Goal: Task Accomplishment & Management: Manage account settings

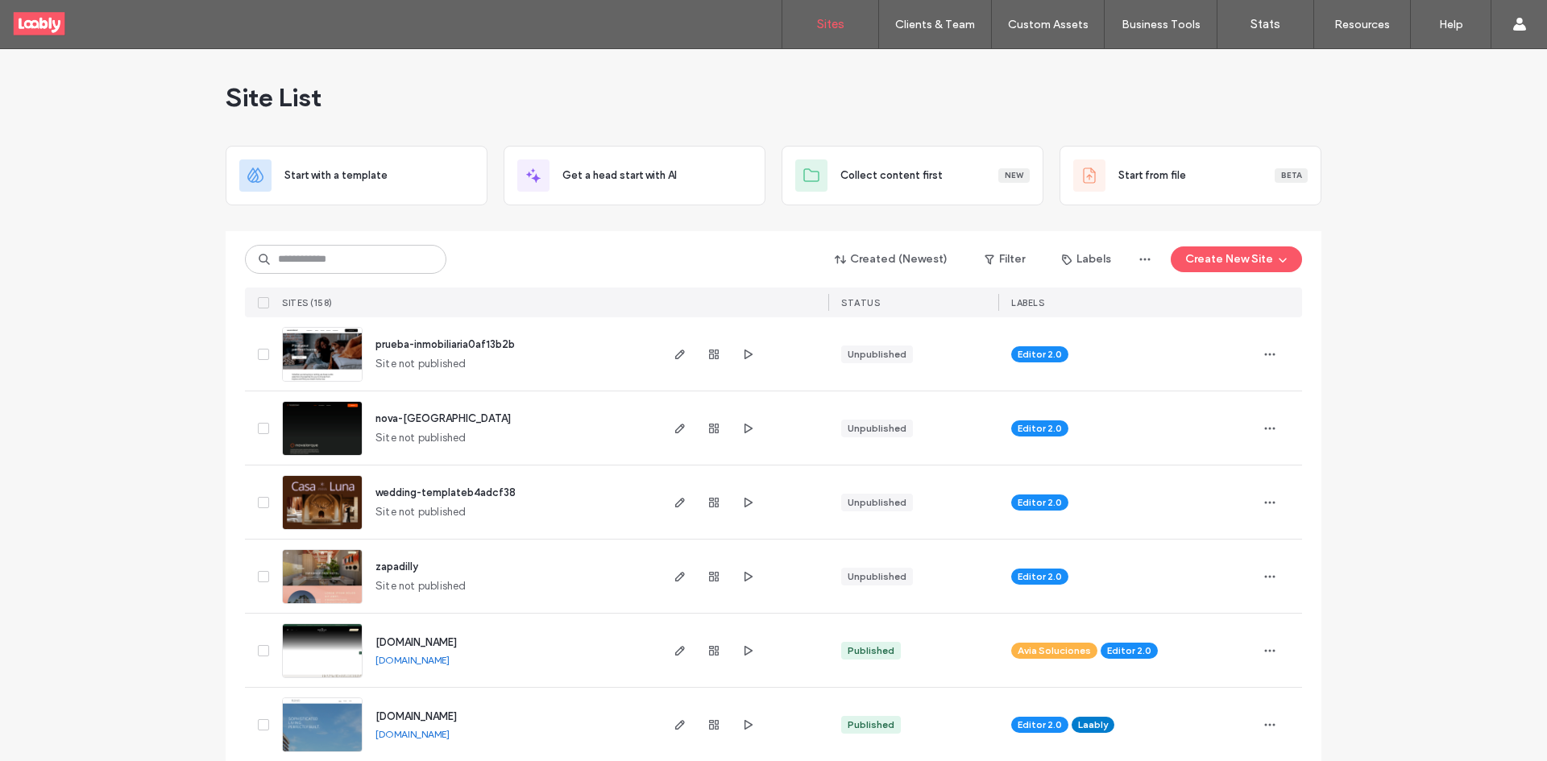
click at [408, 242] on div "Created (Newest) Filter Labels Create New Site SITES (158) STATUS LABELS" at bounding box center [773, 274] width 1057 height 86
click at [396, 258] on input at bounding box center [345, 259] width 201 height 29
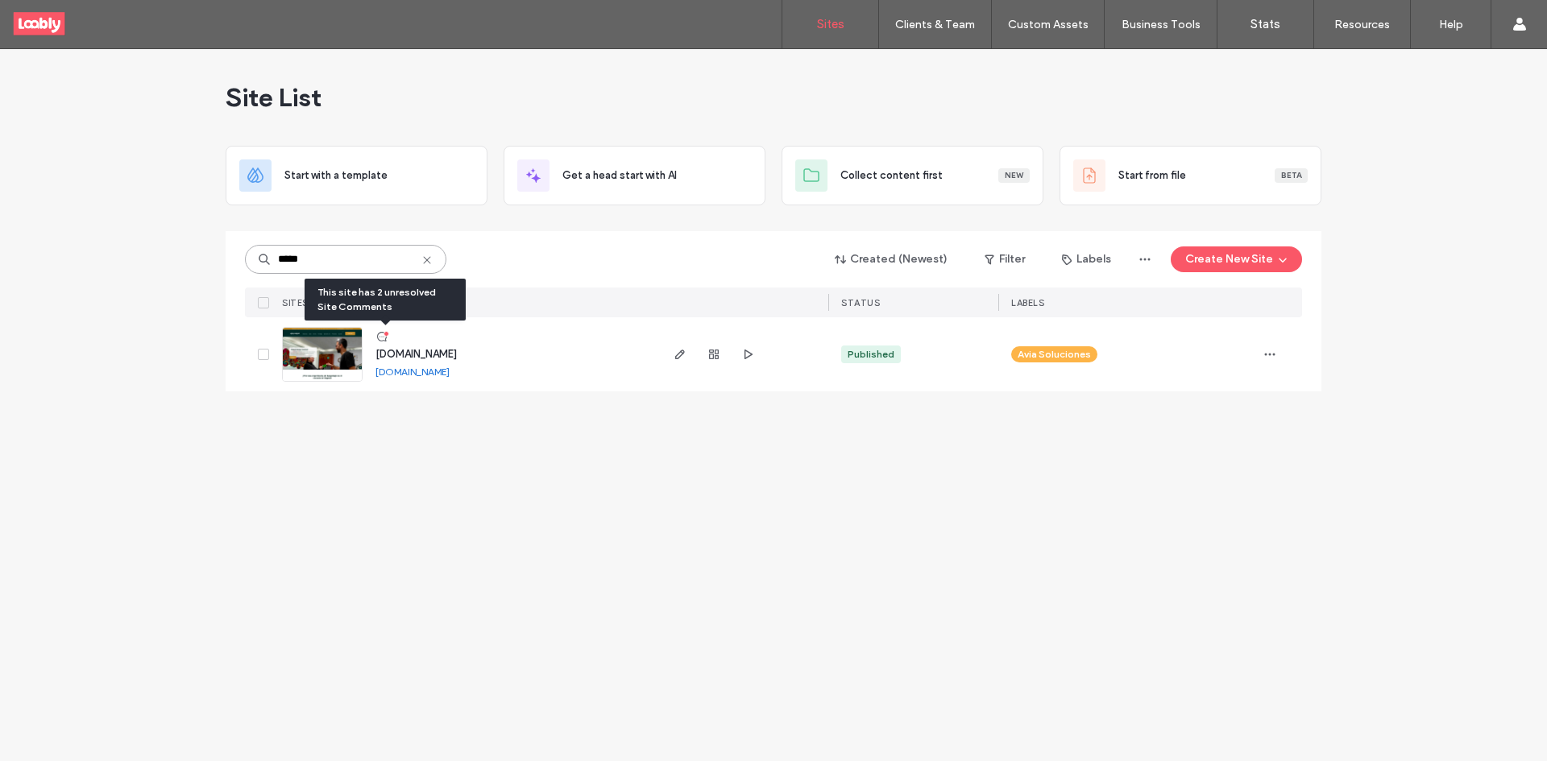
type input "*****"
click at [385, 339] on use at bounding box center [382, 337] width 10 height 10
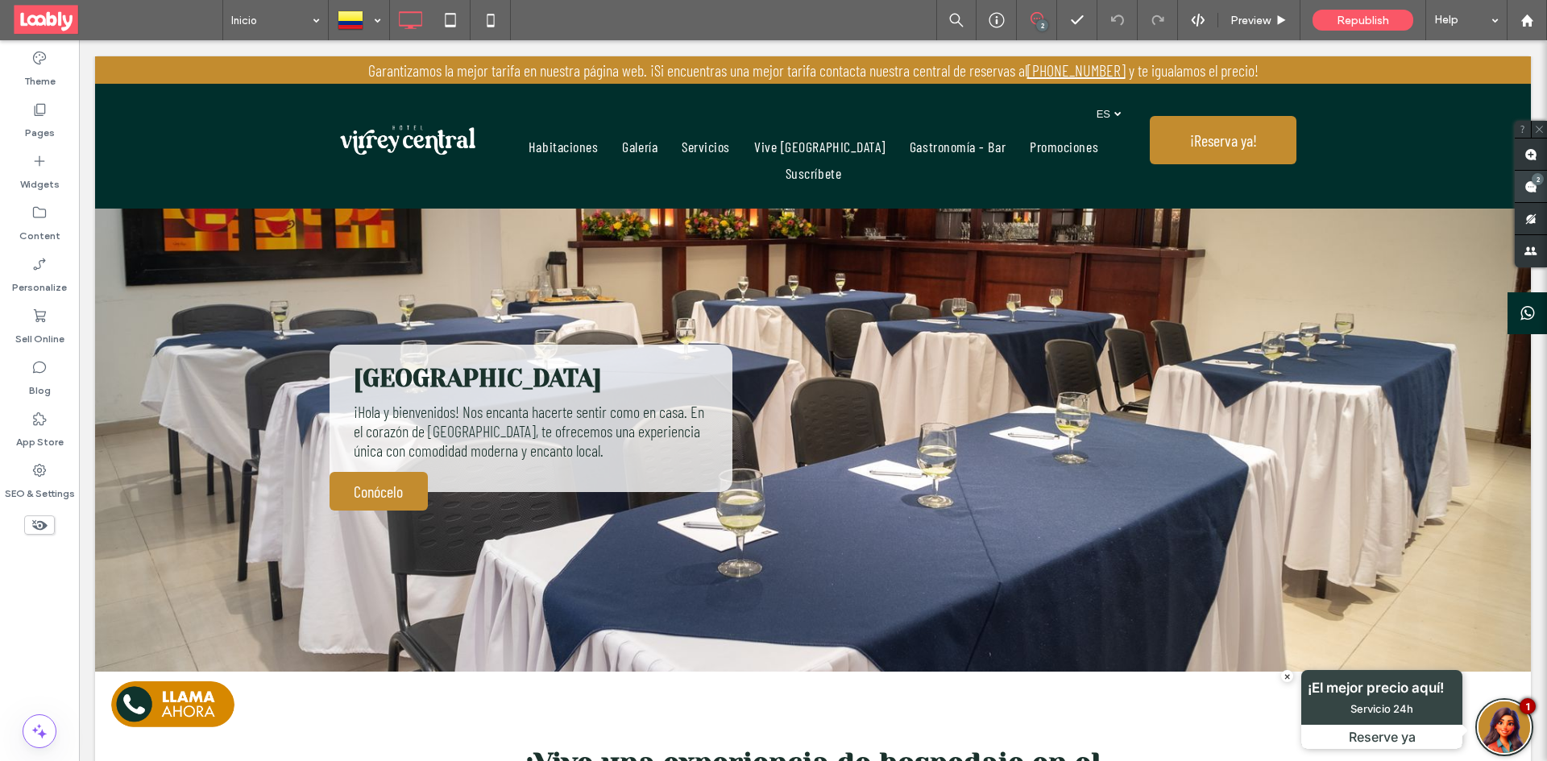
click at [1537, 188] on span at bounding box center [1531, 186] width 32 height 31
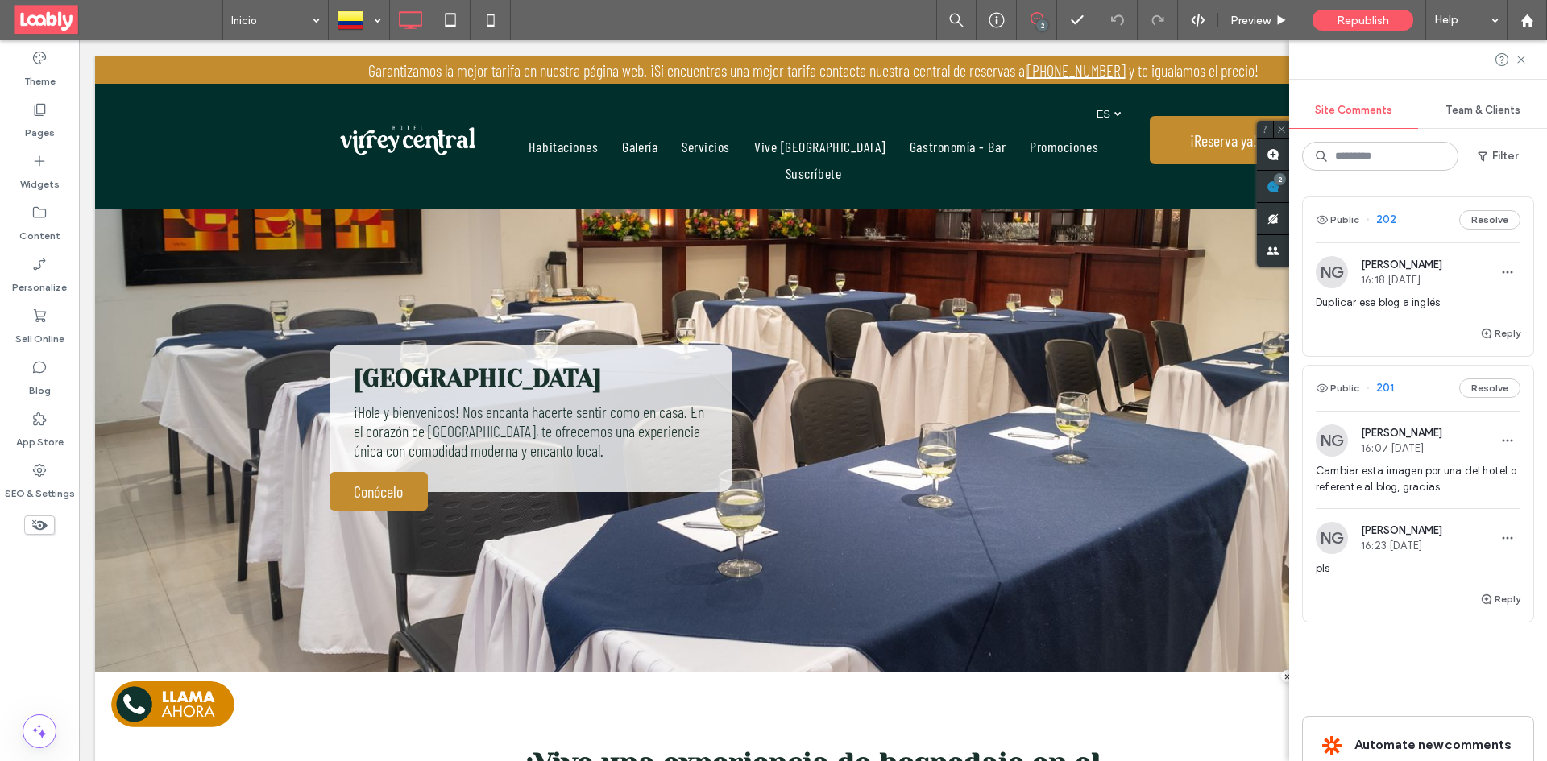
click at [1416, 400] on div "Public 201 Resolve" at bounding box center [1418, 388] width 230 height 45
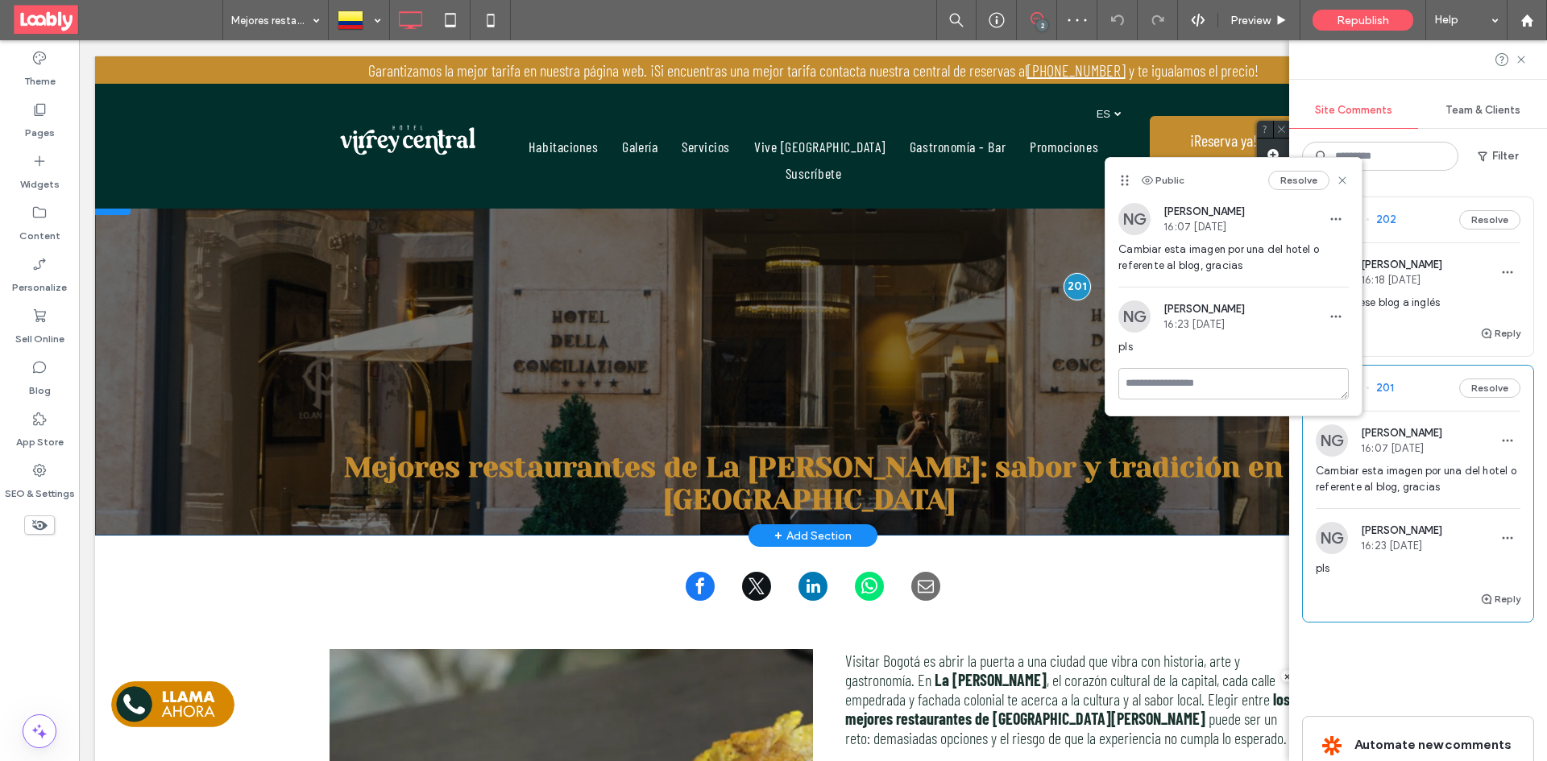
click at [198, 459] on div "Mejores restaurantes de La Candelaria: sabor y tradición en Bogotá Click To Pas…" at bounding box center [813, 362] width 1436 height 346
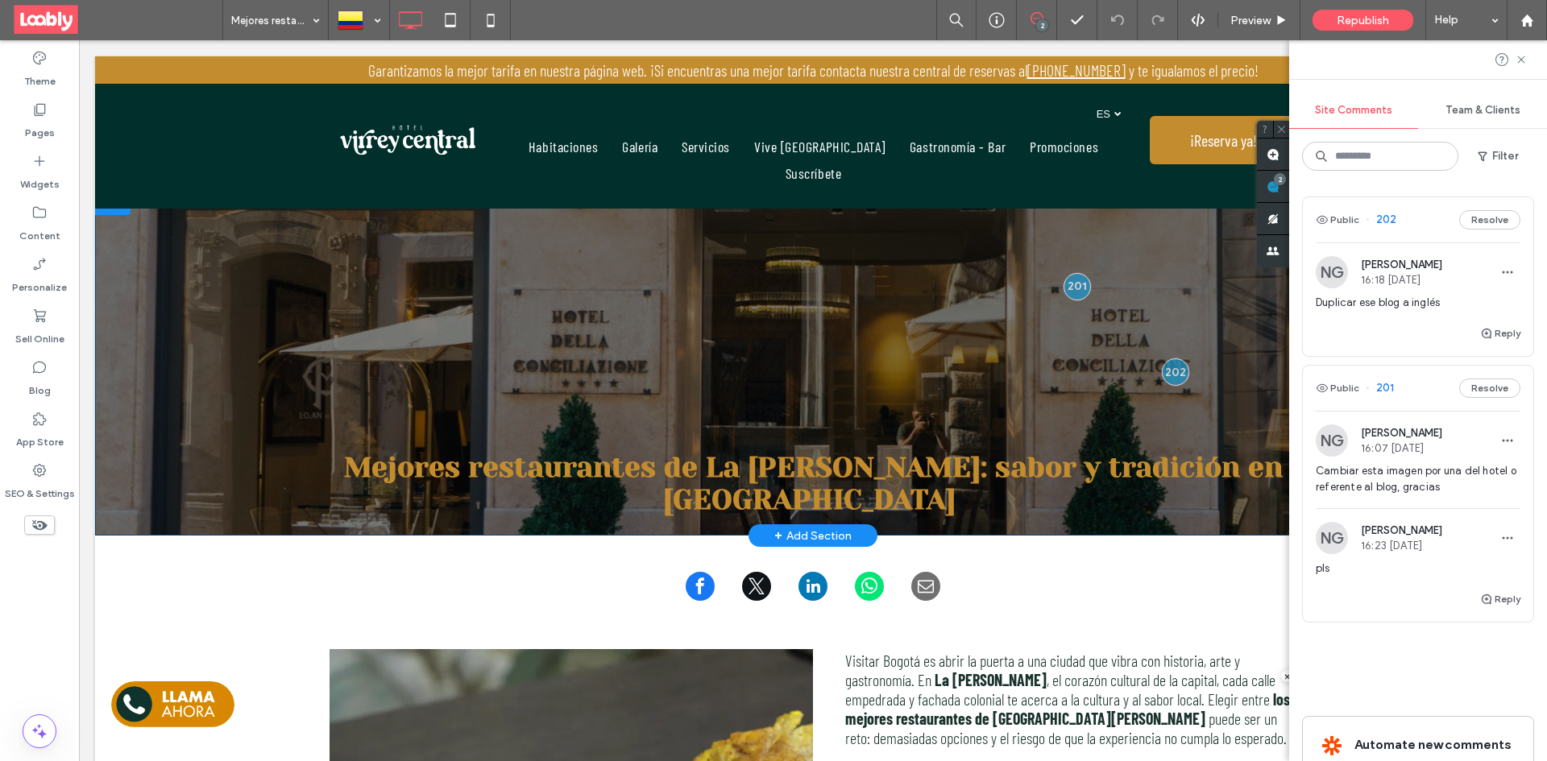
click at [200, 458] on div "Mejores restaurantes de La Candelaria: sabor y tradición en Bogotá Click To Pas…" at bounding box center [813, 362] width 1436 height 346
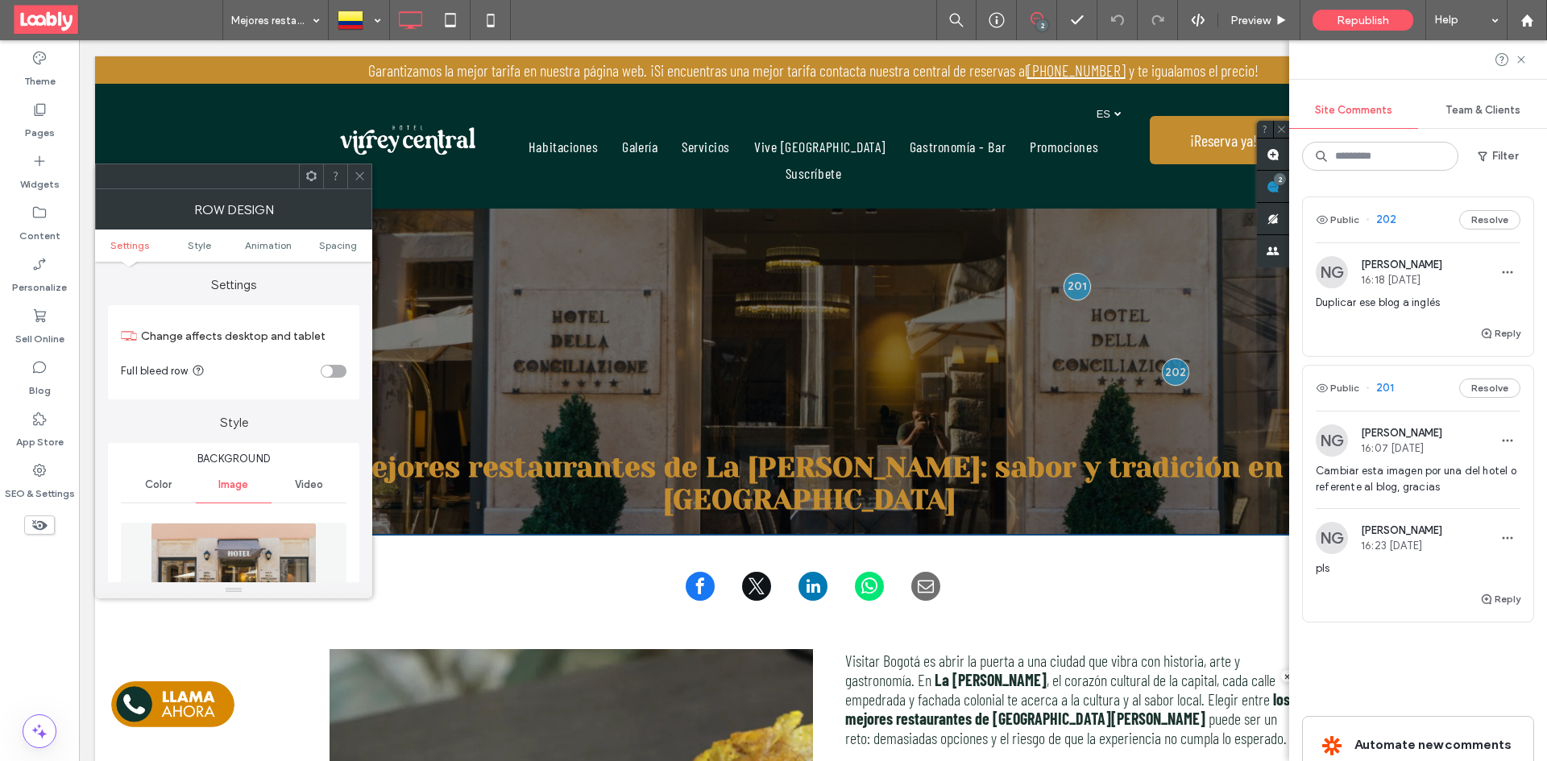
click at [232, 562] on img at bounding box center [234, 578] width 166 height 111
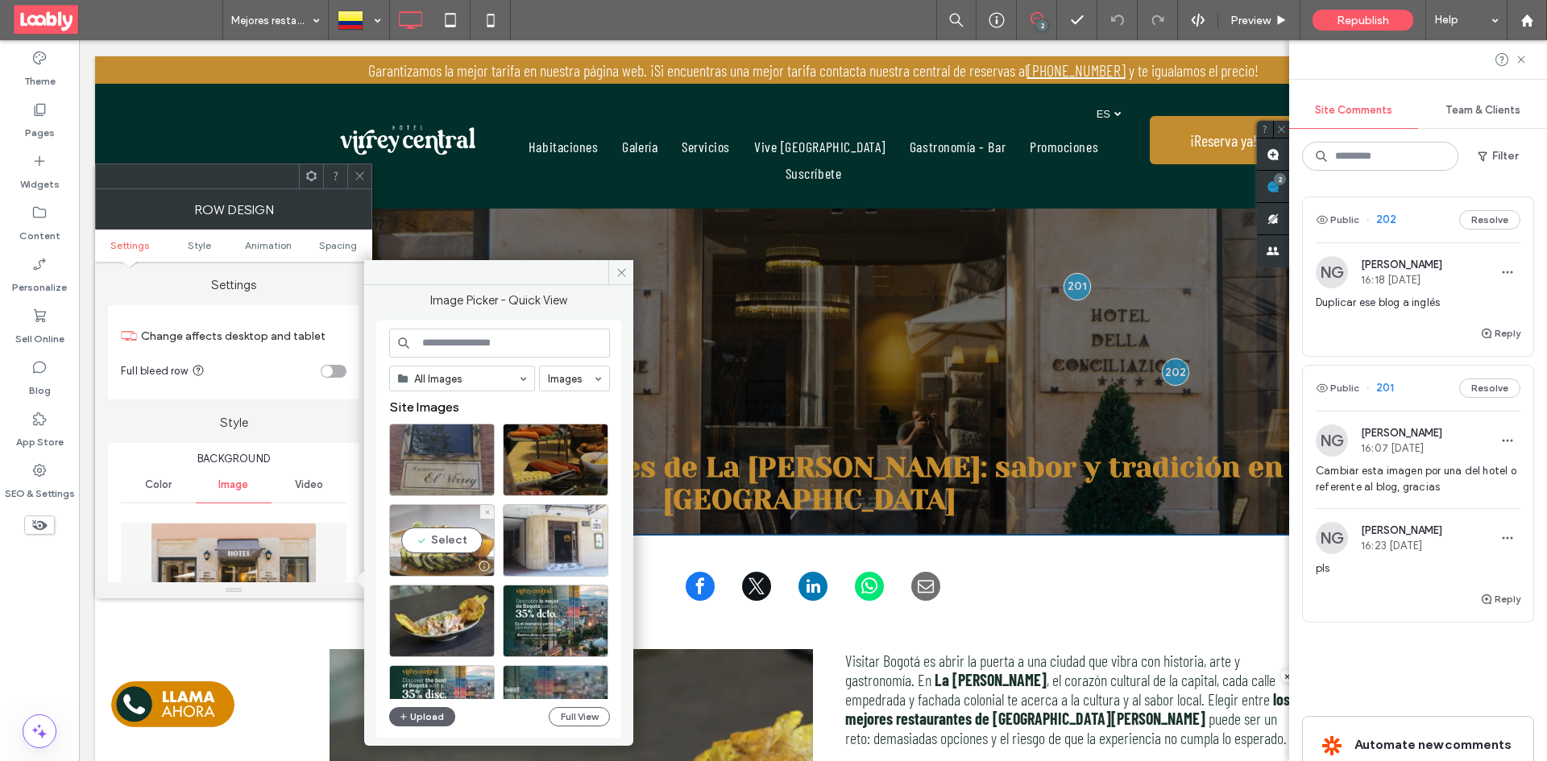
drag, startPoint x: 445, startPoint y: 541, endPoint x: 372, endPoint y: 495, distance: 85.8
click at [445, 541] on div "Select" at bounding box center [442, 540] width 106 height 73
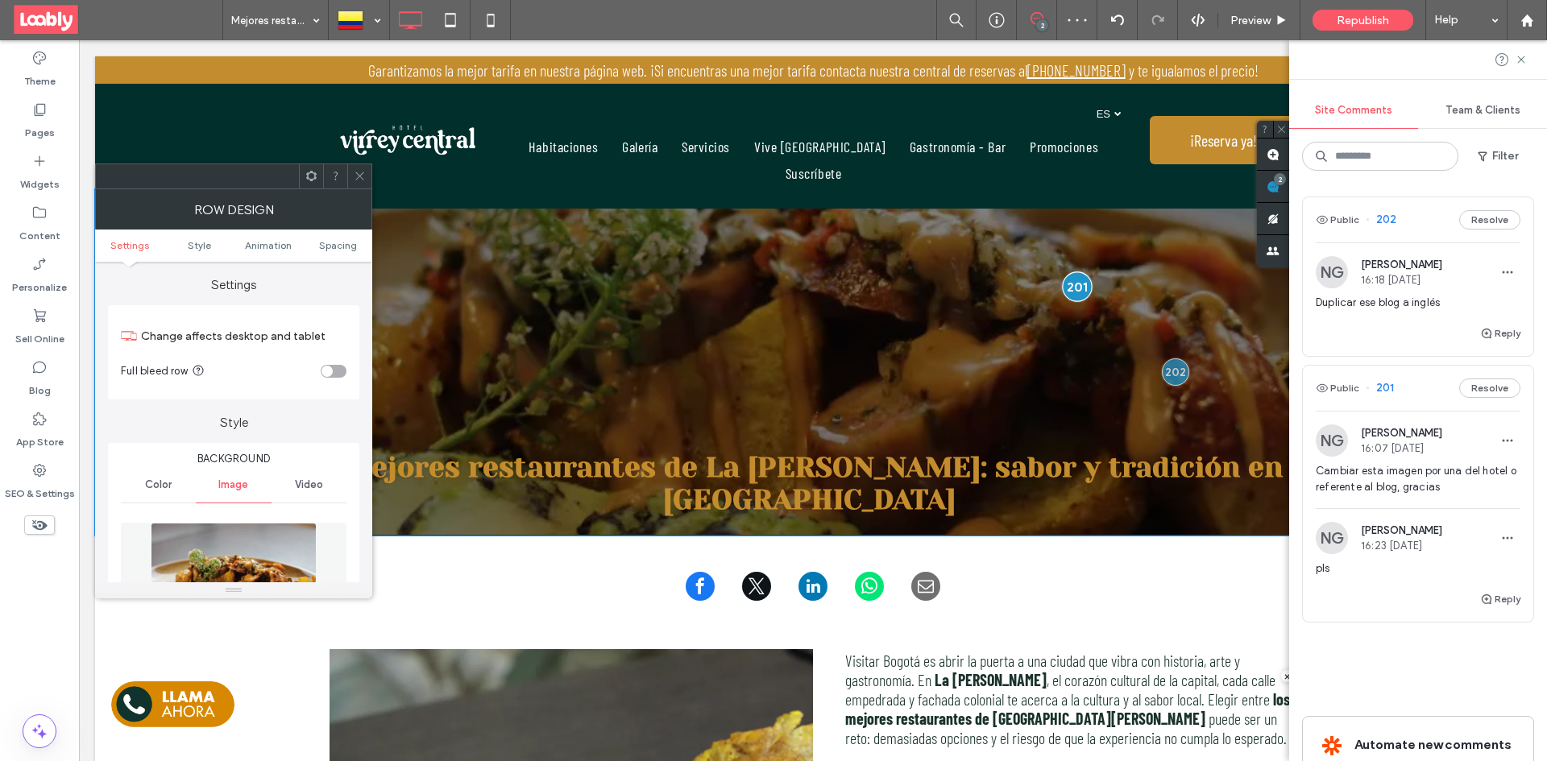
click at [1067, 285] on div at bounding box center [1077, 287] width 30 height 30
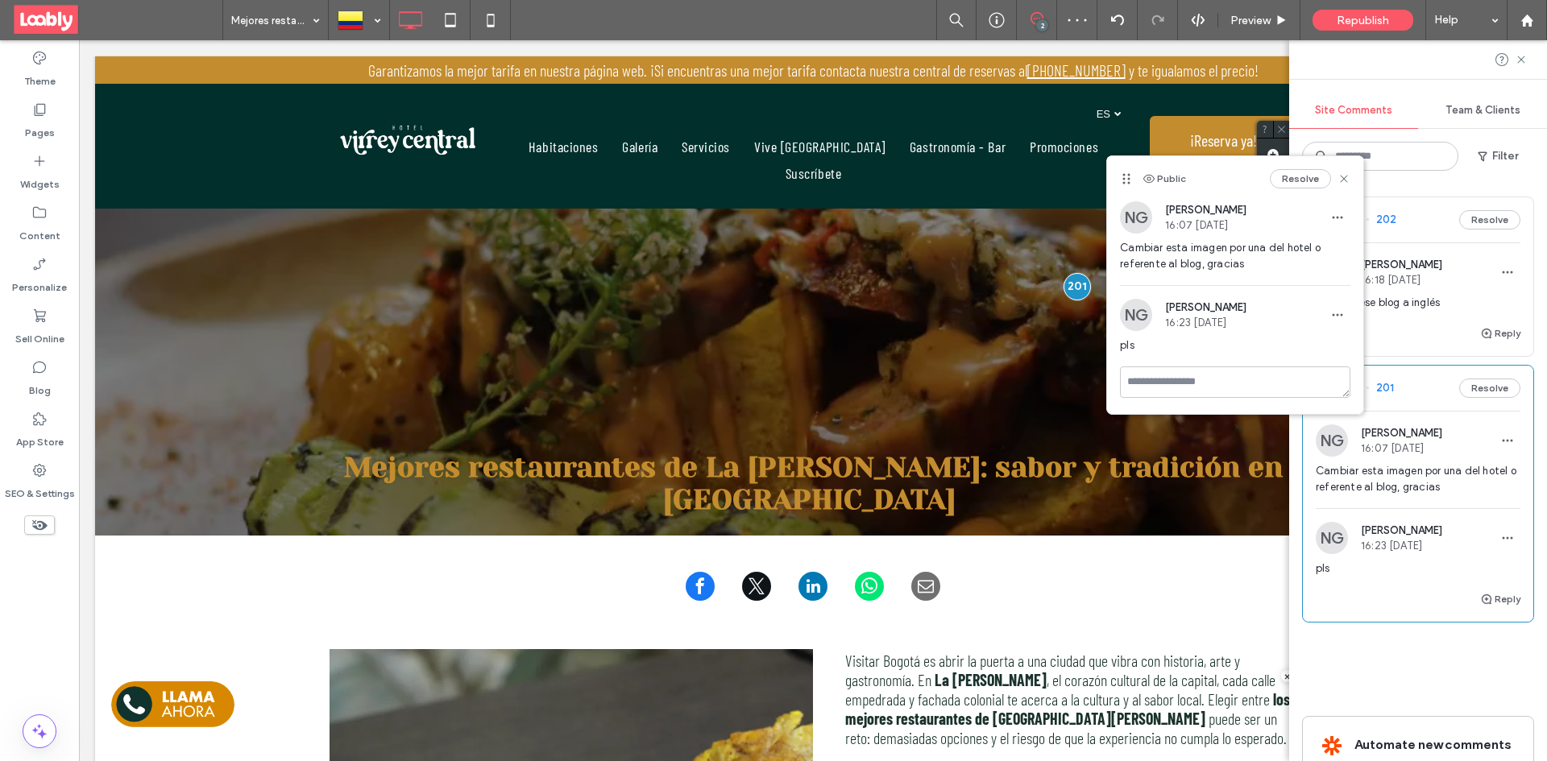
click at [1288, 194] on div "Public Resolve" at bounding box center [1235, 178] width 256 height 45
click at [1295, 184] on button "Resolve" at bounding box center [1300, 178] width 61 height 19
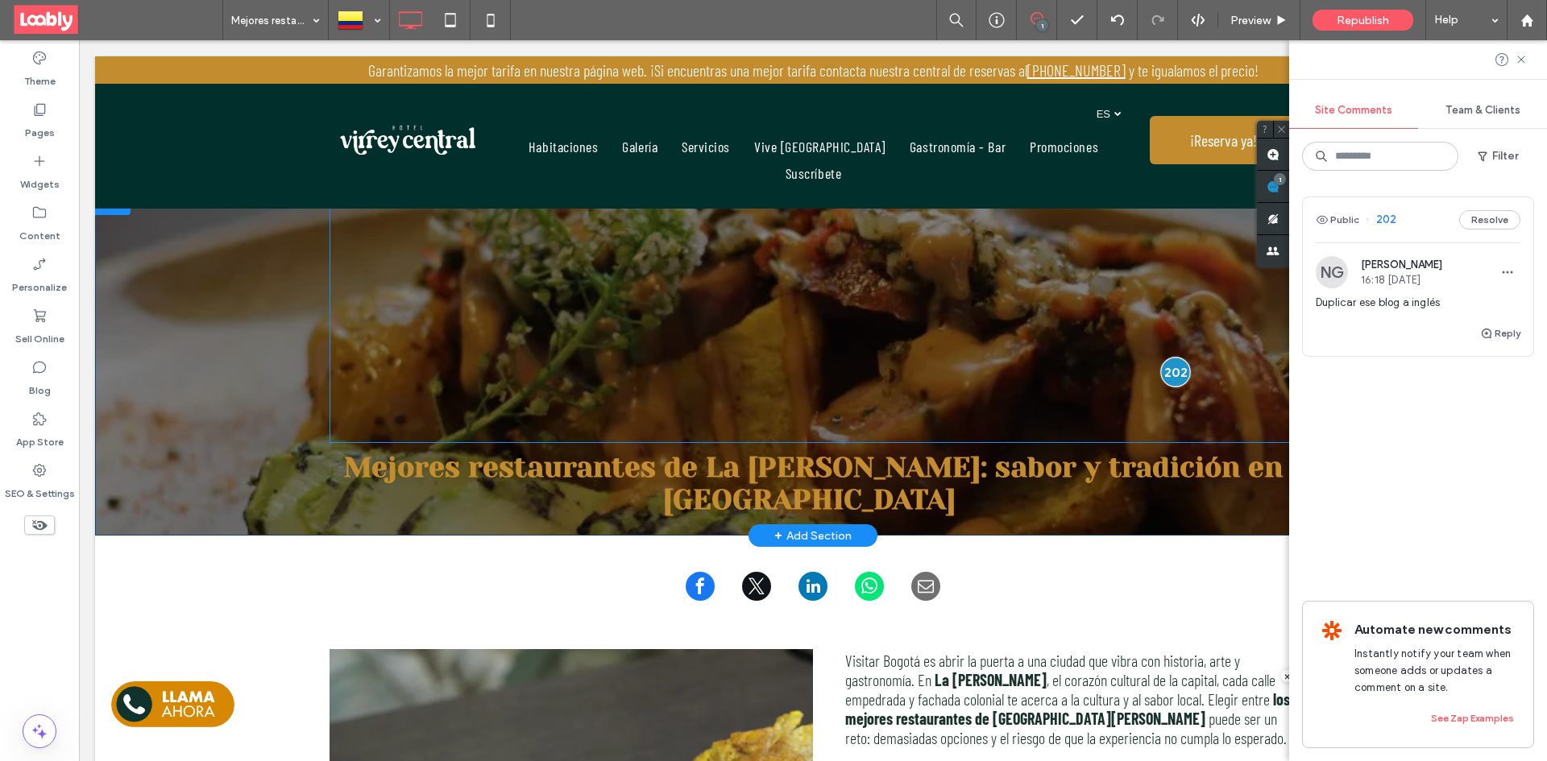
click at [1163, 359] on div at bounding box center [1175, 372] width 30 height 30
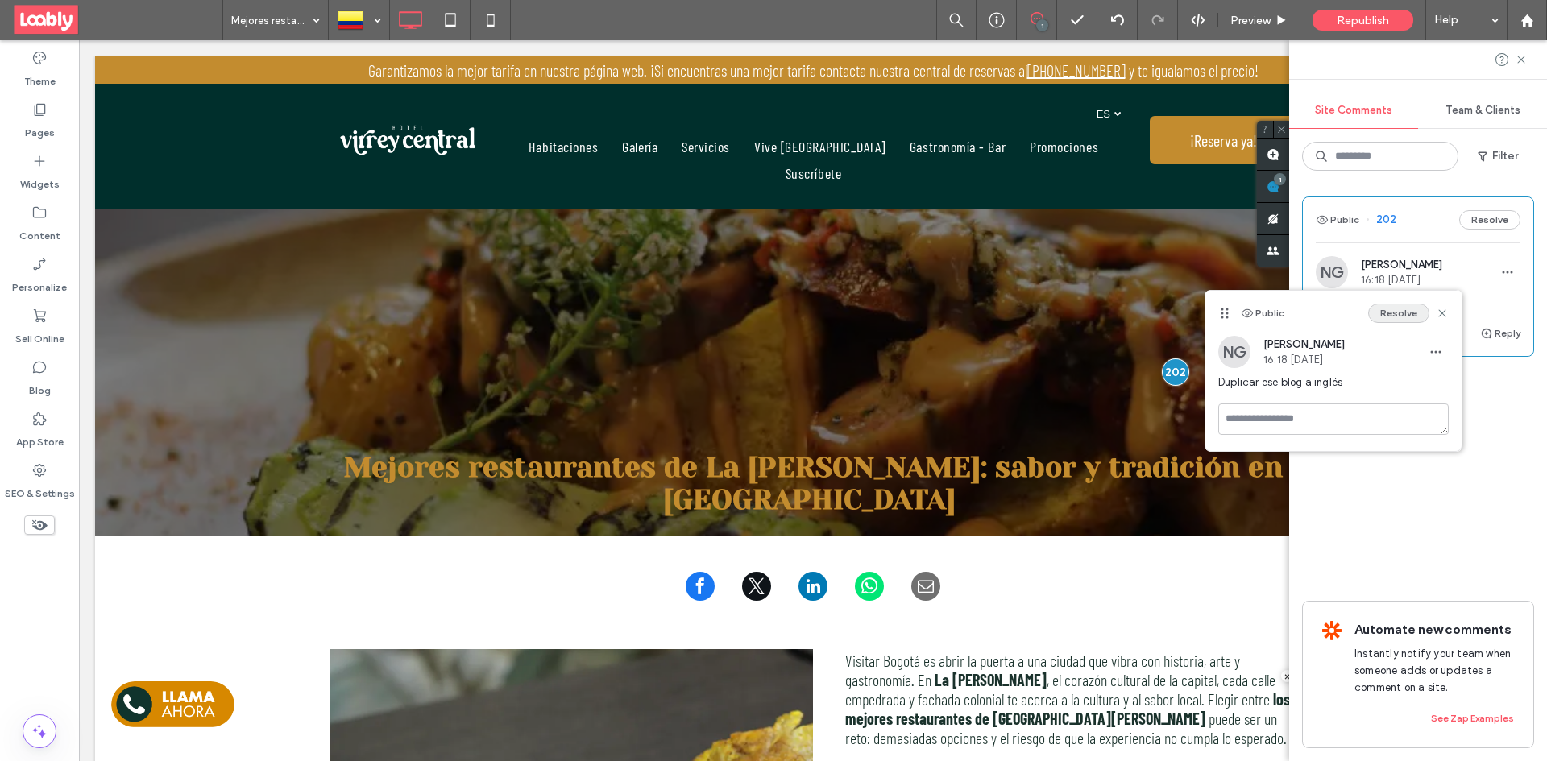
click at [1390, 309] on button "Resolve" at bounding box center [1398, 313] width 61 height 19
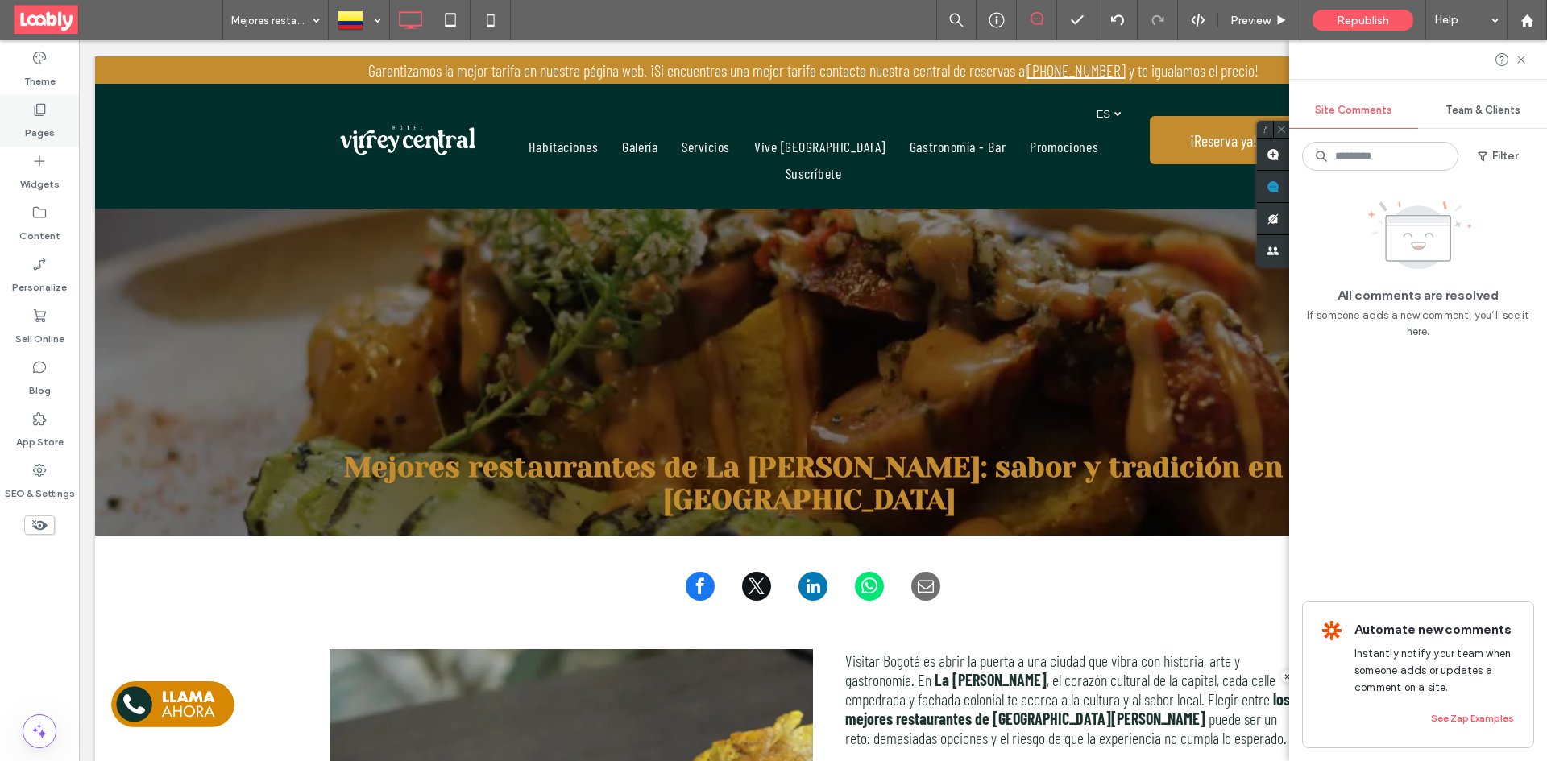
click at [44, 131] on label "Pages" at bounding box center [40, 129] width 30 height 23
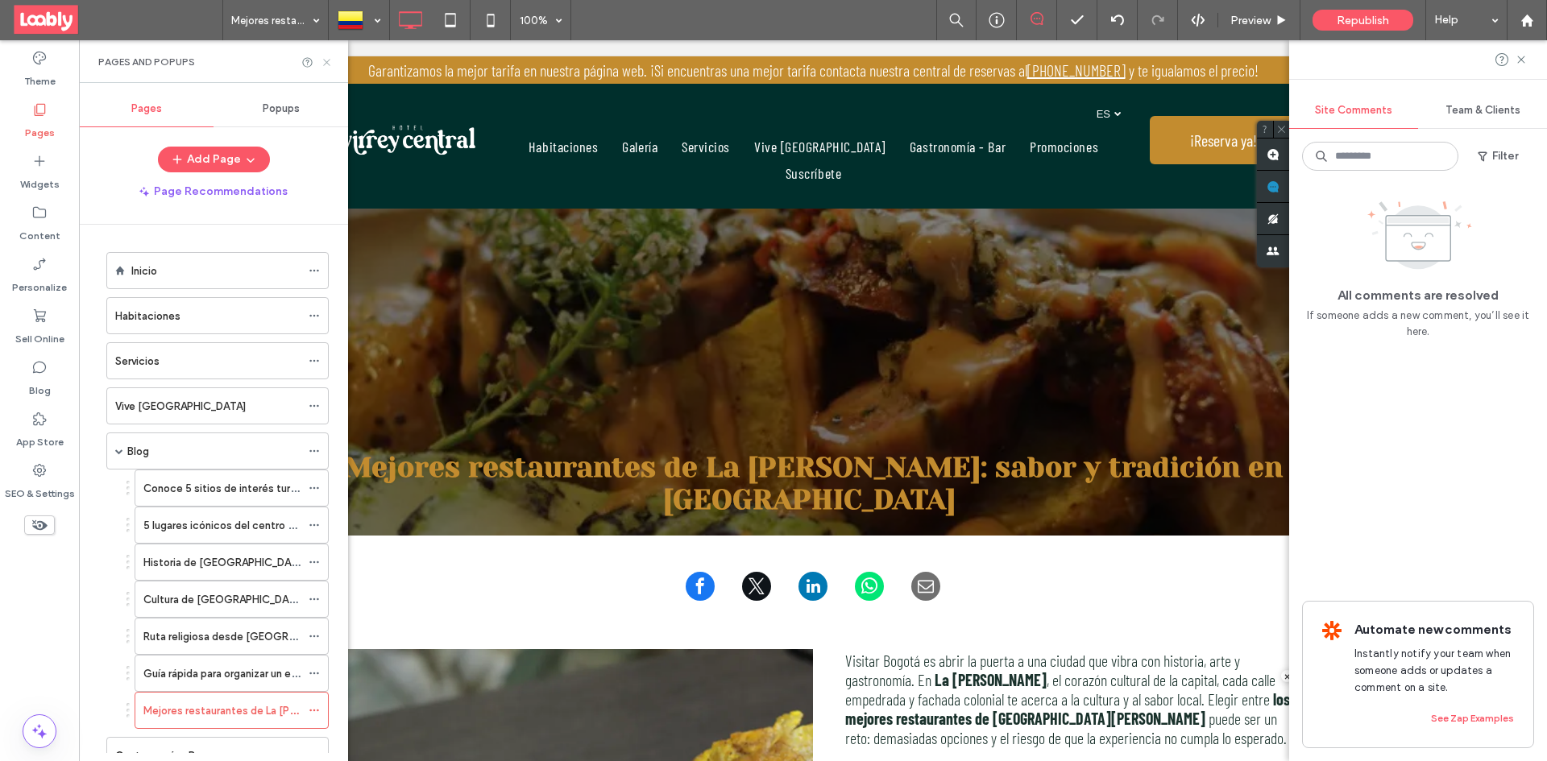
click at [331, 65] on icon at bounding box center [327, 62] width 12 height 12
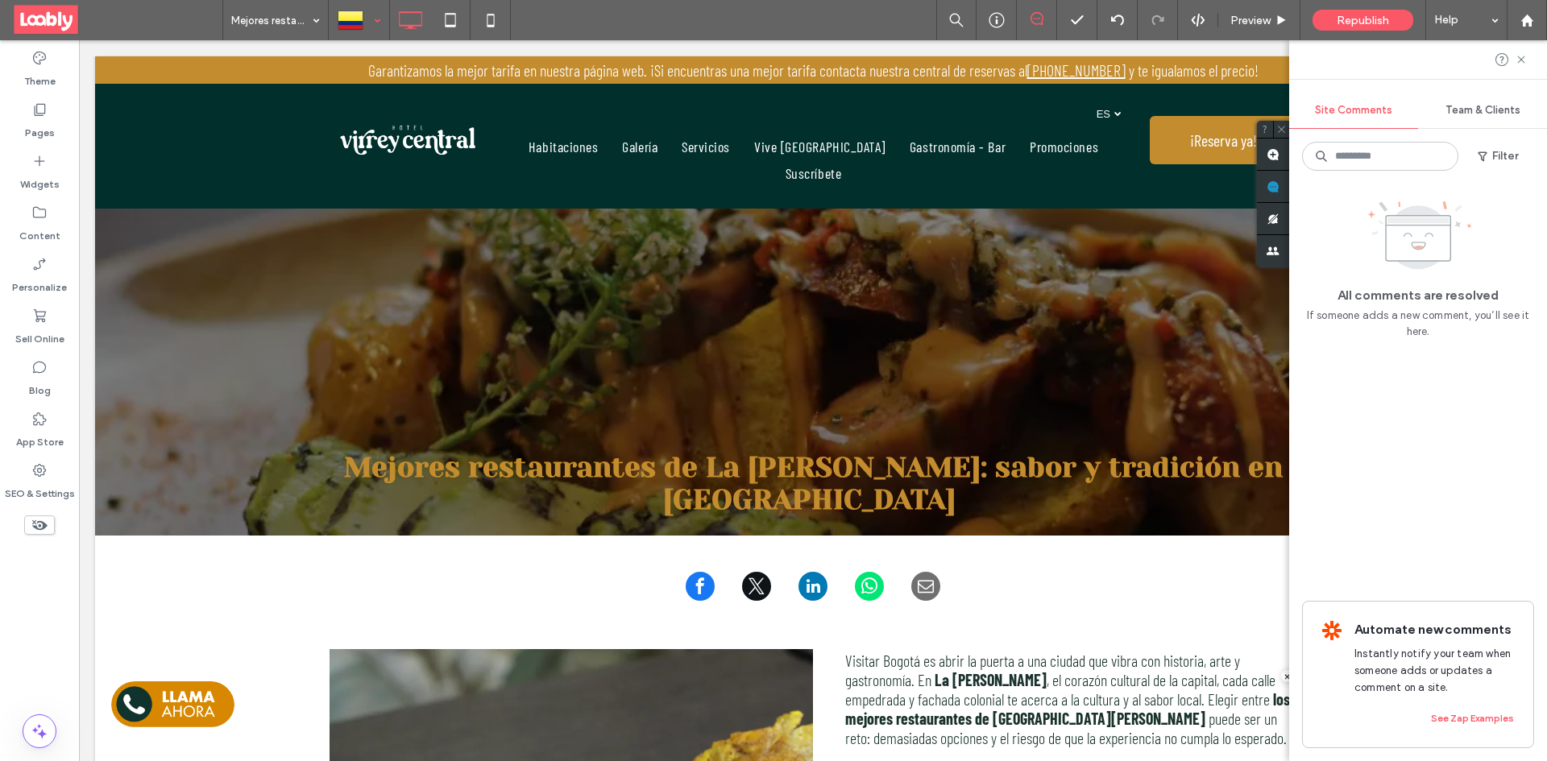
click at [369, 27] on div at bounding box center [359, 20] width 59 height 39
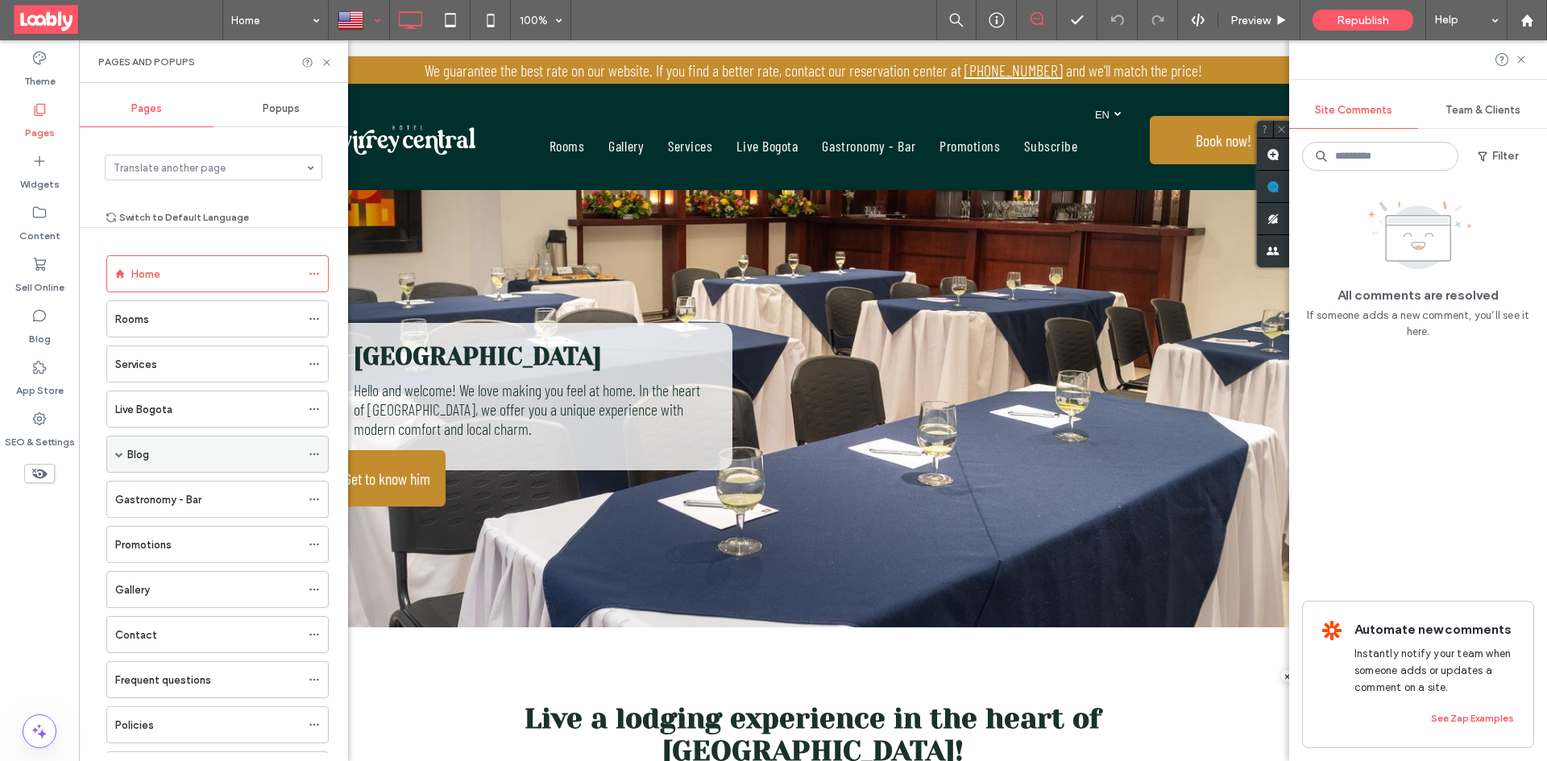
click at [312, 454] on icon at bounding box center [314, 454] width 11 height 11
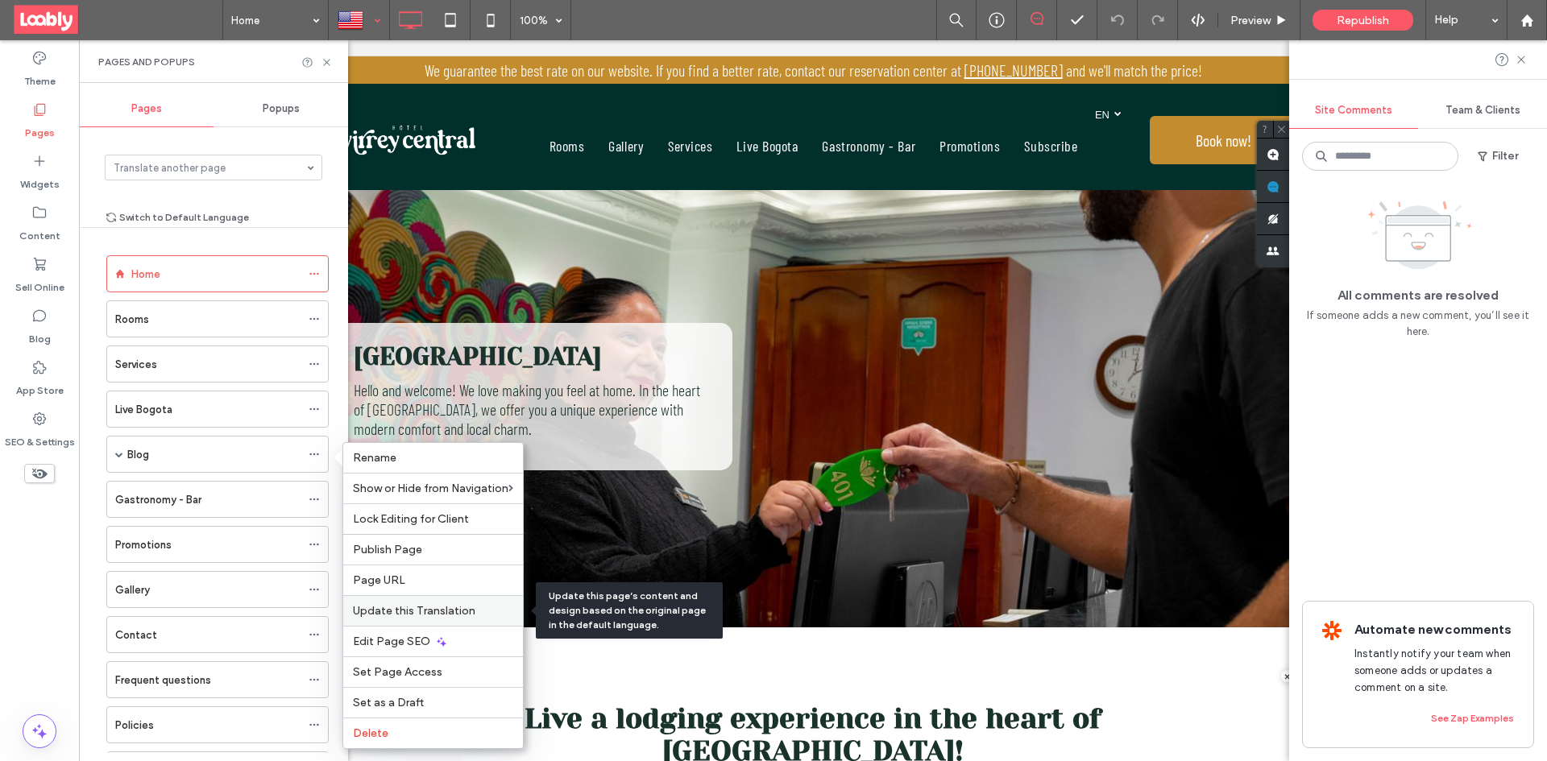
click at [440, 608] on span "Update this Translation" at bounding box center [414, 611] width 122 height 14
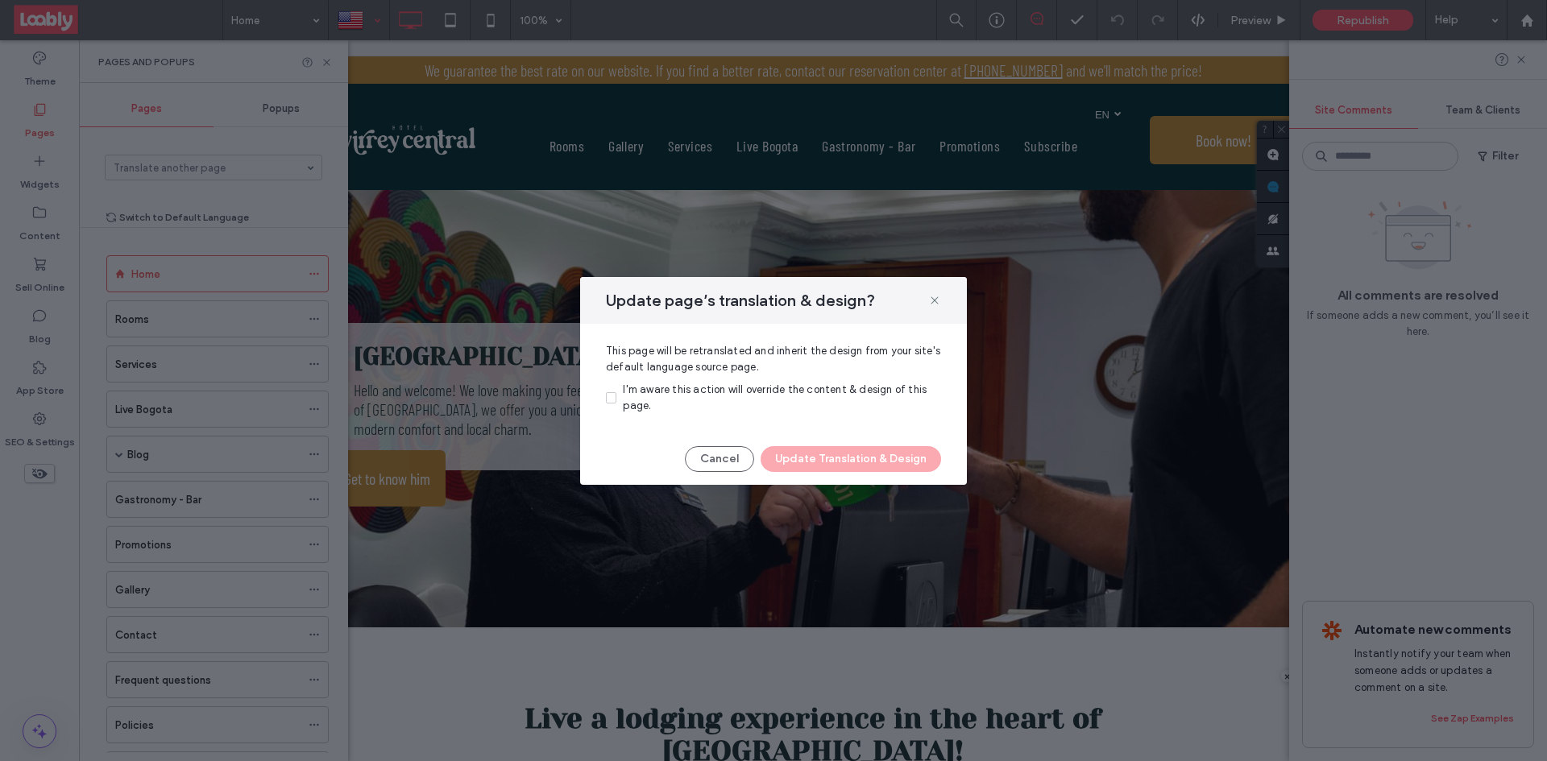
click at [607, 395] on span at bounding box center [611, 397] width 10 height 11
click at [807, 460] on button "Update Translation & Design" at bounding box center [851, 459] width 180 height 26
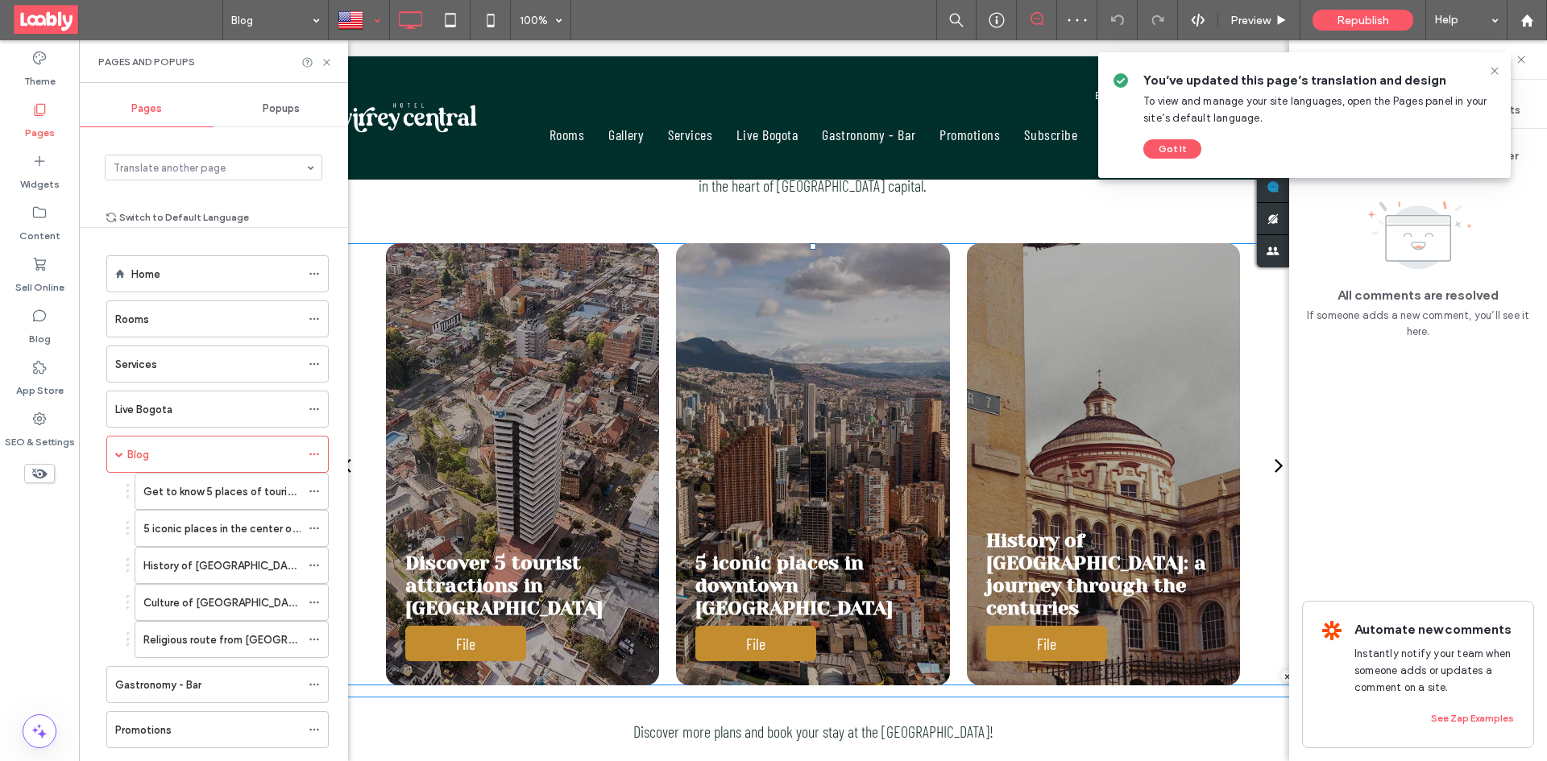
scroll to position [564, 0]
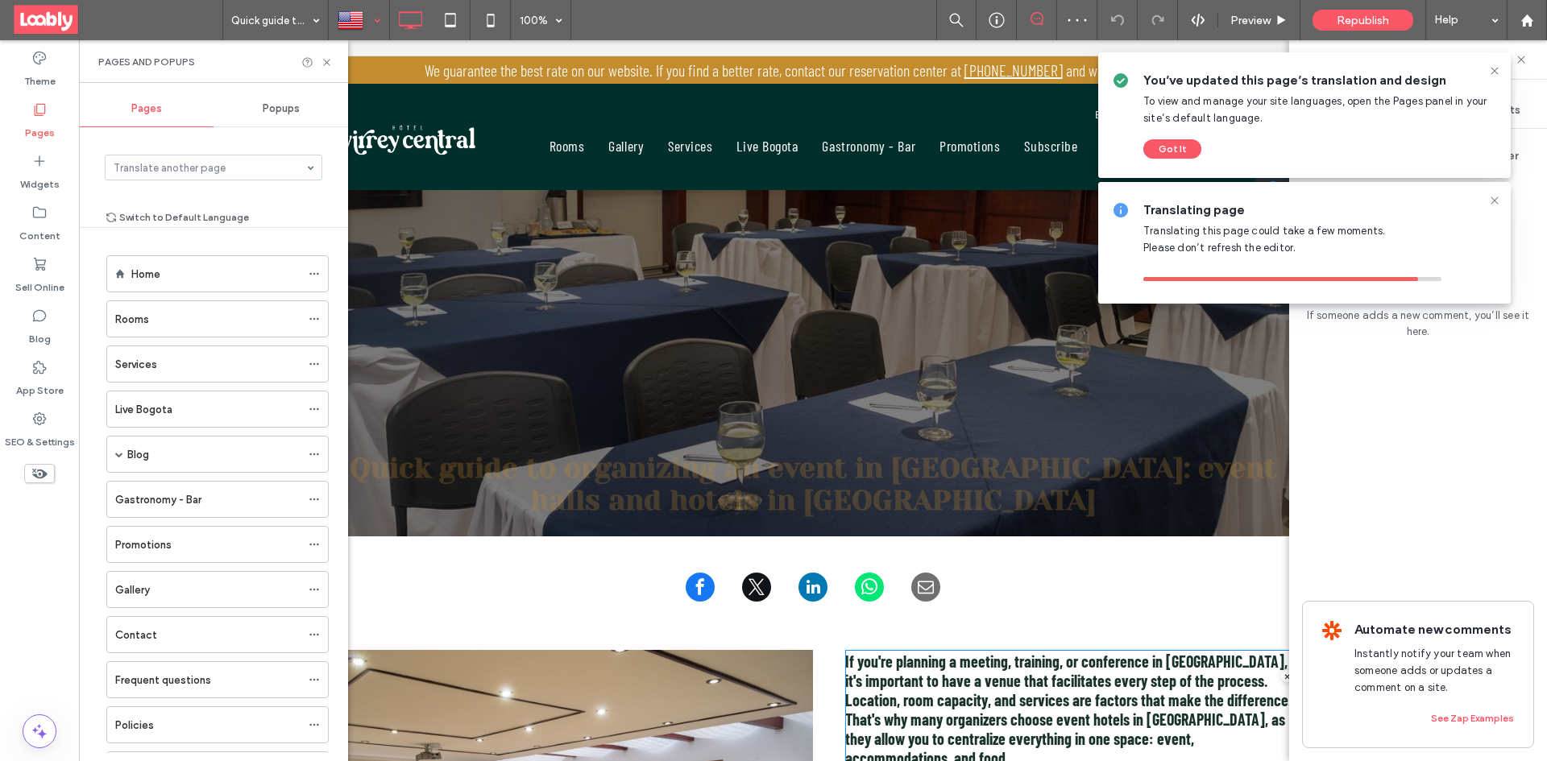
click at [989, 690] on span "If you're planning a meeting, training, or conference in Bogotá, it's important…" at bounding box center [1068, 710] width 446 height 116
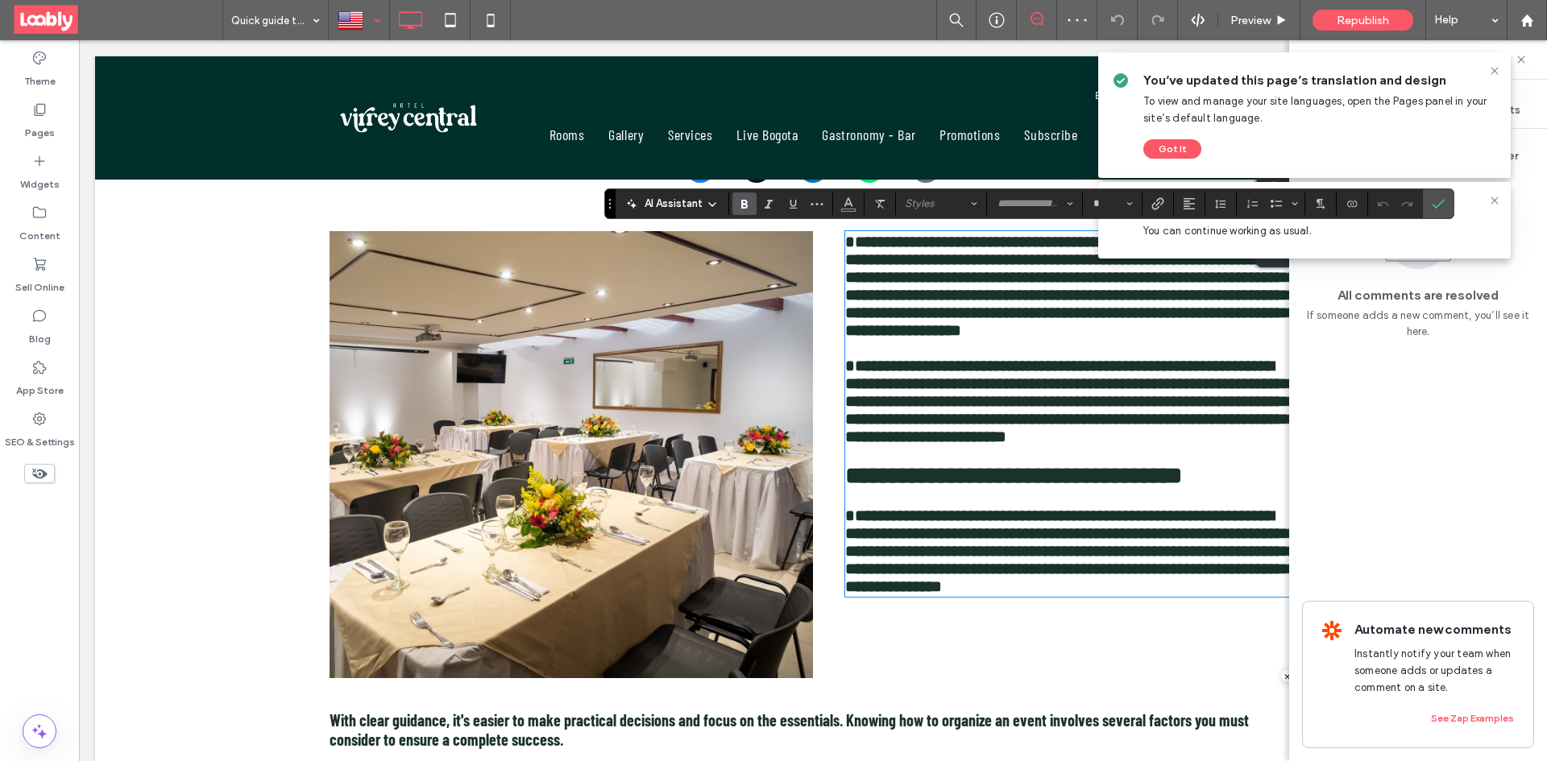
scroll to position [419, 0]
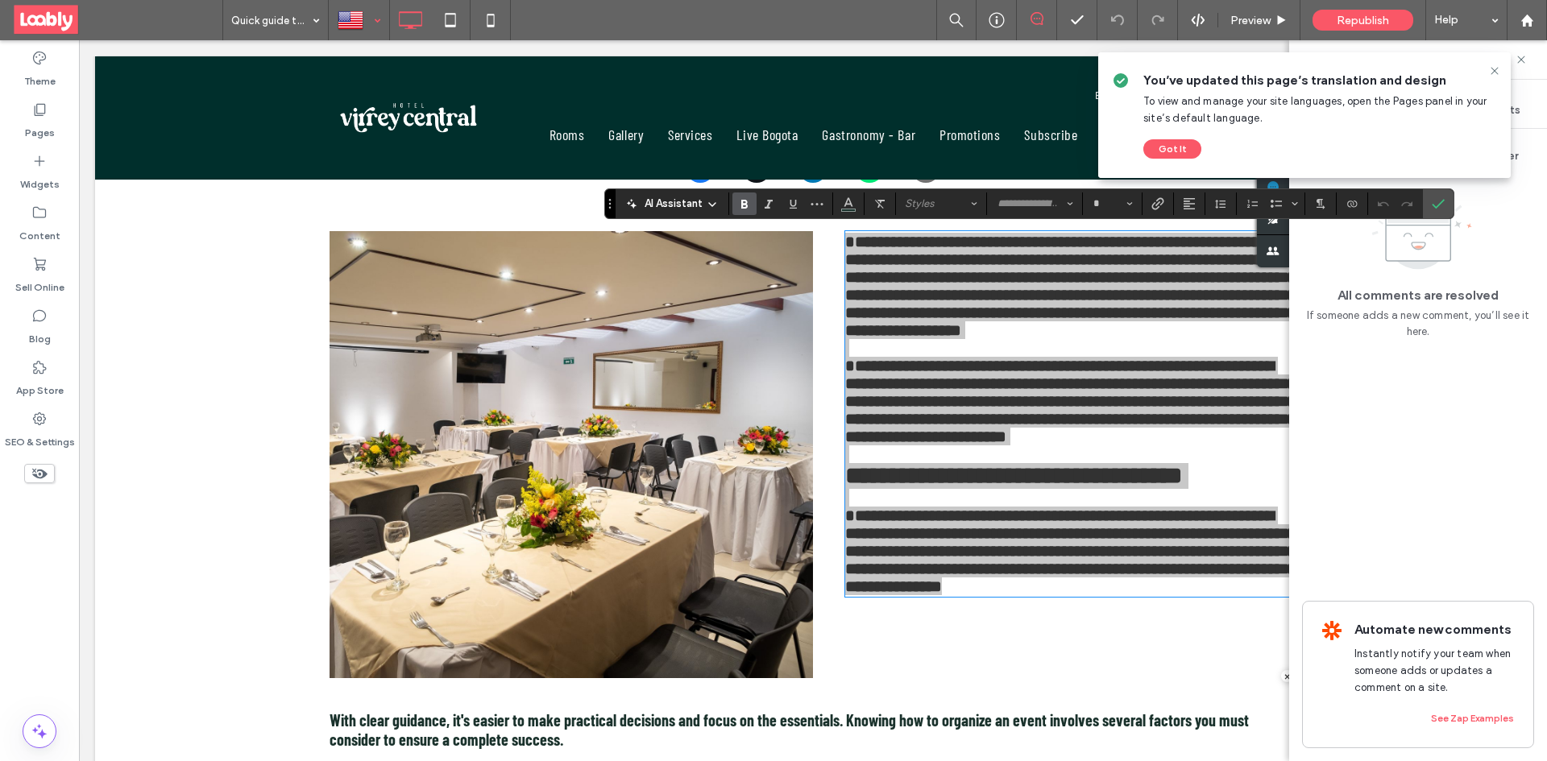
click at [744, 205] on use "Bold" at bounding box center [744, 204] width 6 height 9
click at [1445, 205] on label "Confirm" at bounding box center [1438, 203] width 24 height 29
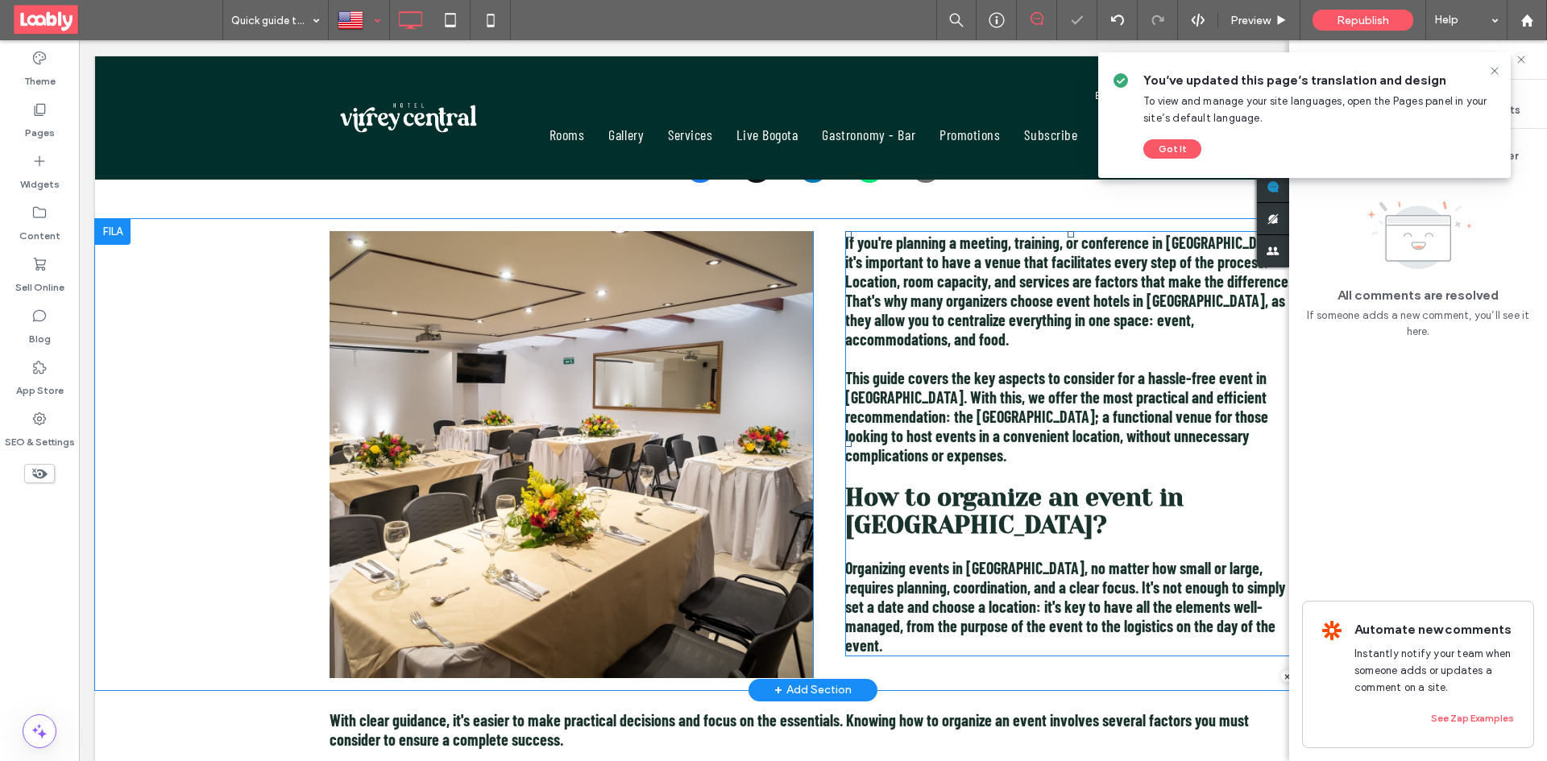
click at [1009, 318] on strong "If you're planning a meeting, training, or conference in Bogotá, it's important…" at bounding box center [1068, 291] width 446 height 116
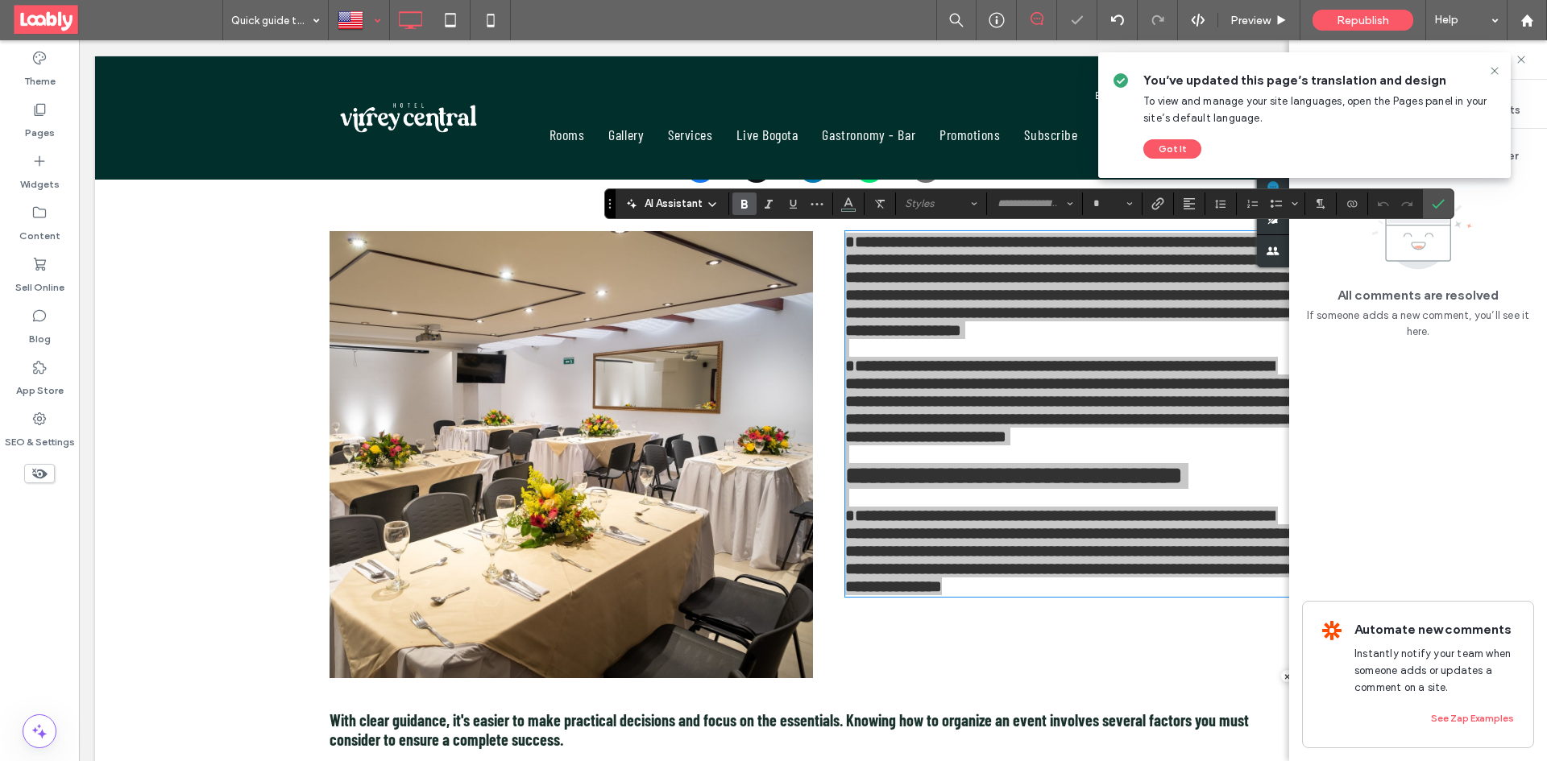
click at [740, 203] on icon "Bold" at bounding box center [744, 203] width 13 height 13
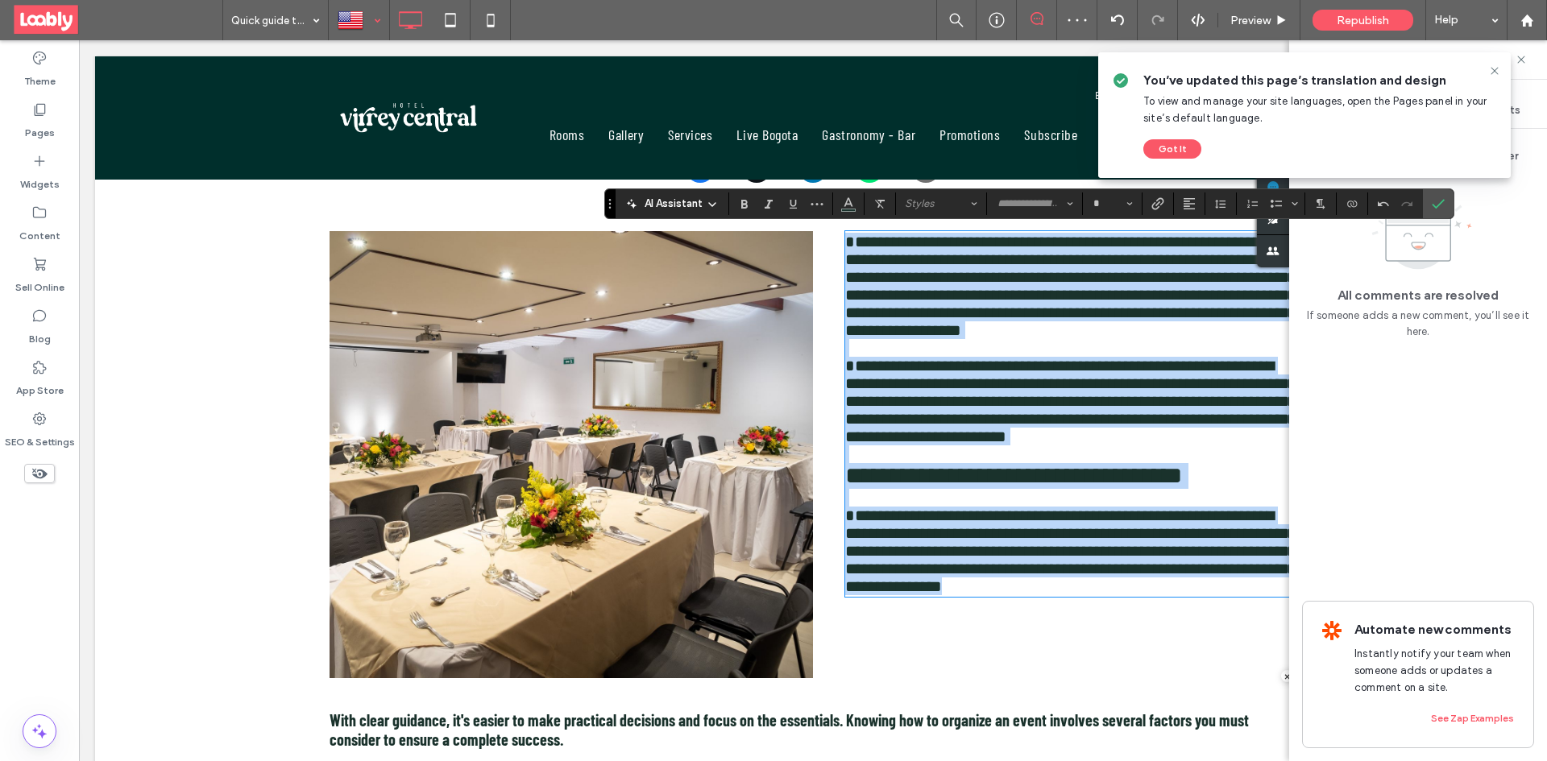
click at [1182, 464] on span "**********" at bounding box center [1013, 475] width 337 height 23
type input "**********"
type input "**"
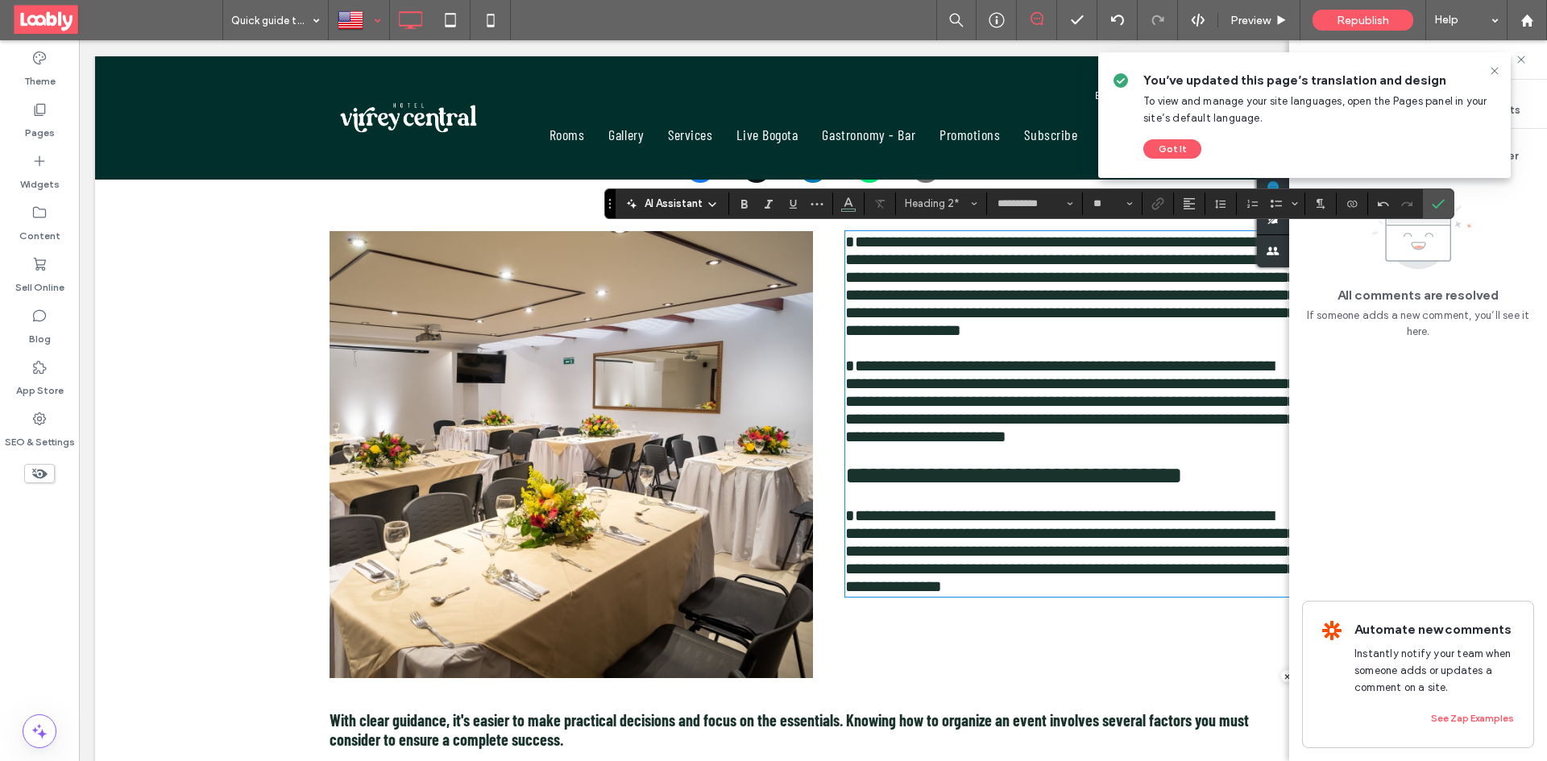
click at [1437, 211] on span "Confirm" at bounding box center [1435, 203] width 7 height 29
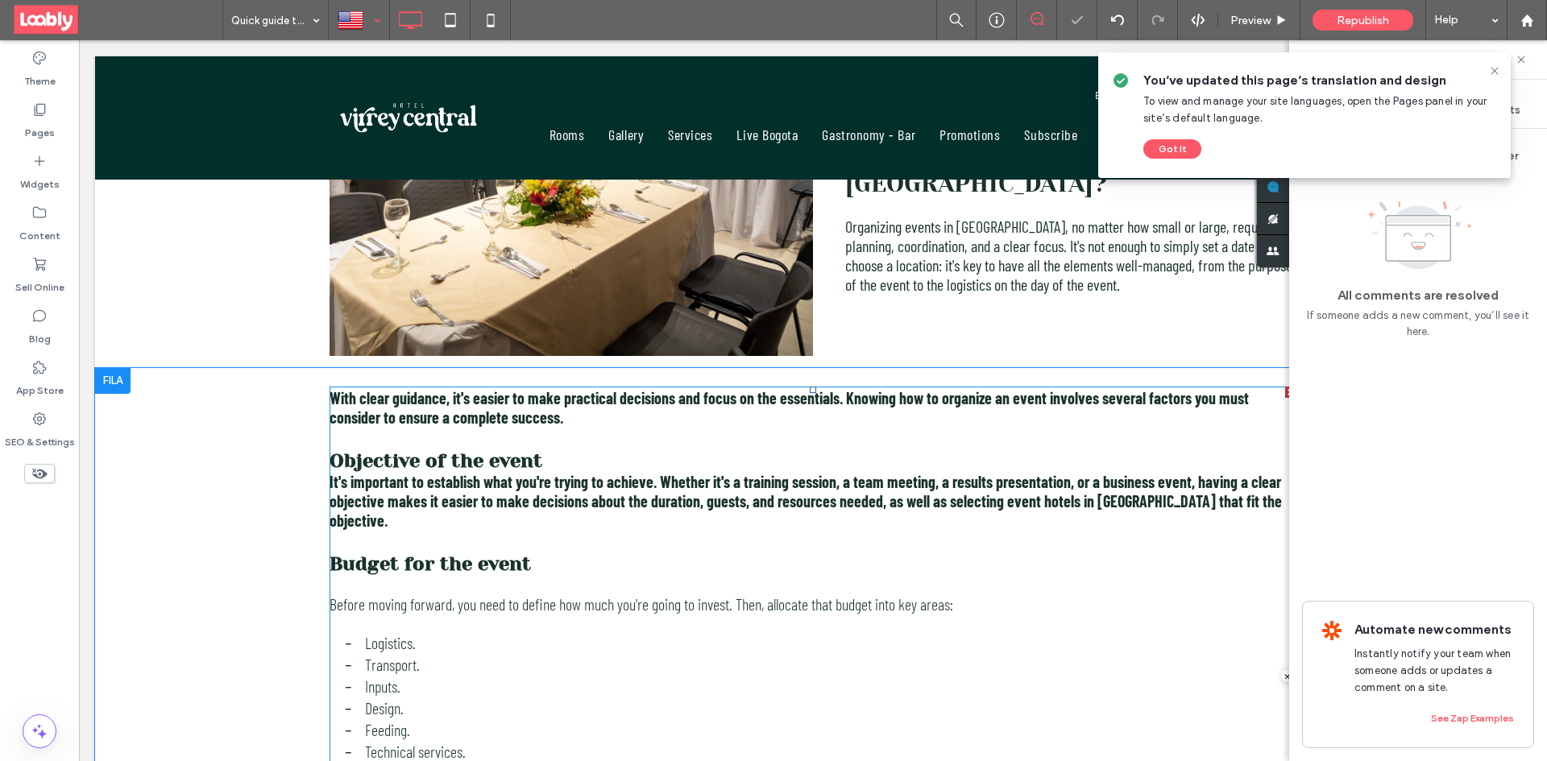
click at [591, 469] on h3 "Objective of the event" at bounding box center [813, 461] width 967 height 23
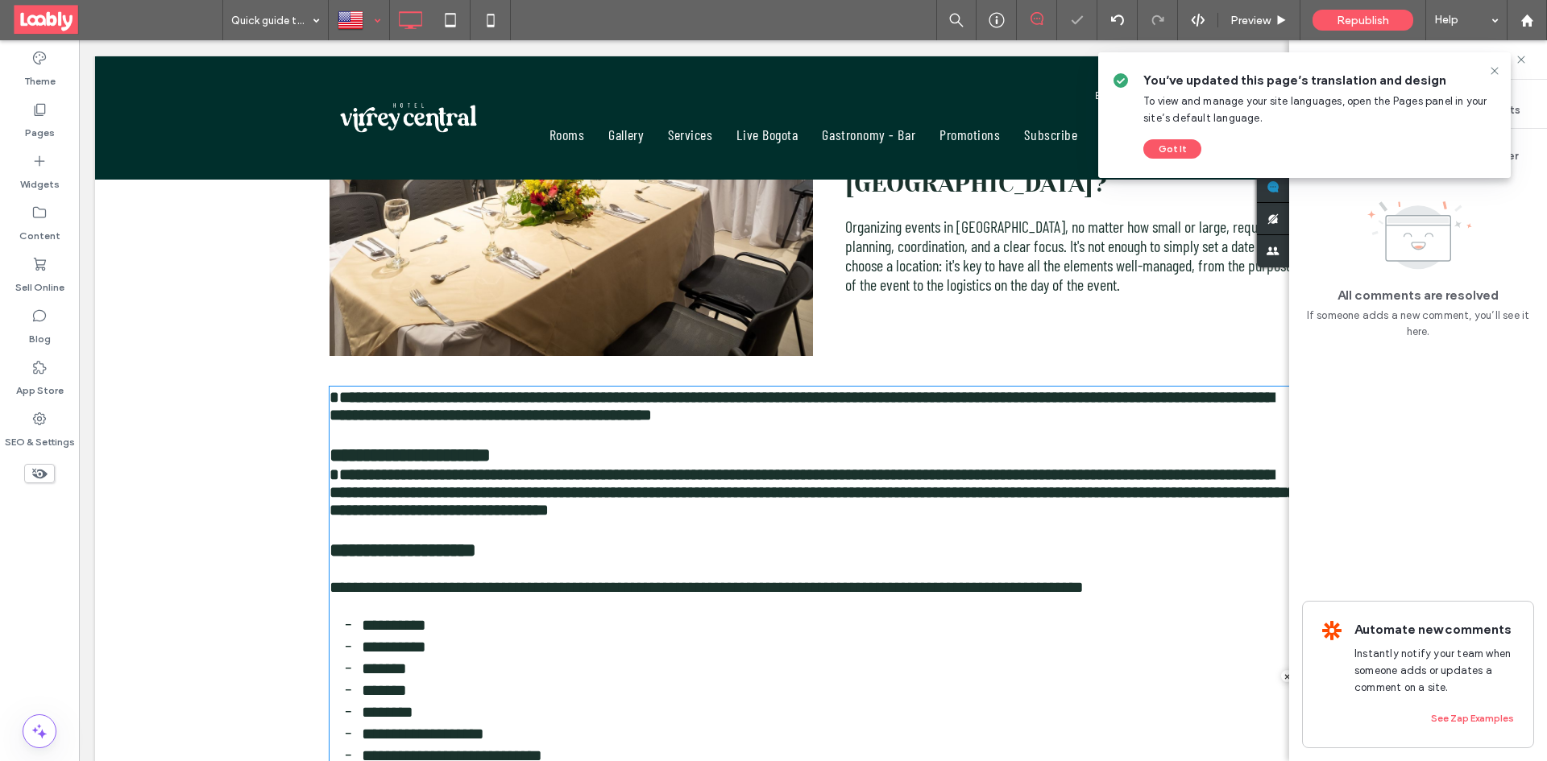
scroll to position [914, 0]
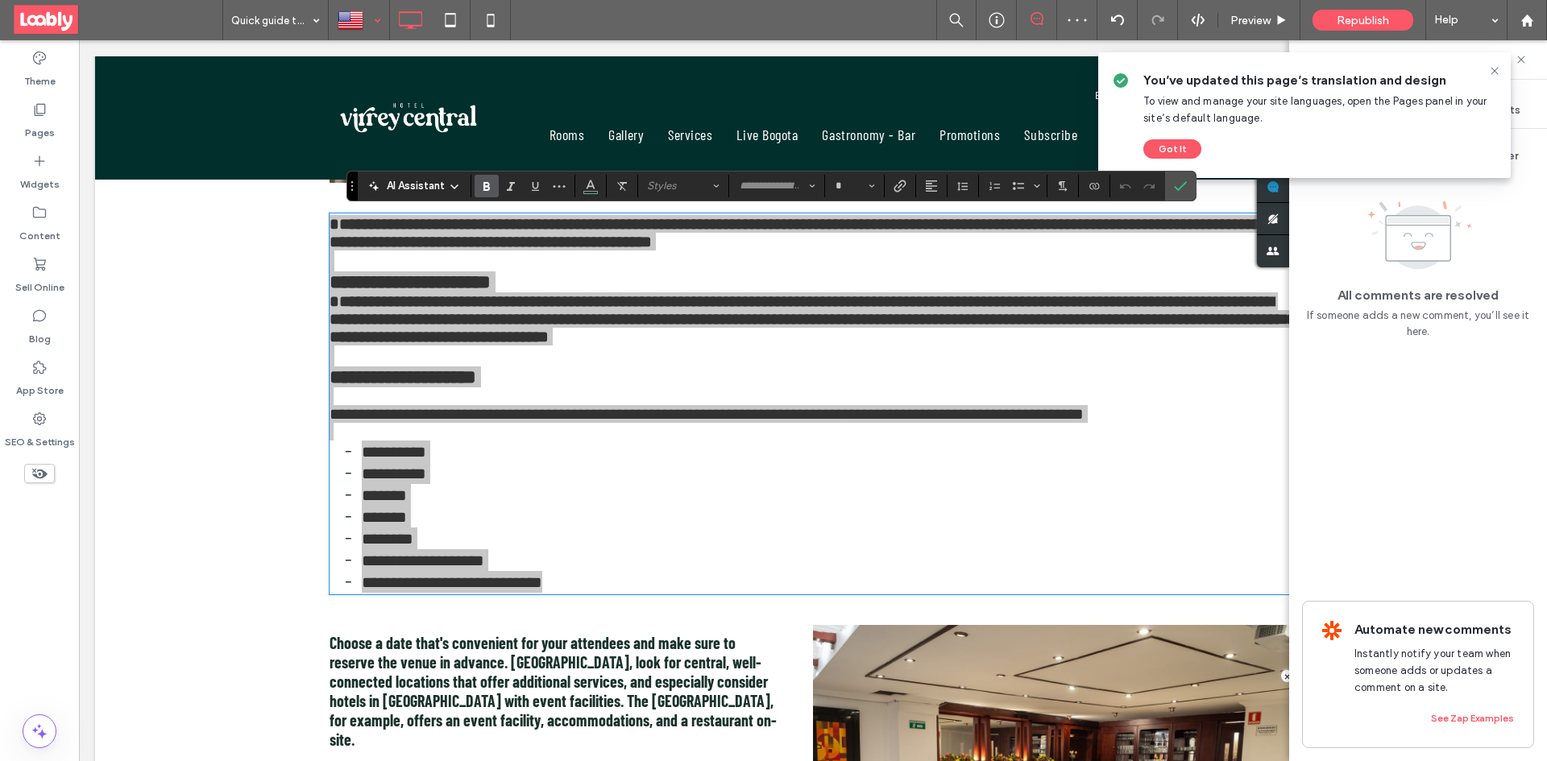
click at [487, 182] on use "Bold" at bounding box center [486, 186] width 6 height 9
click at [486, 182] on use "Bold" at bounding box center [486, 186] width 6 height 9
click at [1183, 191] on icon "Confirm" at bounding box center [1180, 186] width 13 height 13
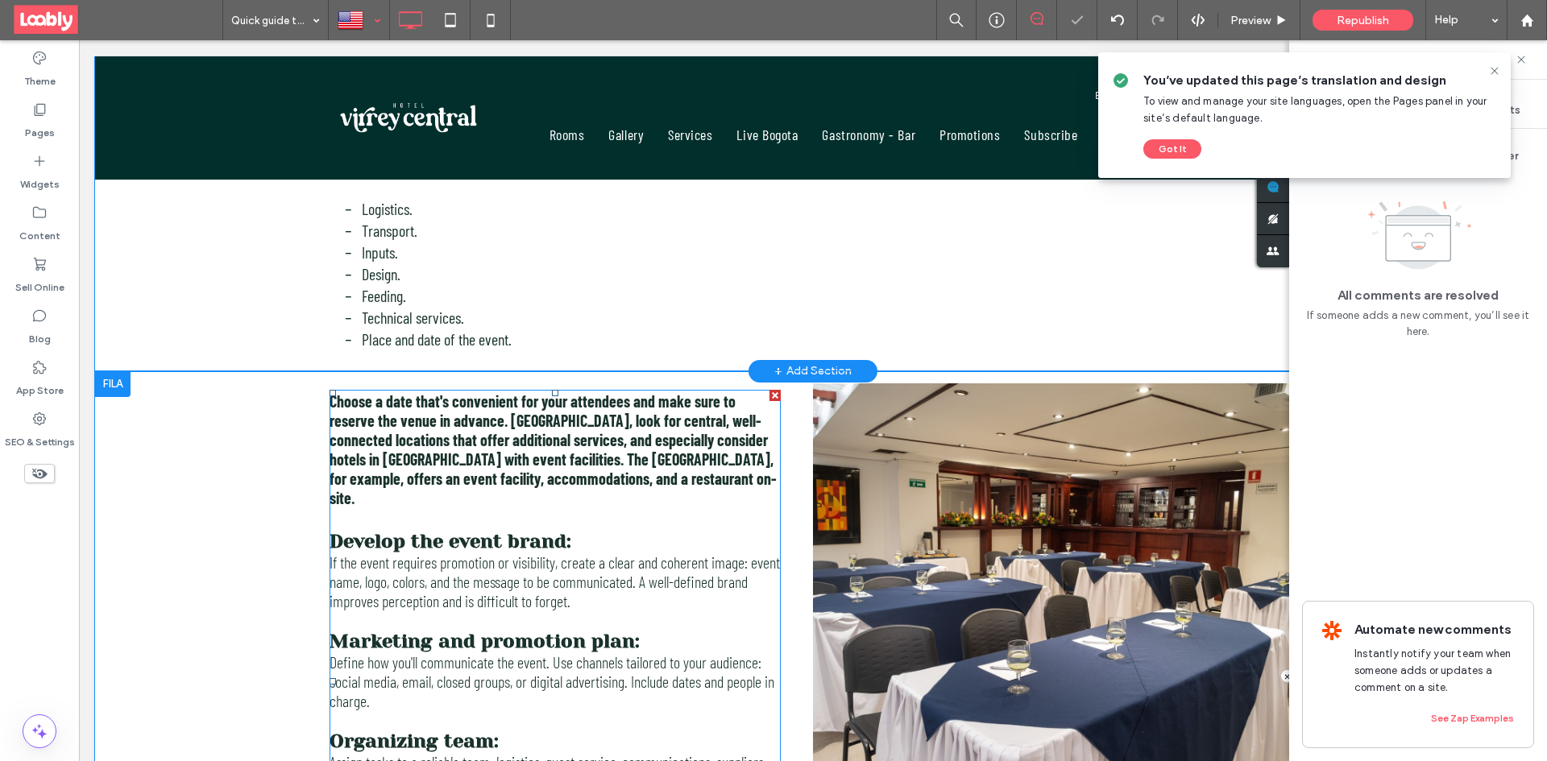
click at [537, 460] on span "Choose a date that's convenient for your attendees and make sure to reserve the…" at bounding box center [553, 450] width 447 height 116
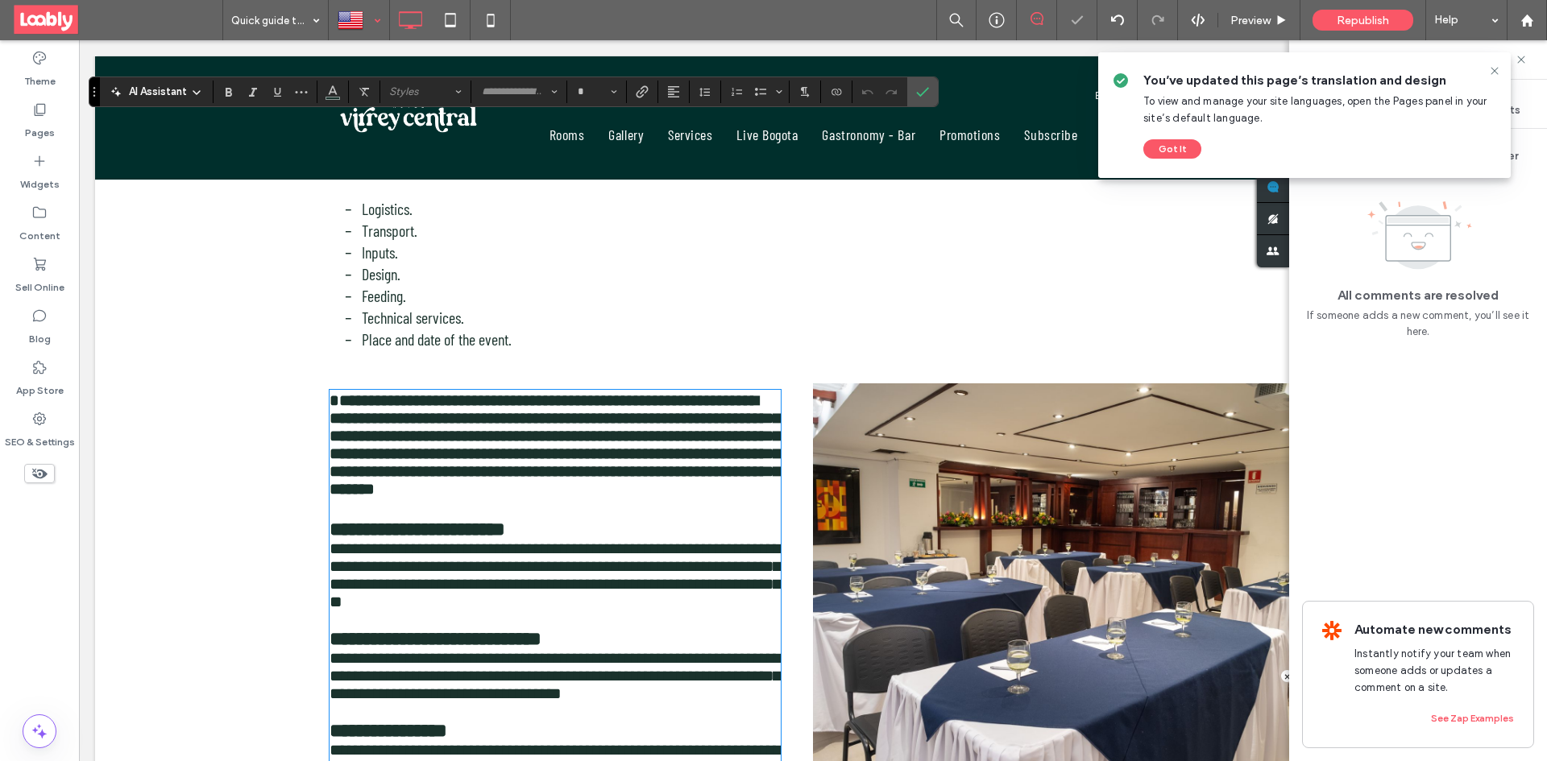
scroll to position [1421, 0]
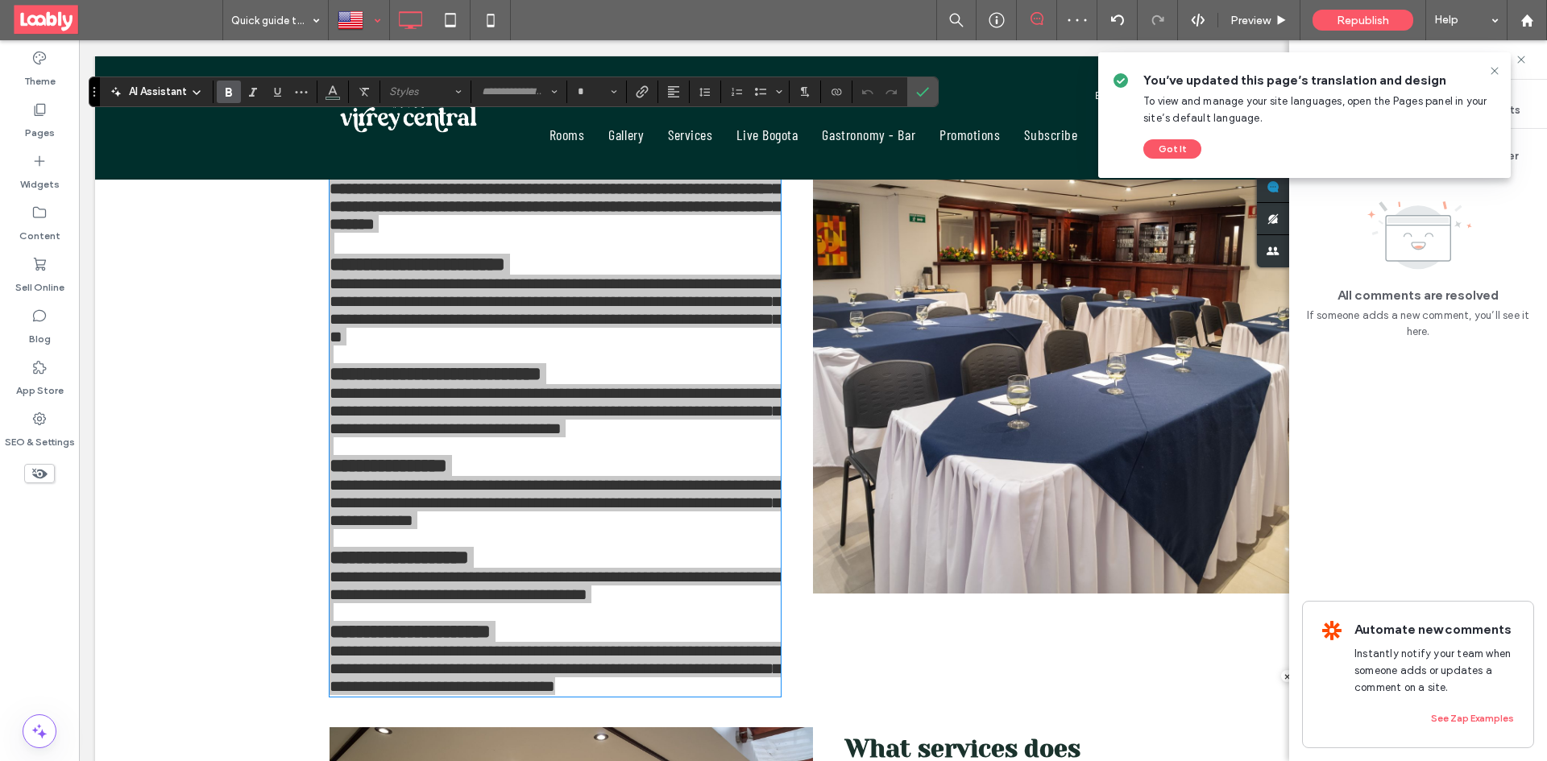
click at [226, 97] on icon "Bold" at bounding box center [228, 91] width 13 height 13
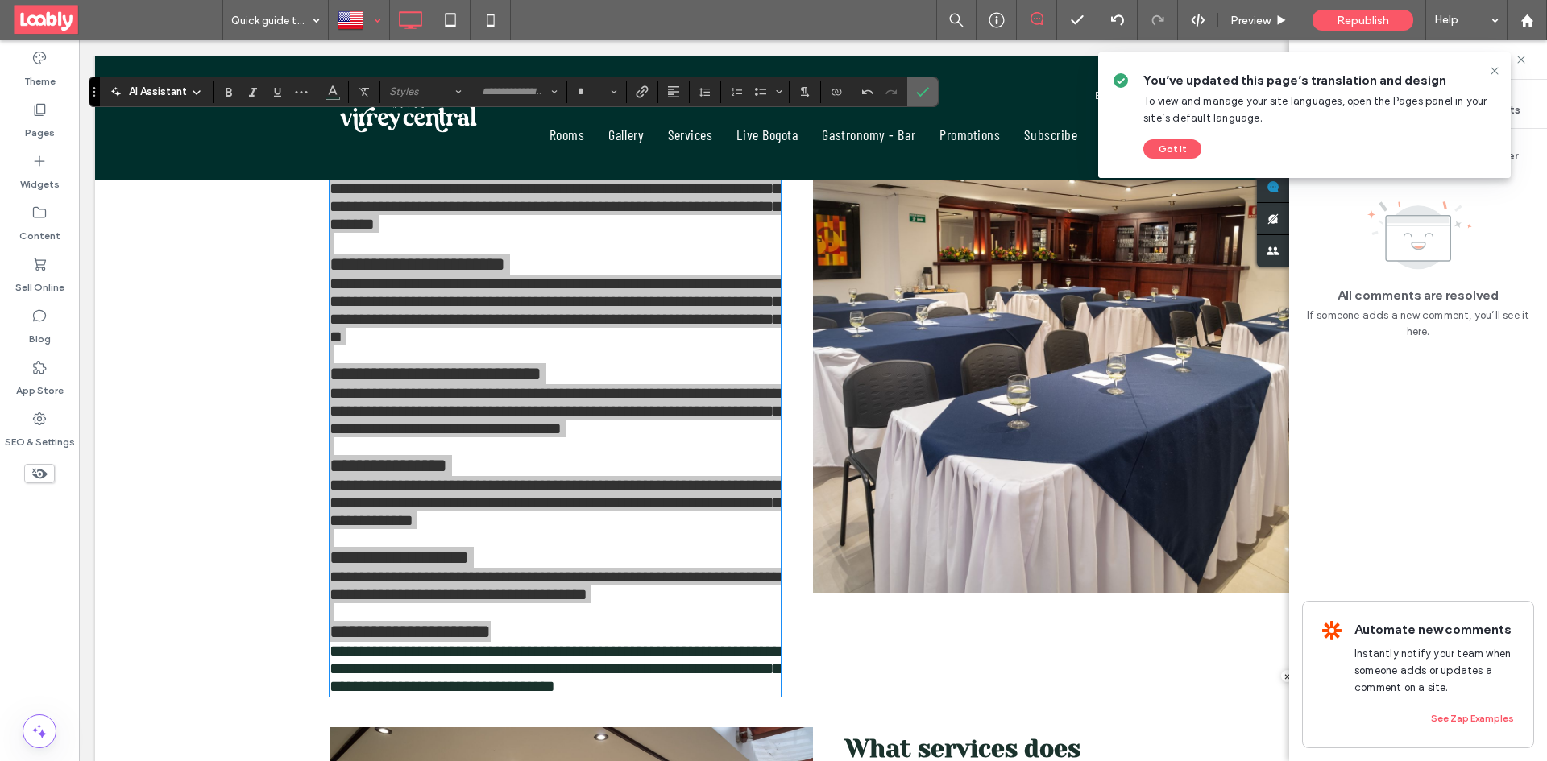
drag, startPoint x: 925, startPoint y: 94, endPoint x: 849, endPoint y: 85, distance: 76.3
click at [925, 94] on icon "Confirm" at bounding box center [922, 91] width 13 height 13
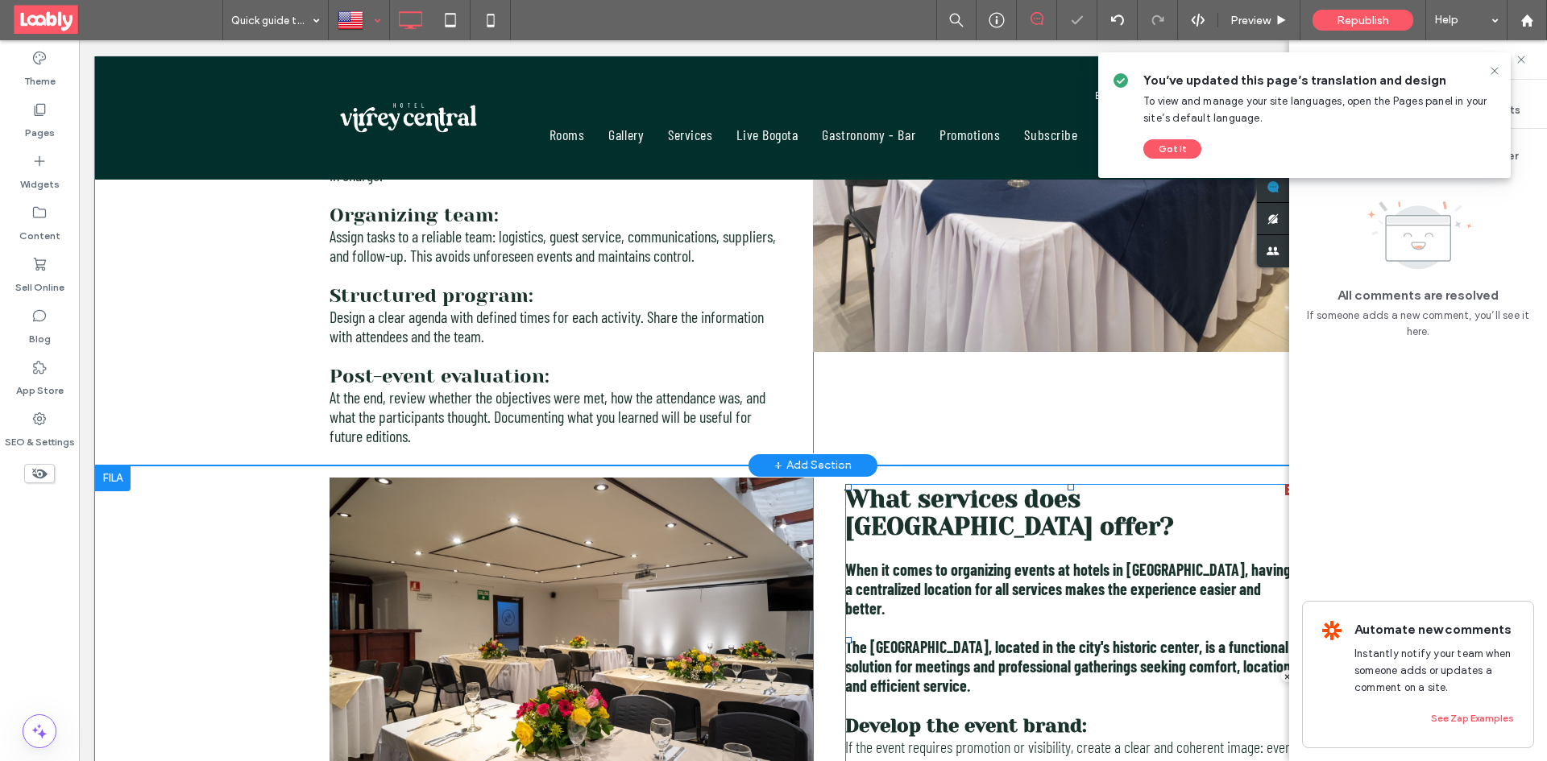
click at [1020, 549] on p at bounding box center [1070, 550] width 451 height 19
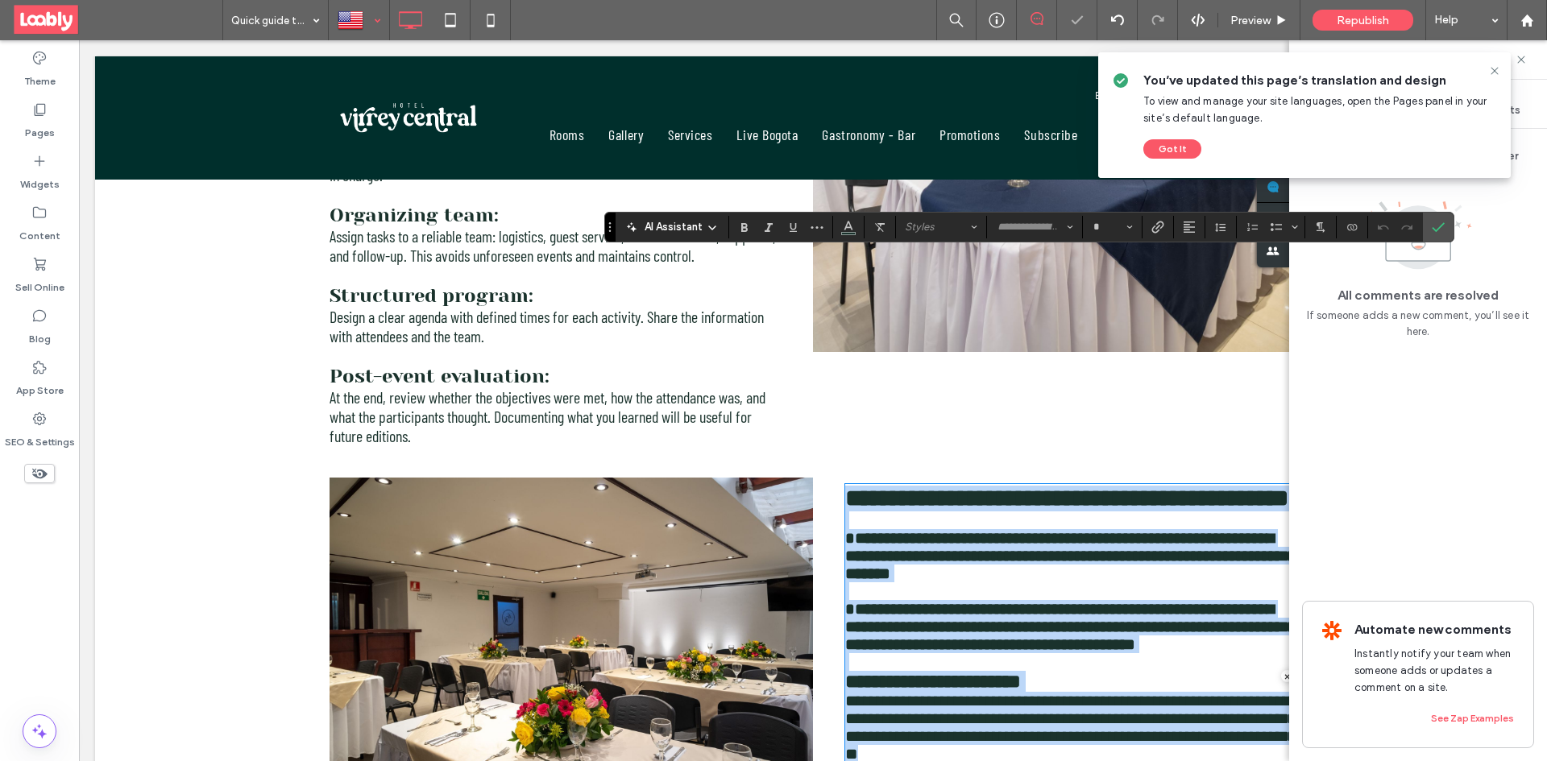
scroll to position [1887, 0]
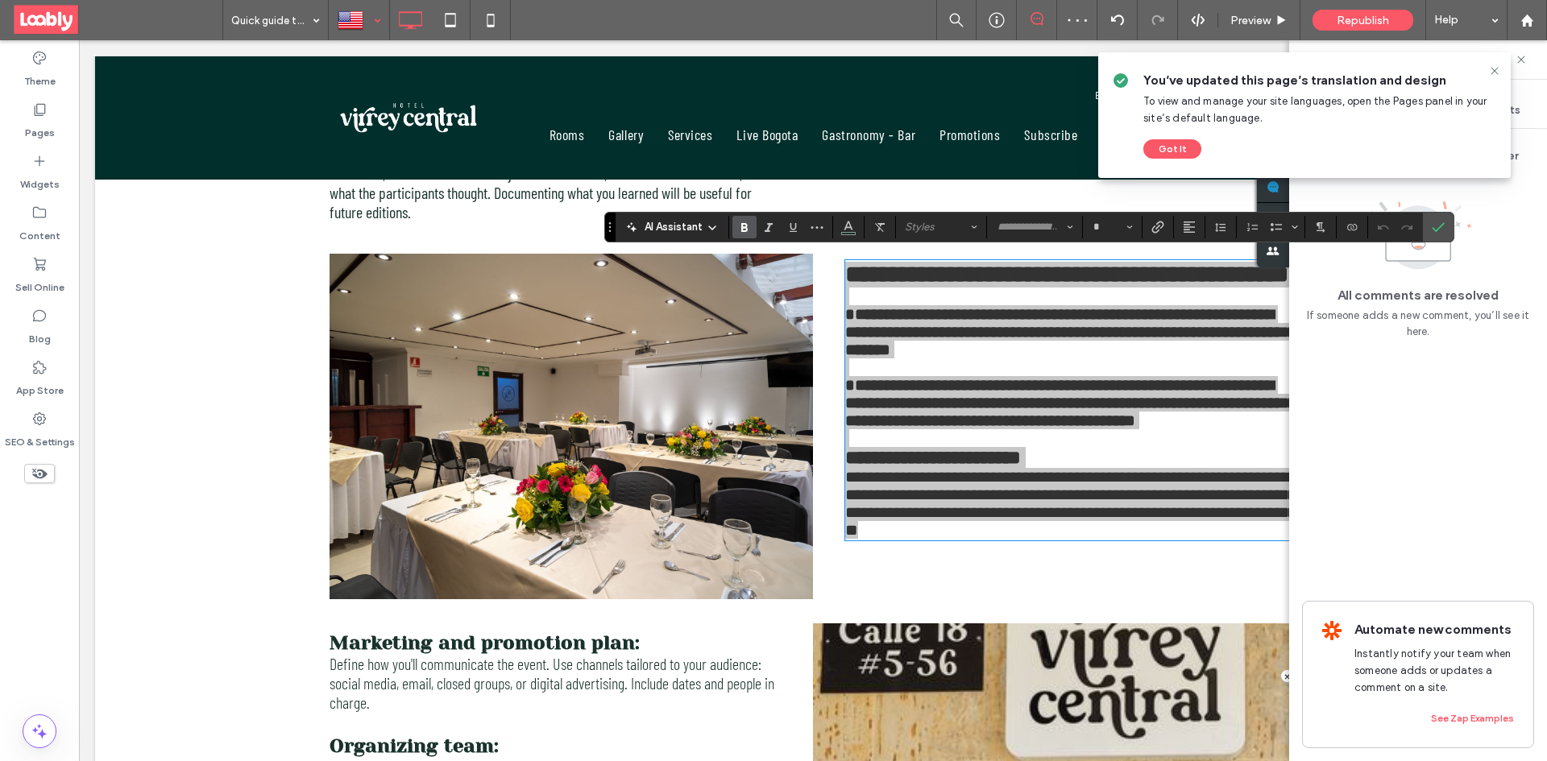
click at [738, 228] on icon "Bold" at bounding box center [744, 227] width 13 height 13
click at [1435, 218] on span "Confirm" at bounding box center [1435, 227] width 7 height 29
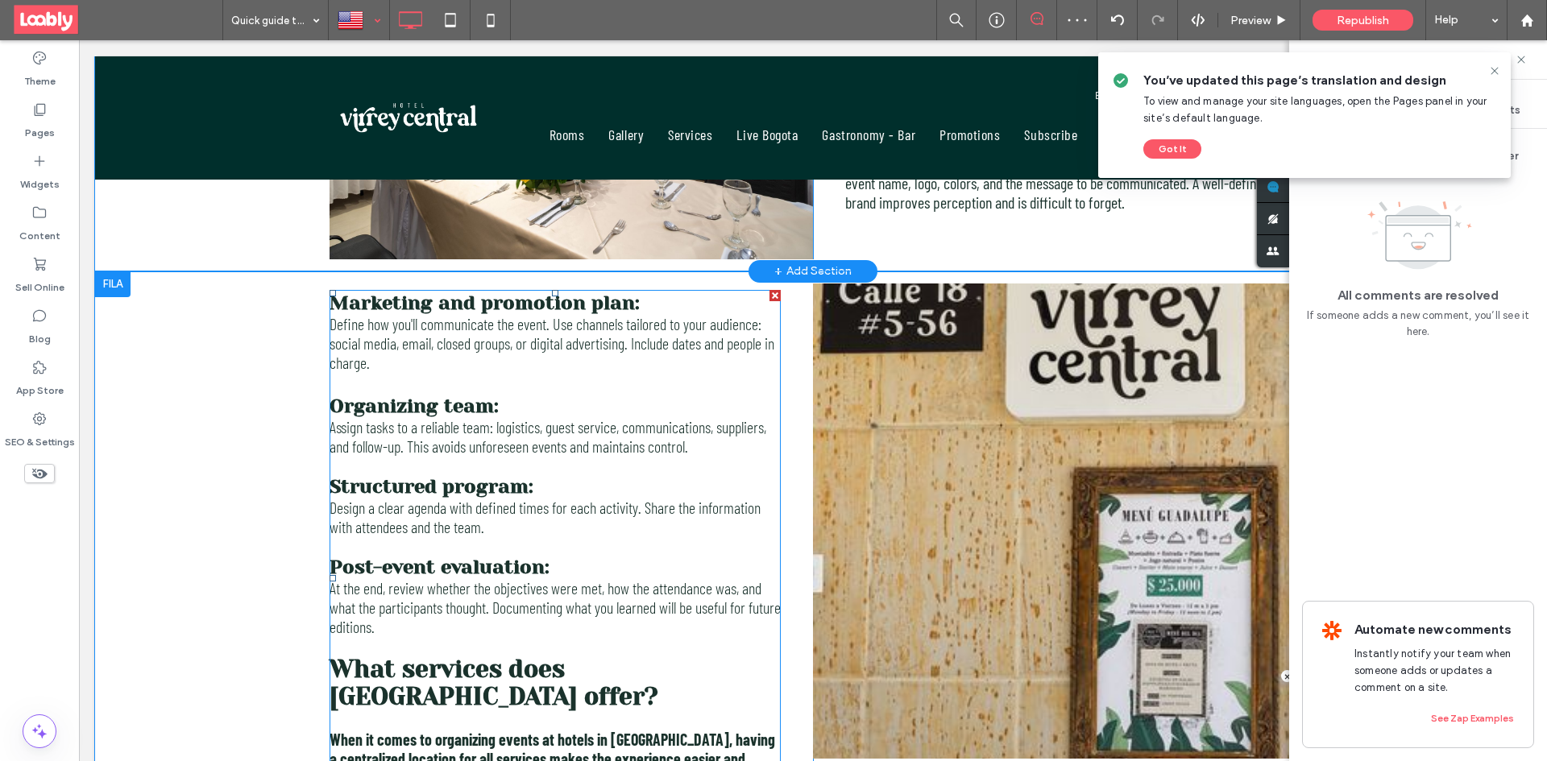
scroll to position [2370, 0]
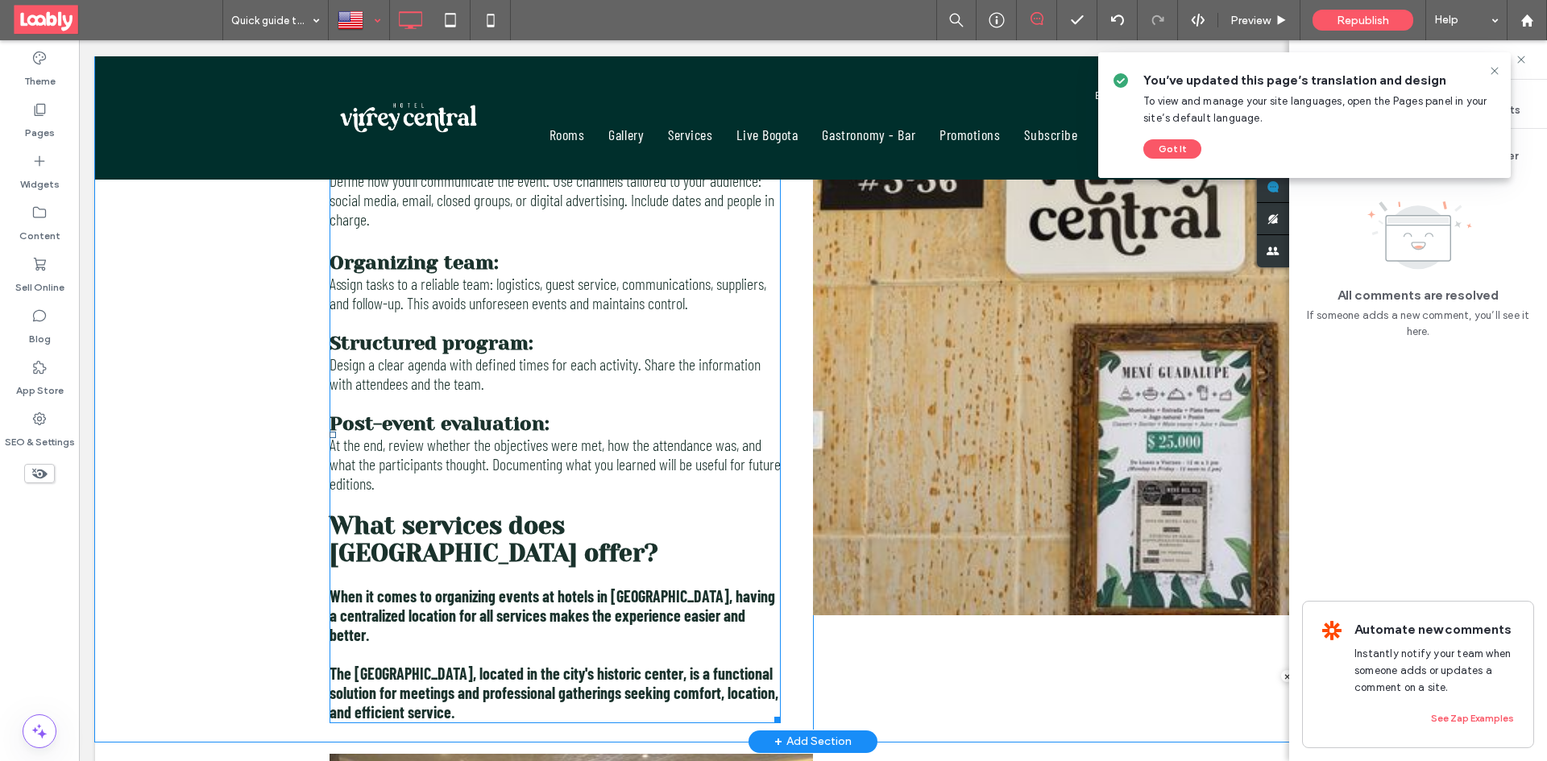
click at [620, 611] on span "When it comes to organizing events at hotels in Bogotá, having a centralized lo…" at bounding box center [553, 616] width 446 height 58
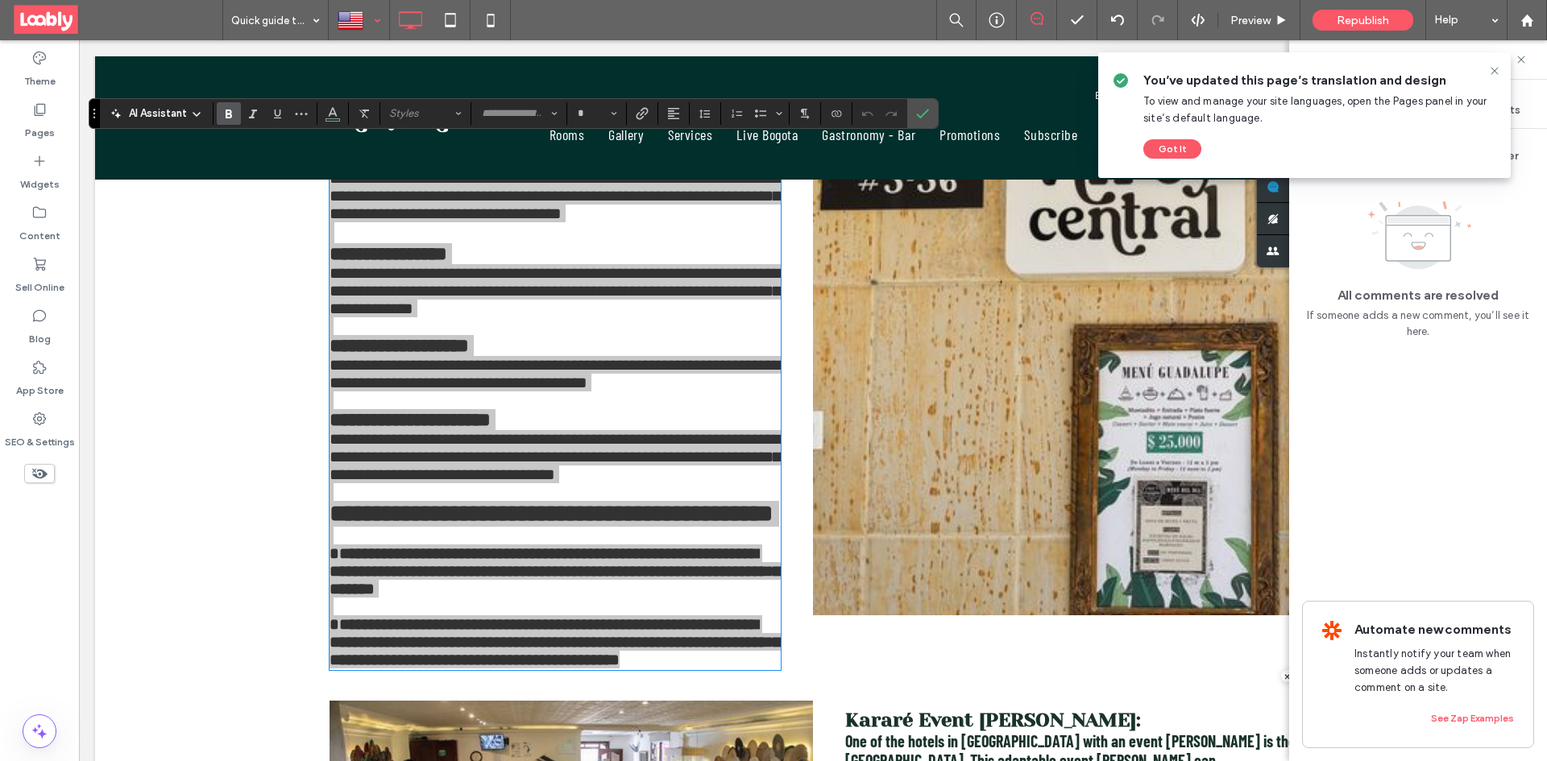
click at [229, 114] on use "Bold" at bounding box center [229, 114] width 6 height 9
click at [928, 112] on icon "Confirm" at bounding box center [922, 113] width 13 height 13
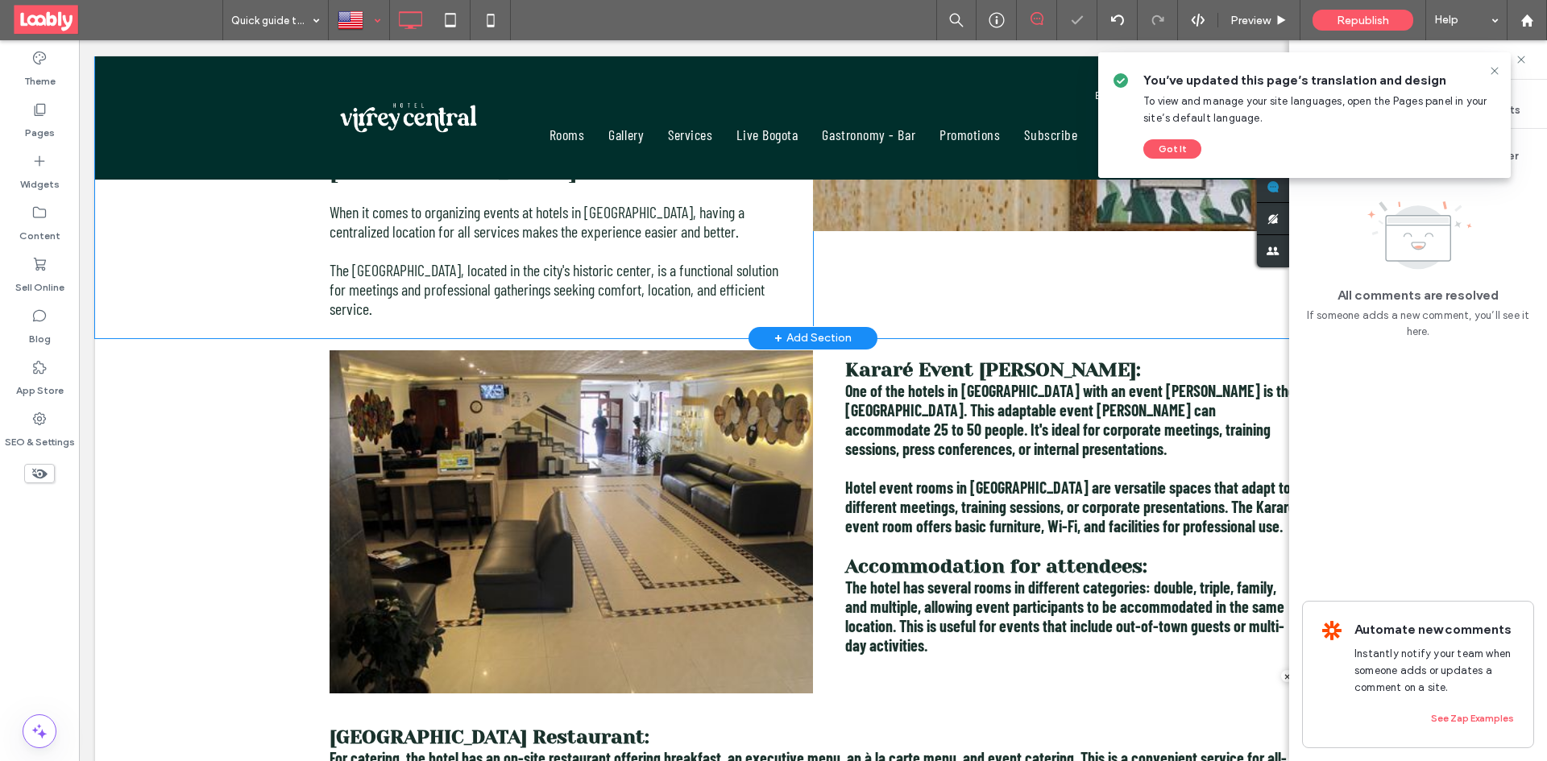
scroll to position [2773, 0]
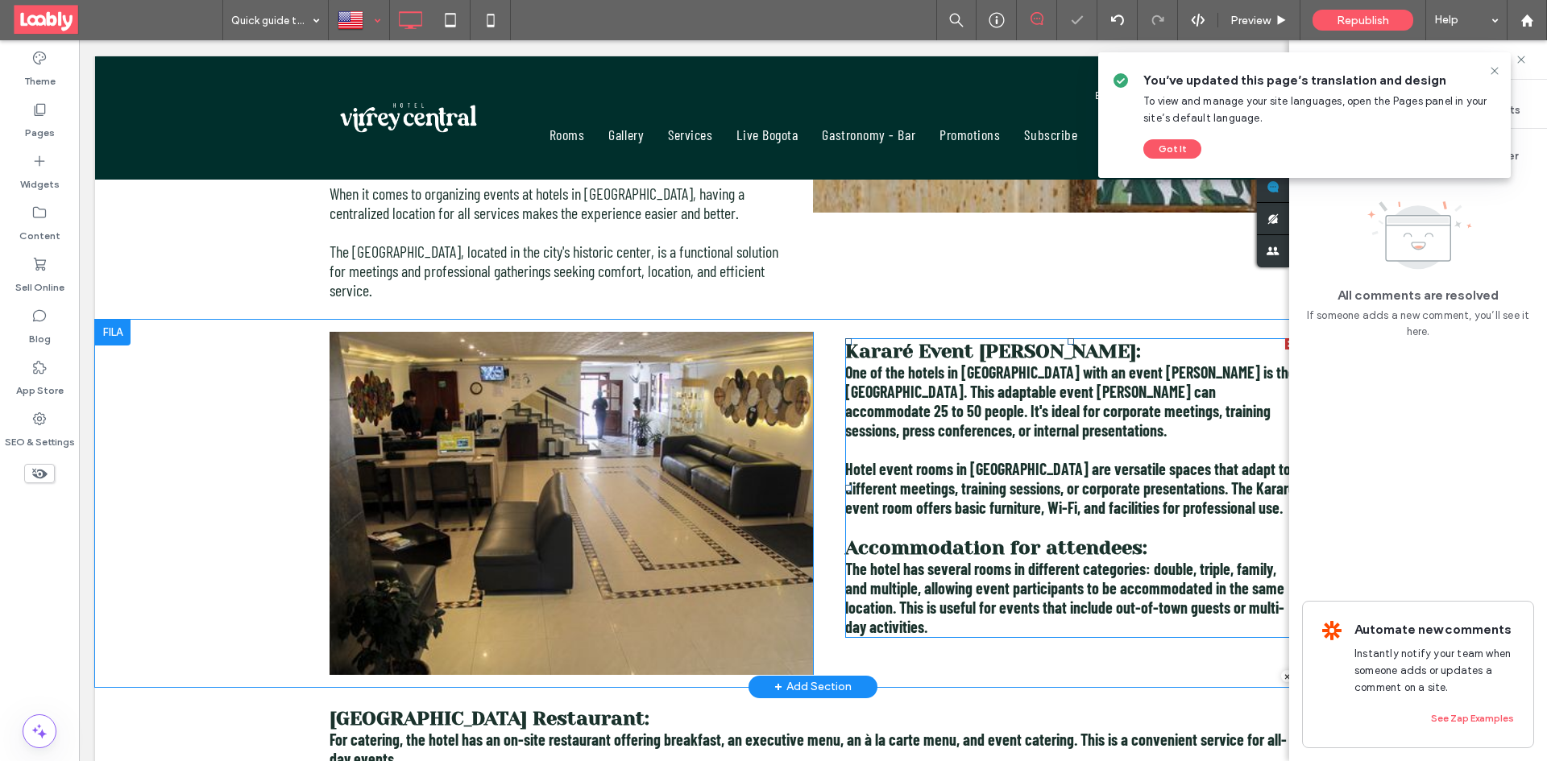
click at [1059, 517] on p at bounding box center [1070, 526] width 451 height 19
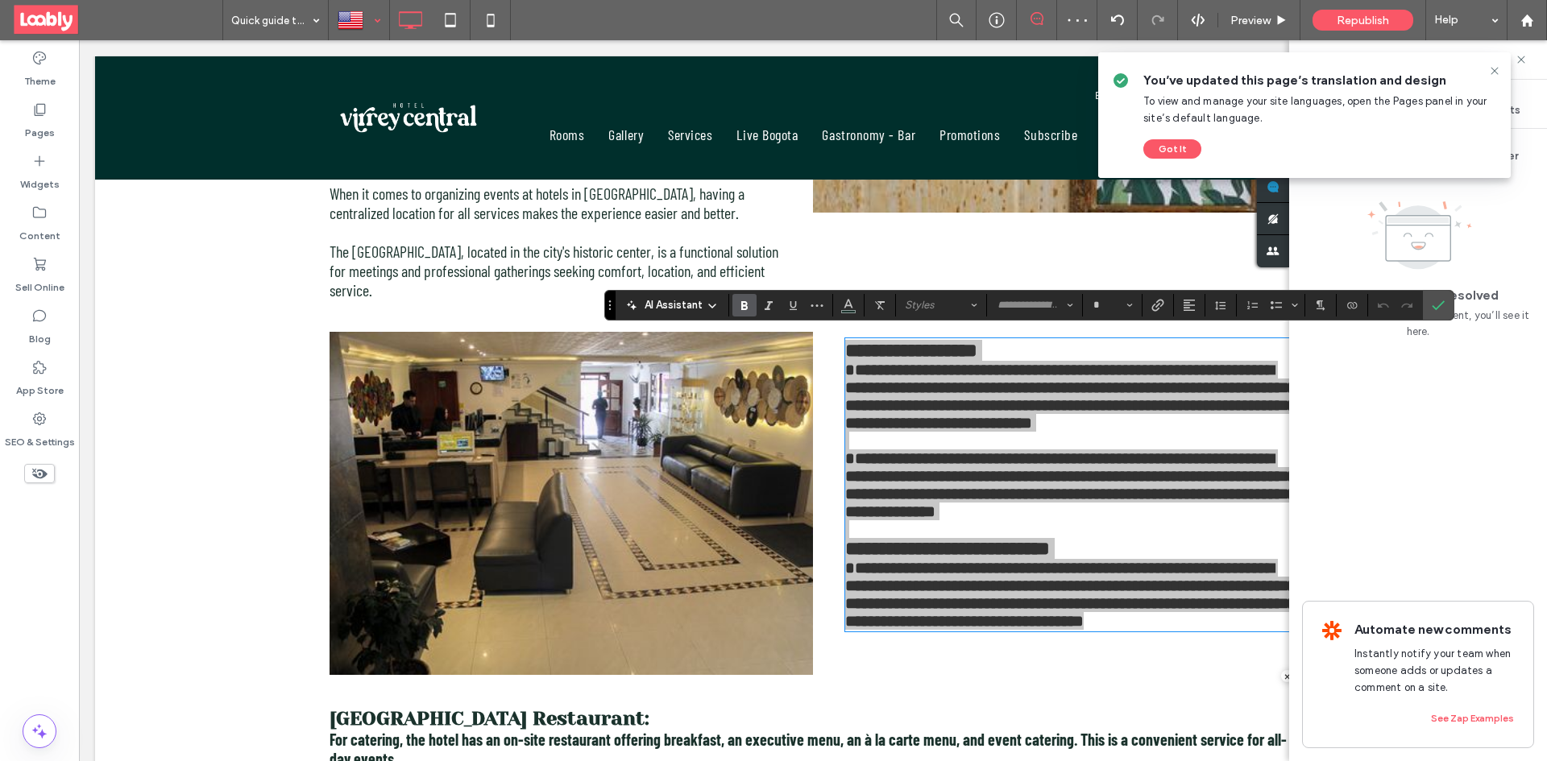
click at [746, 300] on icon "Bold" at bounding box center [744, 305] width 13 height 13
click at [738, 307] on icon "Bold" at bounding box center [744, 305] width 13 height 13
drag, startPoint x: 1448, startPoint y: 305, endPoint x: 1397, endPoint y: 332, distance: 57.3
click at [1446, 305] on label "Confirm" at bounding box center [1438, 305] width 24 height 29
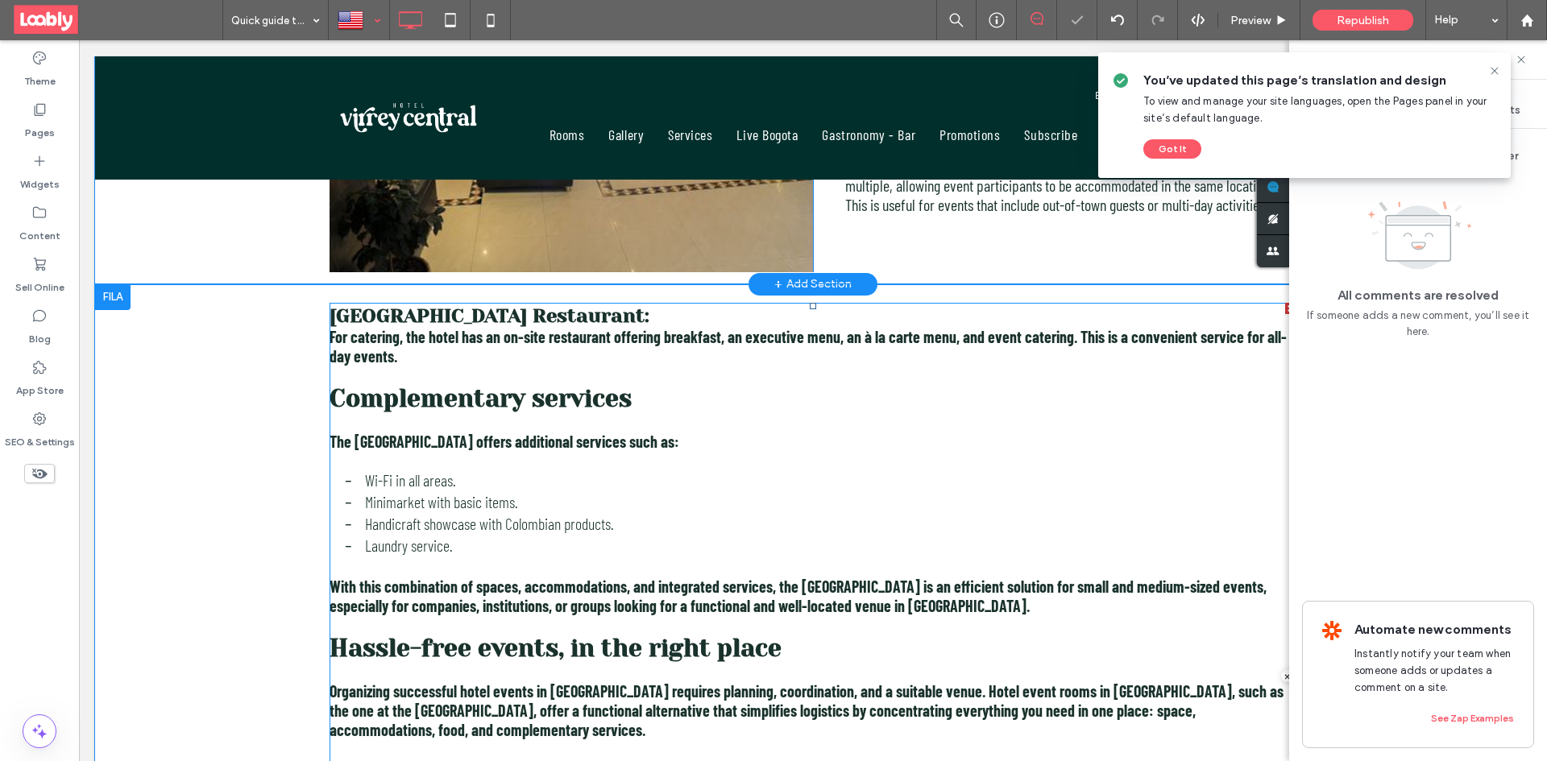
click at [595, 522] on span "Handicraft showcase with Colombian products." at bounding box center [489, 523] width 249 height 19
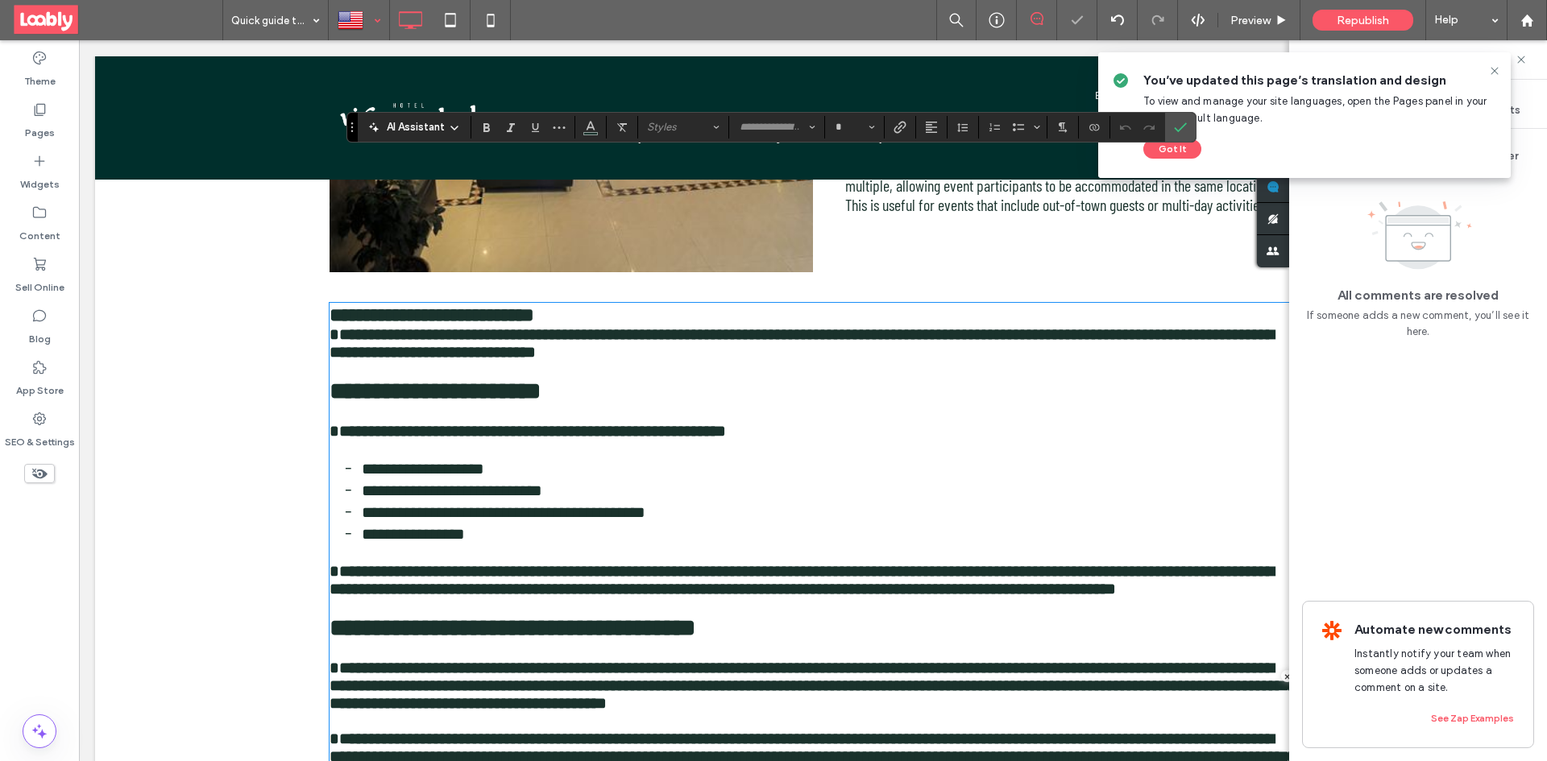
scroll to position [3318, 0]
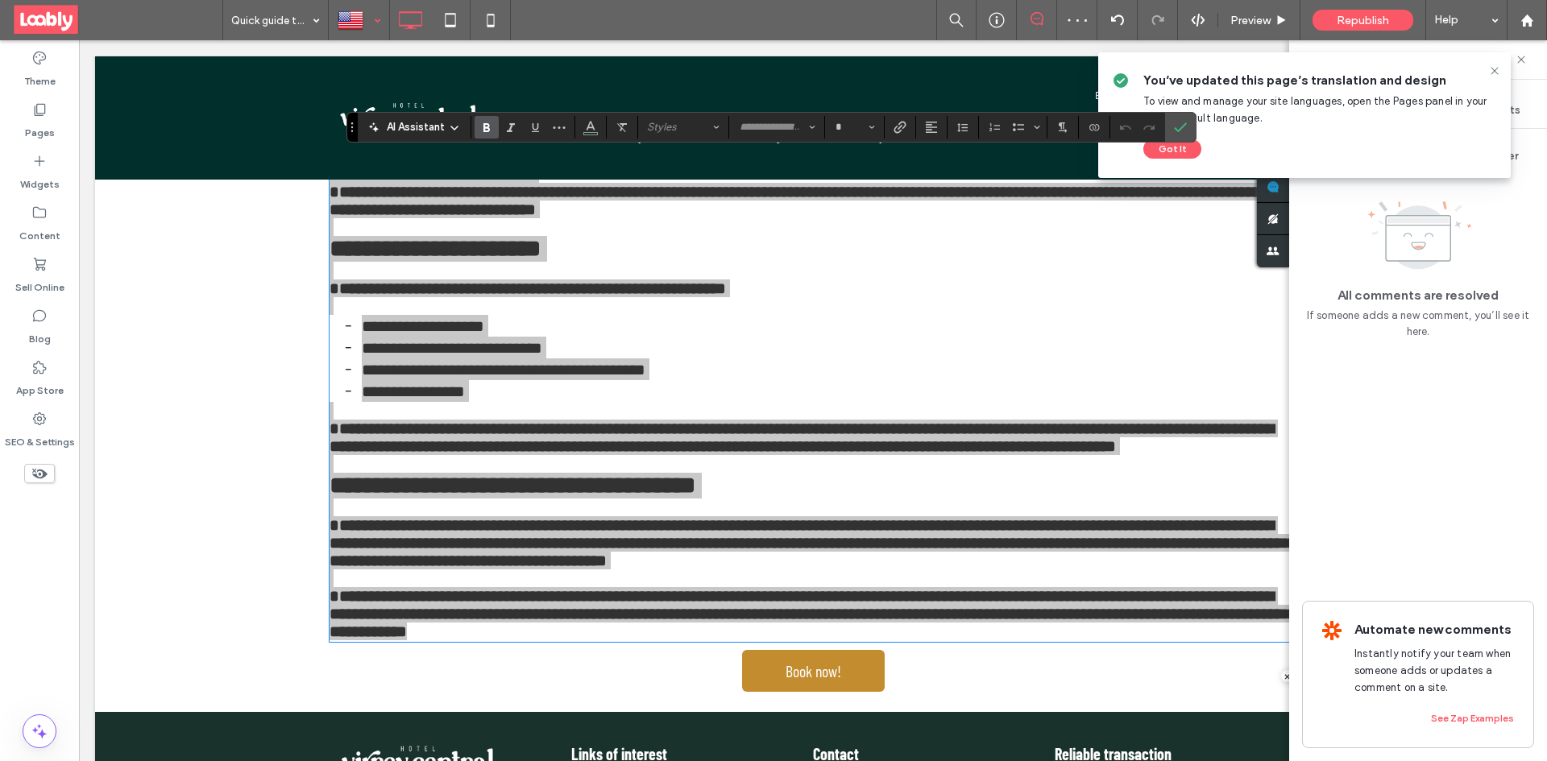
click at [478, 129] on label "Bold" at bounding box center [487, 127] width 24 height 23
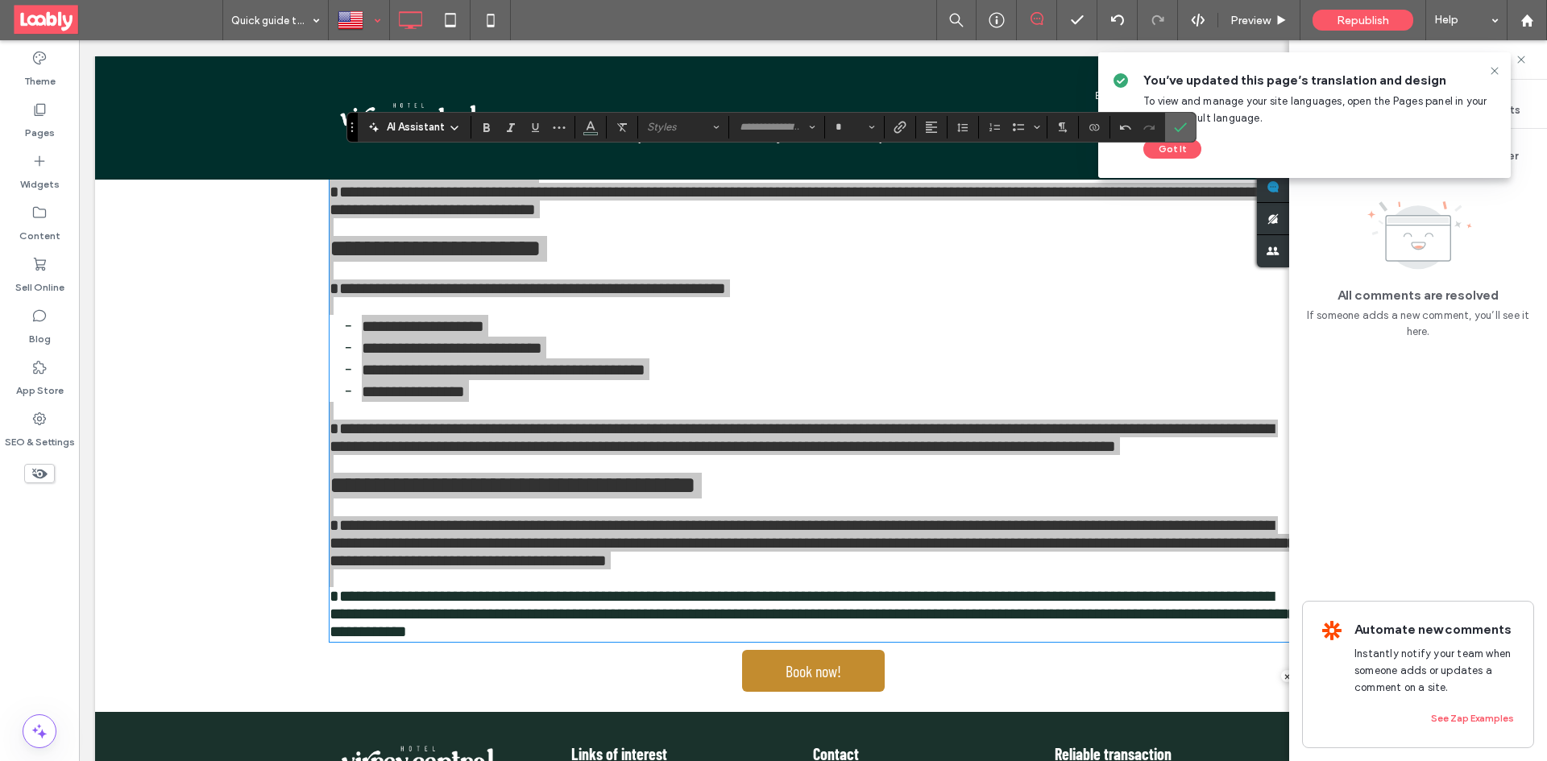
click at [1177, 126] on icon "Confirm" at bounding box center [1180, 127] width 13 height 13
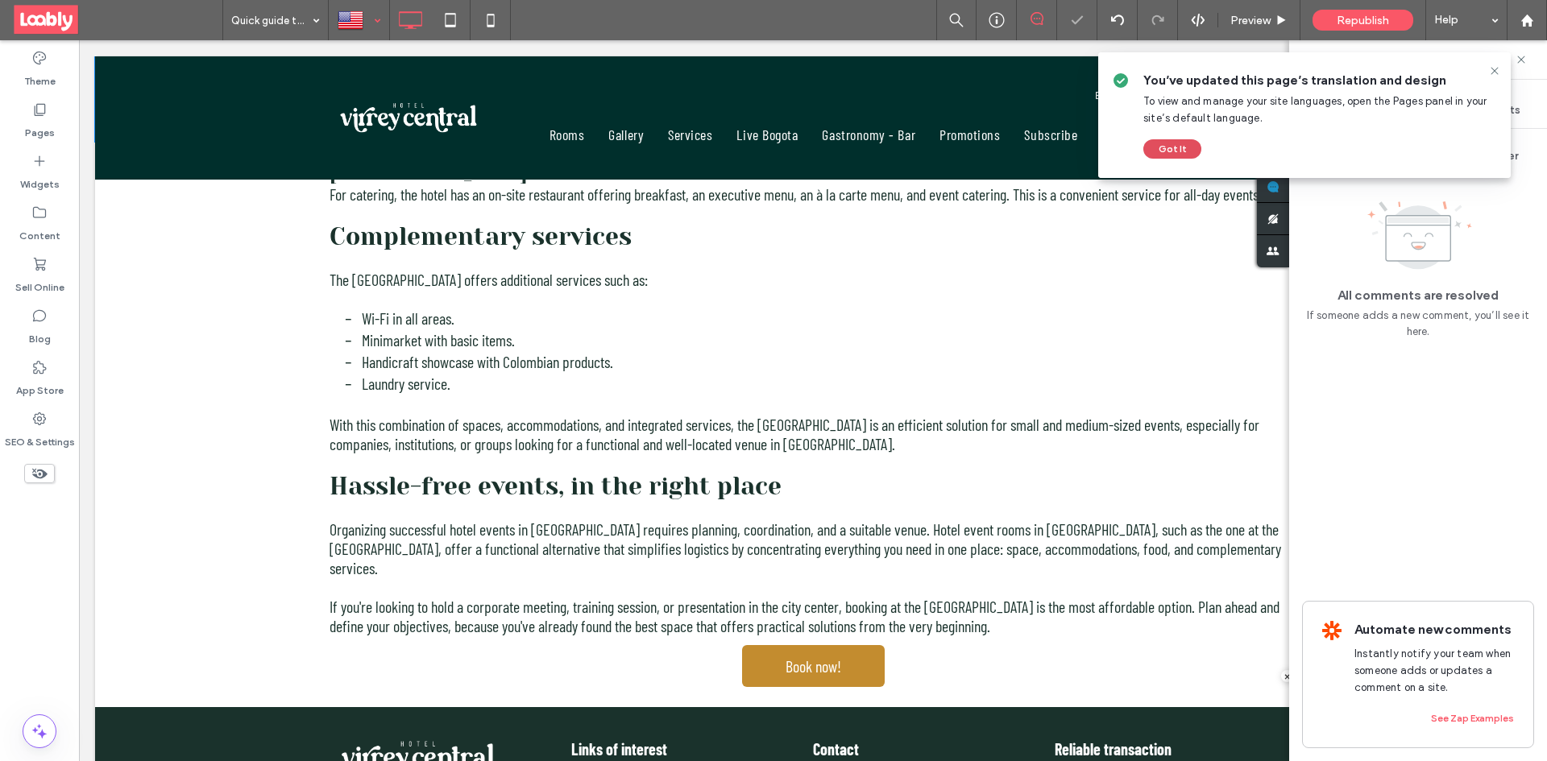
click at [1173, 146] on button "Got It" at bounding box center [1172, 148] width 58 height 19
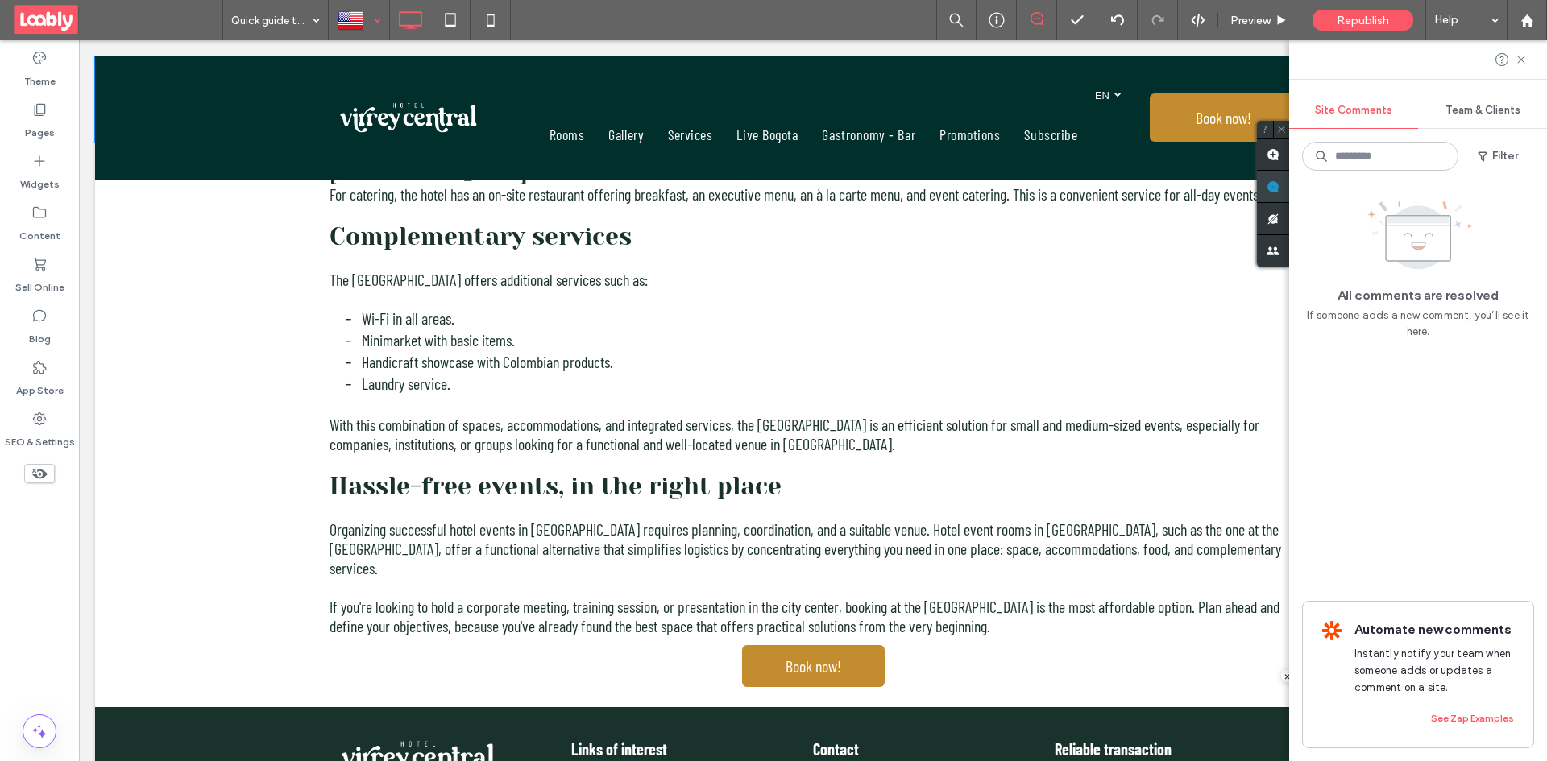
click at [1278, 192] on use at bounding box center [1272, 186] width 13 height 13
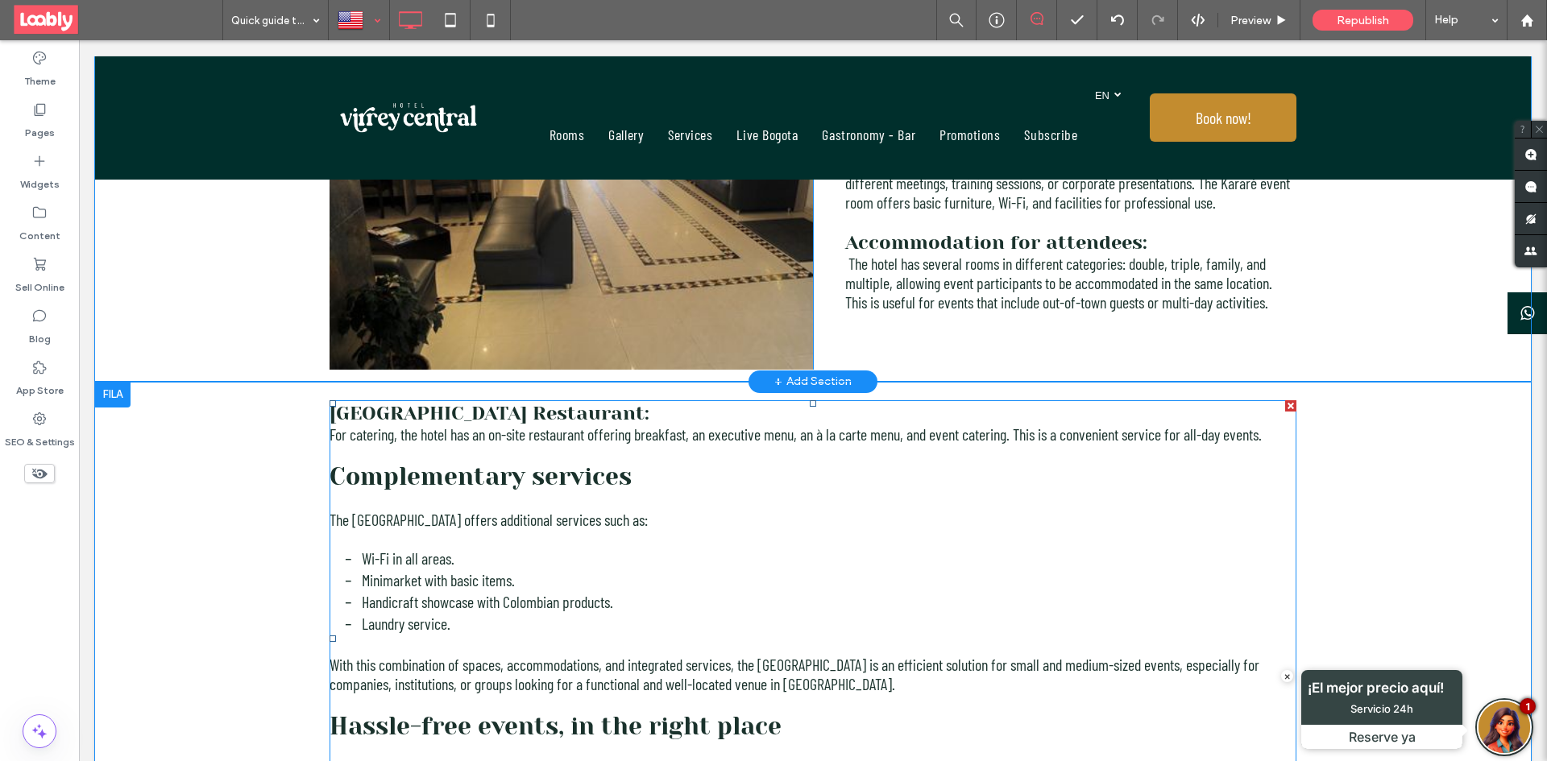
scroll to position [3077, 0]
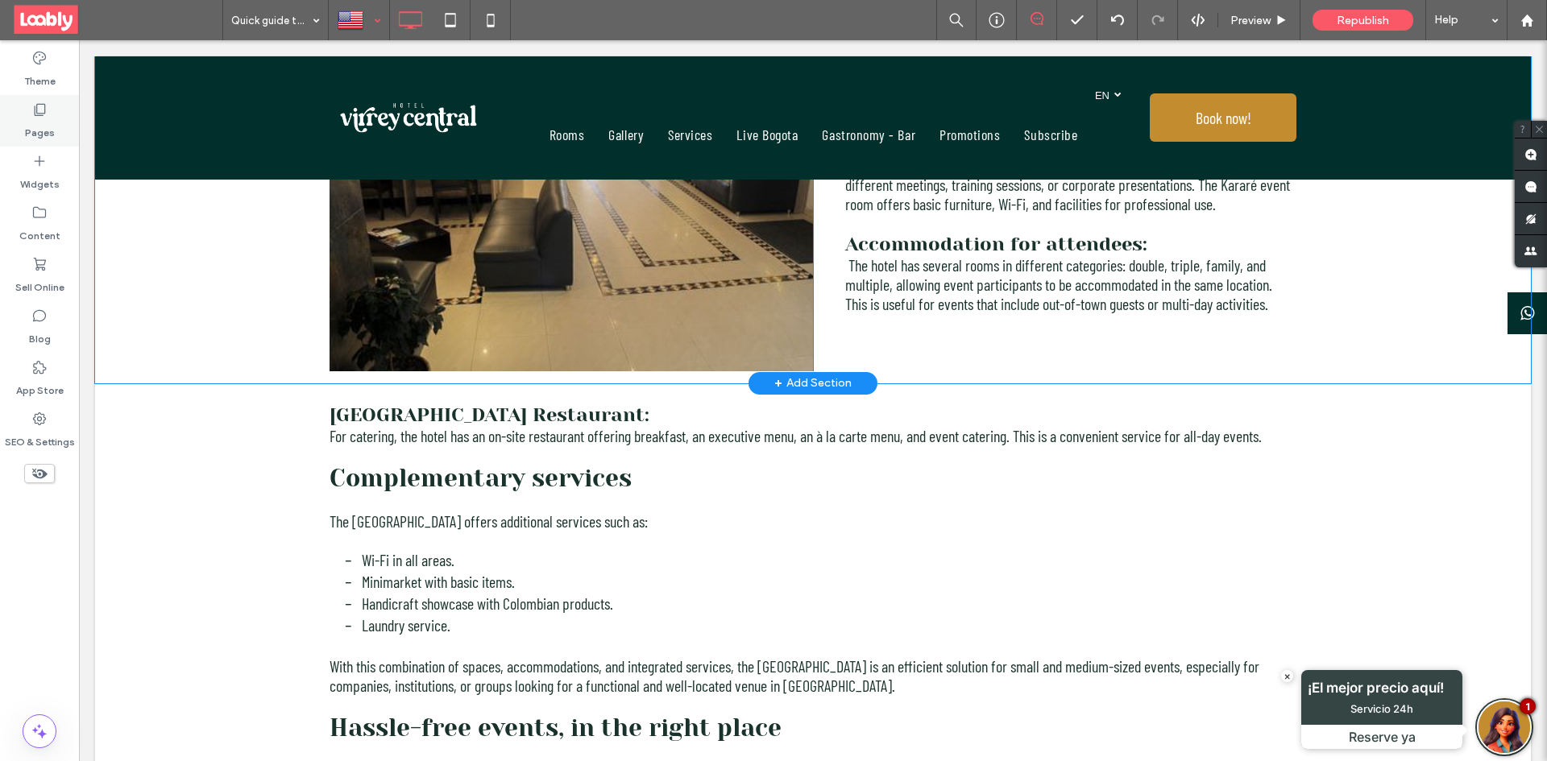
click at [33, 122] on label "Pages" at bounding box center [40, 129] width 30 height 23
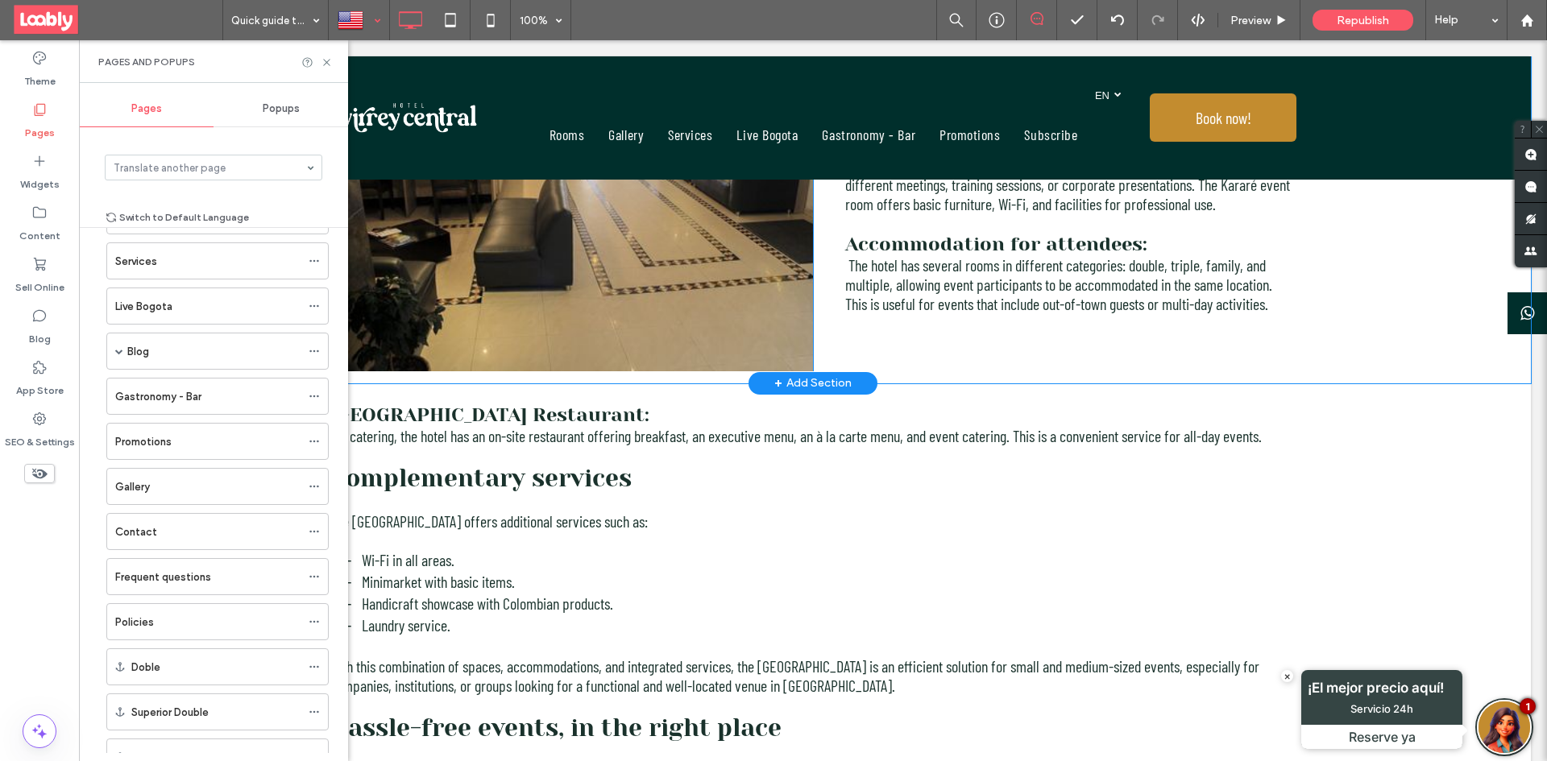
scroll to position [211, 0]
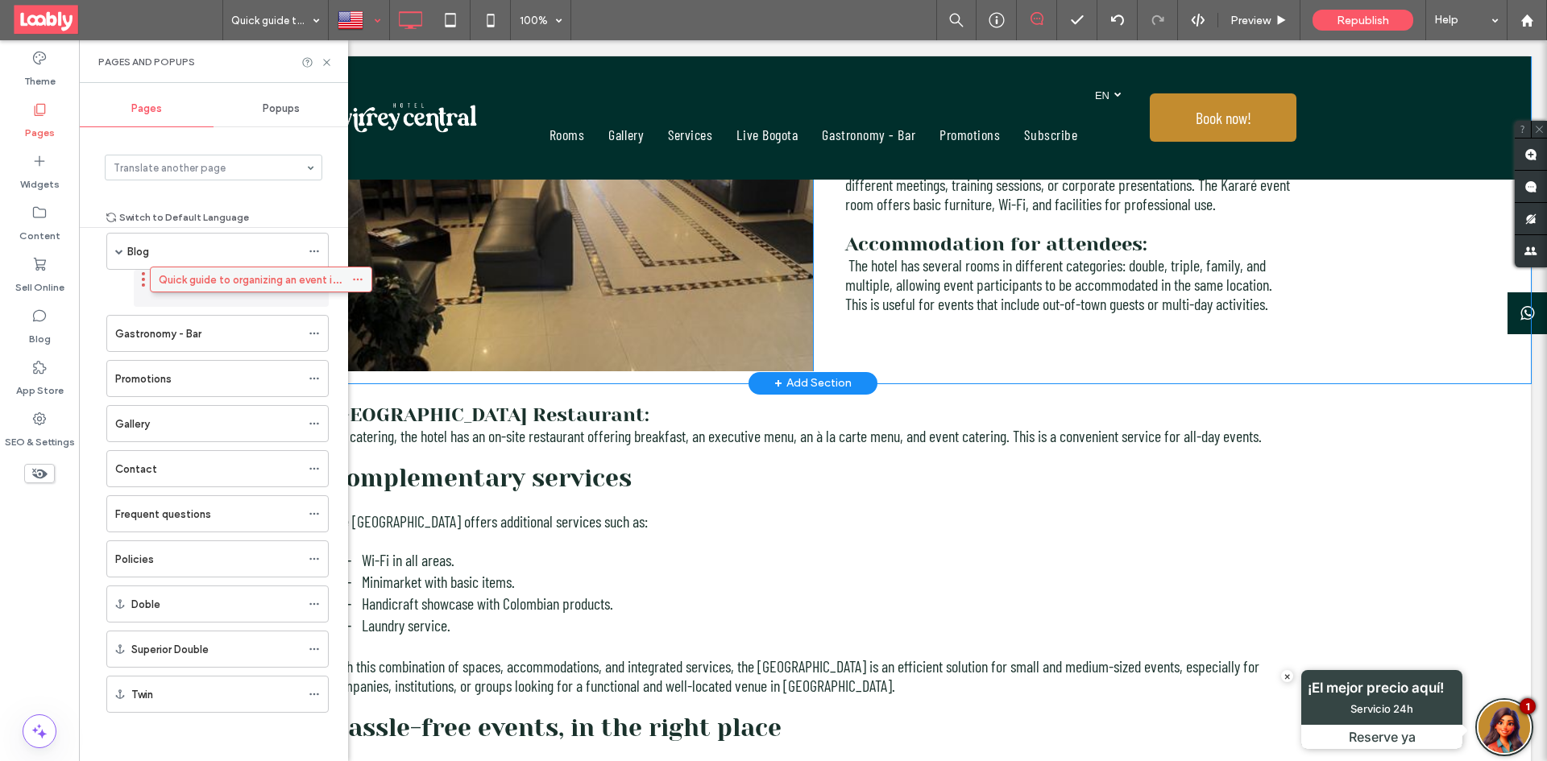
drag, startPoint x: 202, startPoint y: 689, endPoint x: 246, endPoint y: 275, distance: 416.4
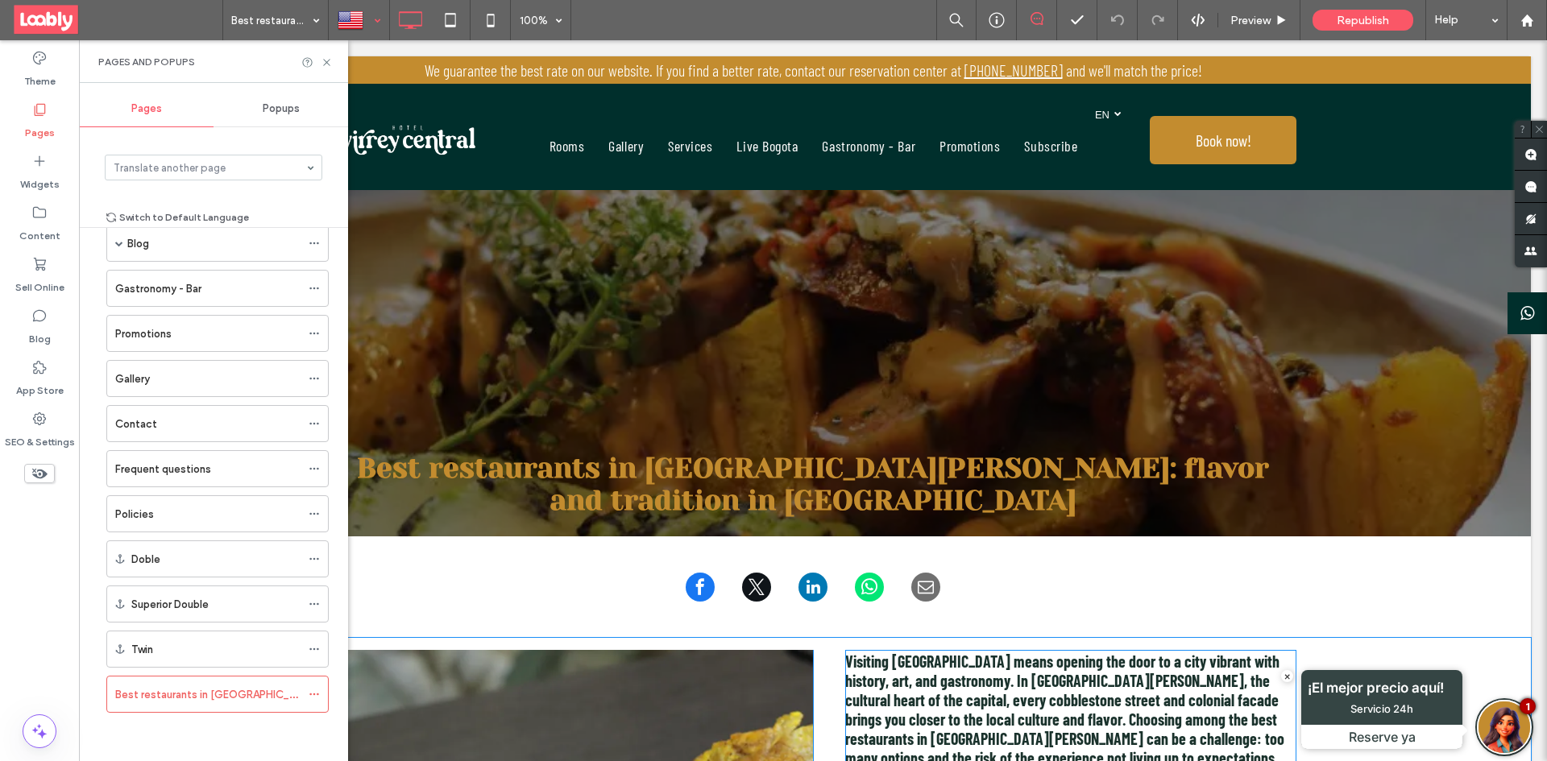
click at [903, 663] on span "Visiting Bogotá means opening the door to a city vibrant with history, art, and…" at bounding box center [1064, 710] width 439 height 116
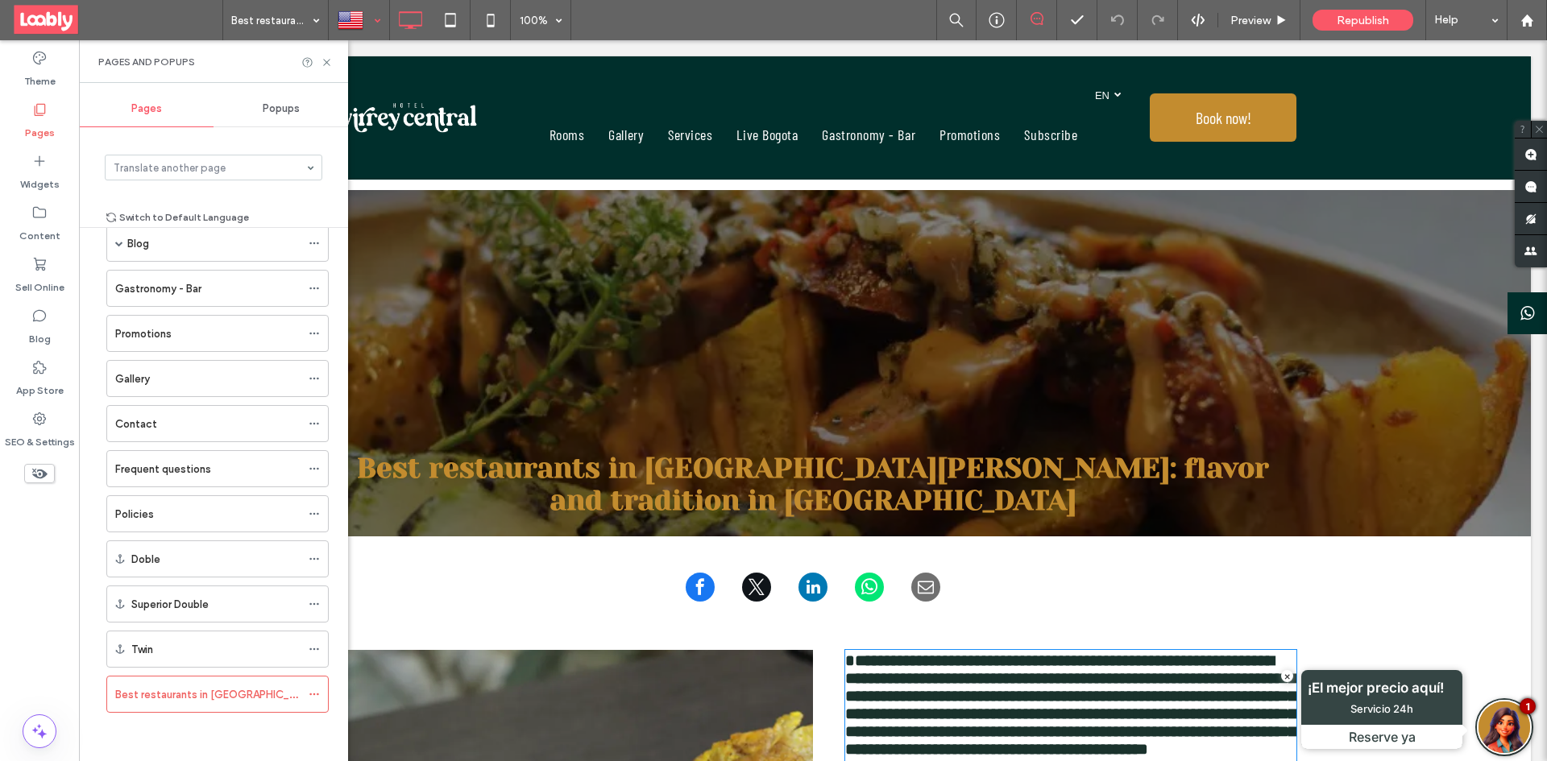
scroll to position [449, 0]
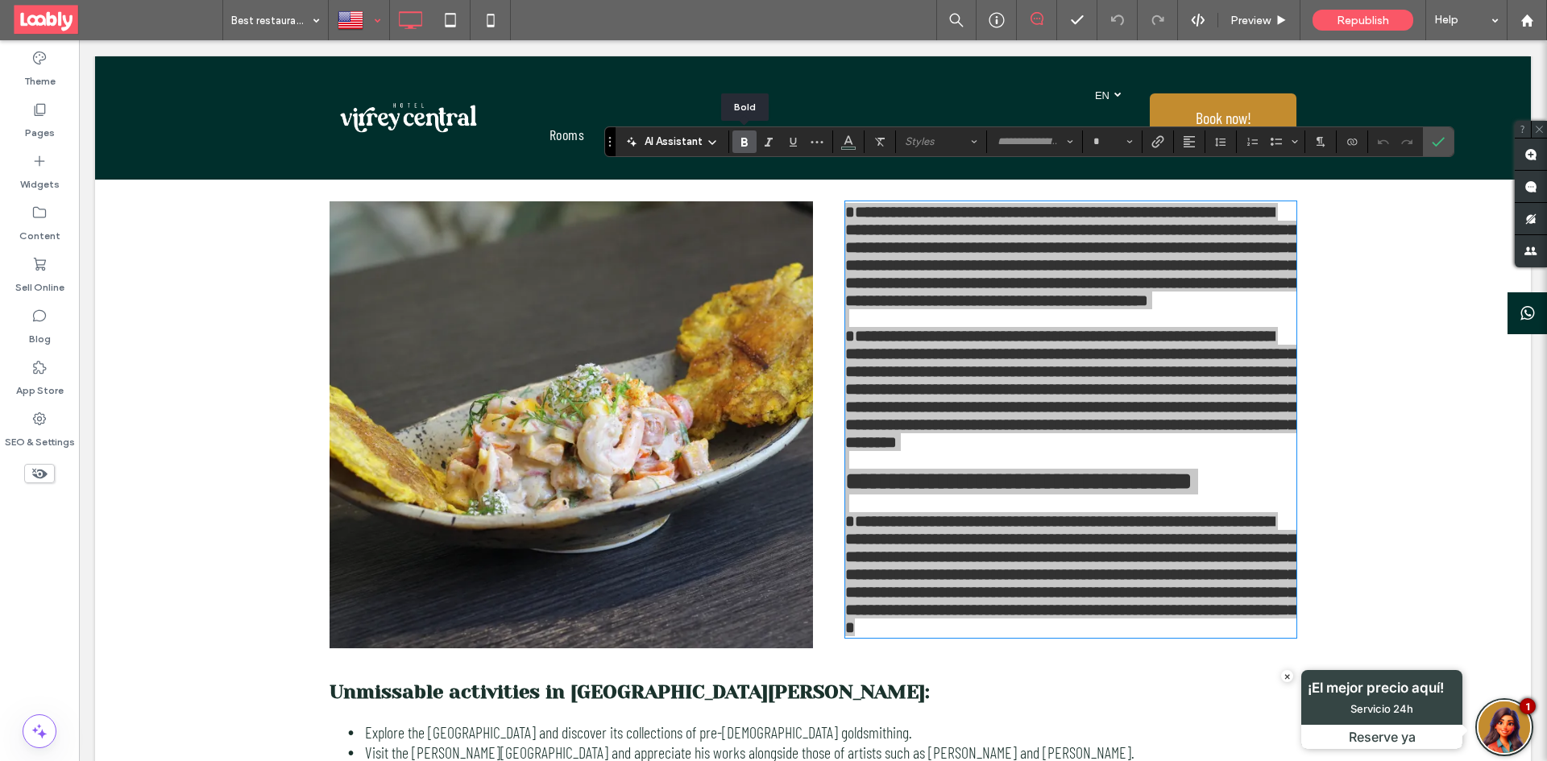
click at [732, 141] on label "Bold" at bounding box center [744, 142] width 24 height 23
drag, startPoint x: 1435, startPoint y: 144, endPoint x: 1212, endPoint y: 142, distance: 223.2
click at [1435, 144] on use "Confirm" at bounding box center [1438, 142] width 13 height 10
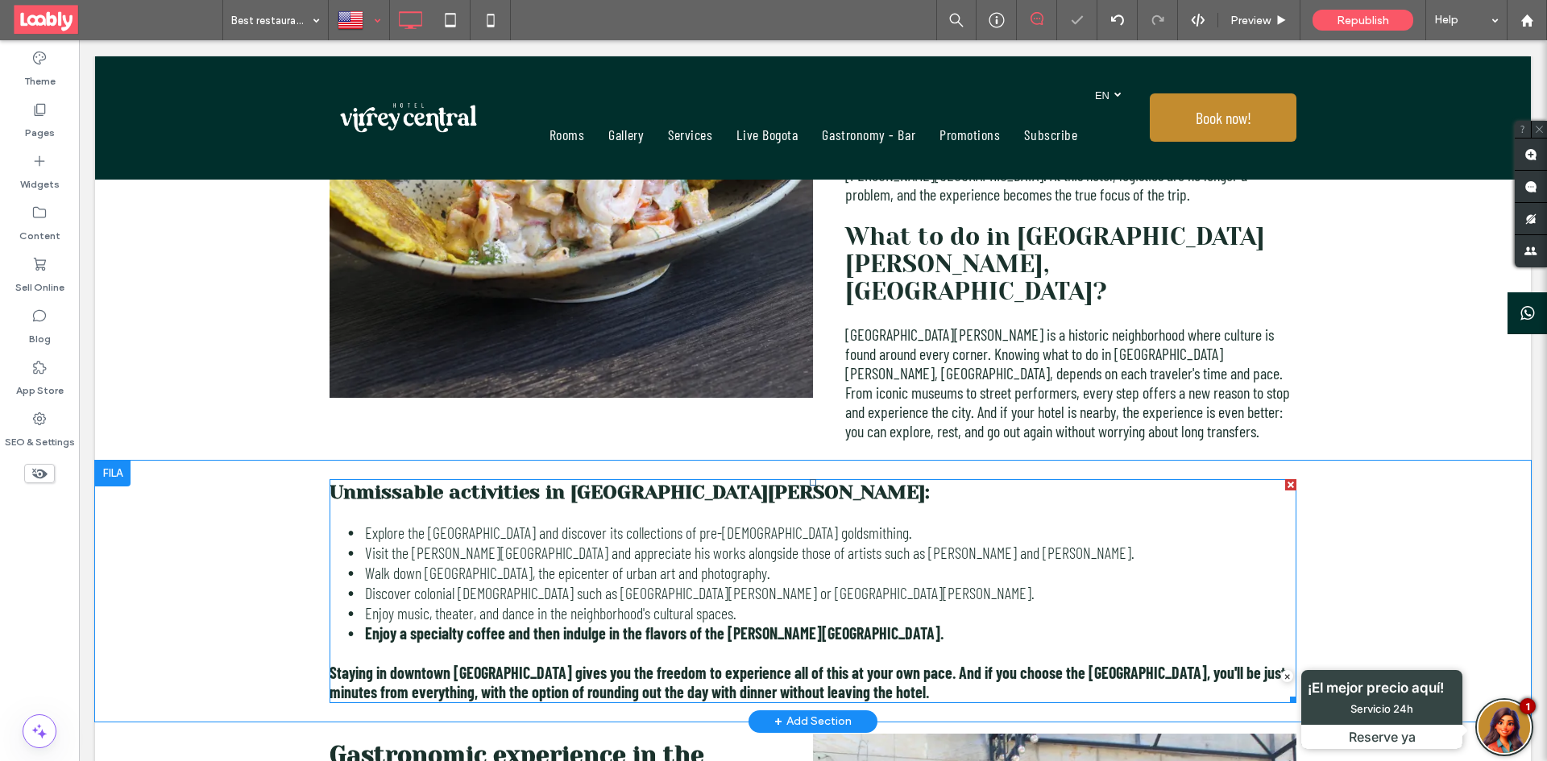
scroll to position [852, 0]
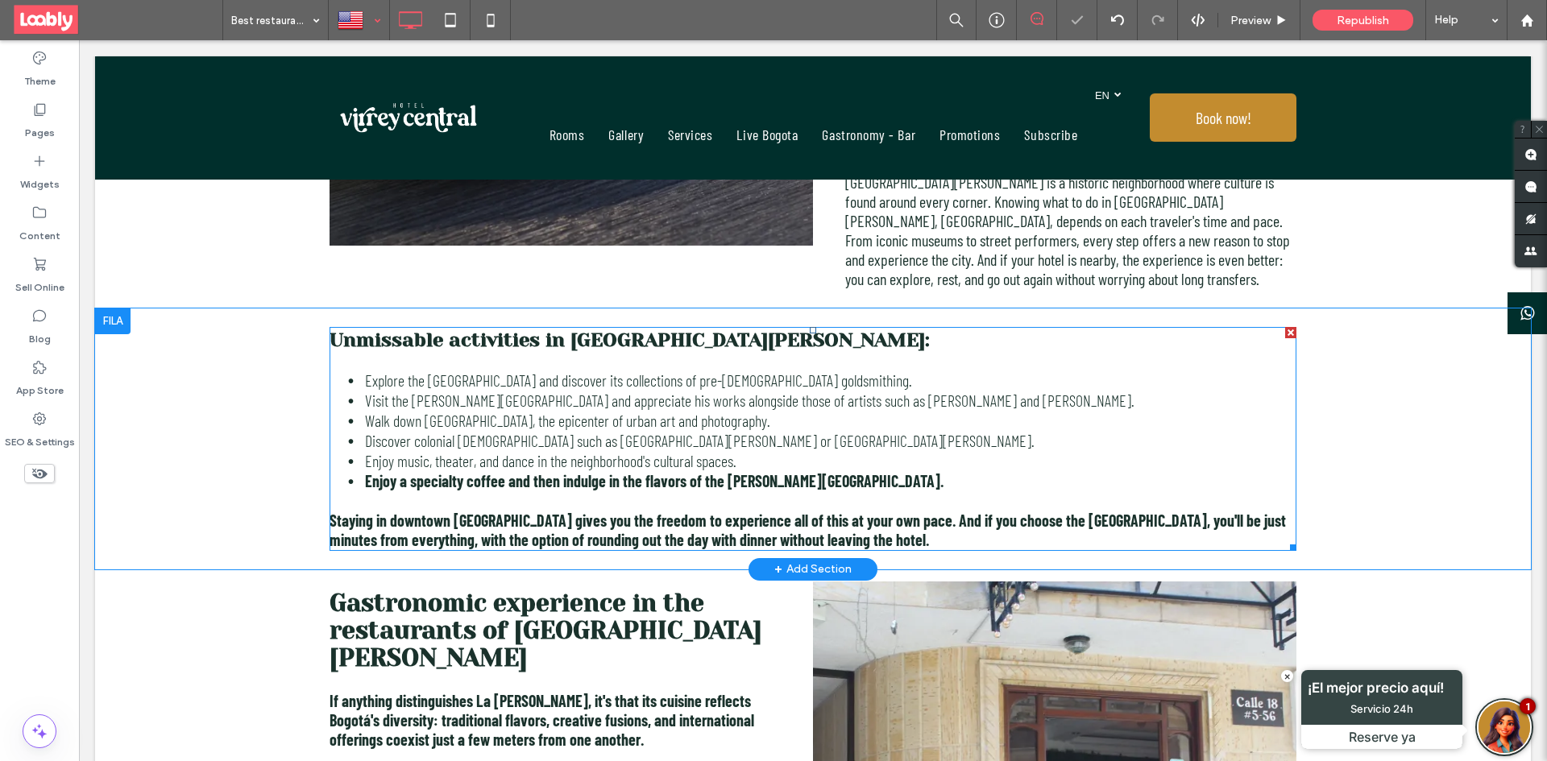
click at [589, 511] on span "Staying in downtown Bogotá gives you the freedom to experience all of this at y…" at bounding box center [808, 530] width 956 height 39
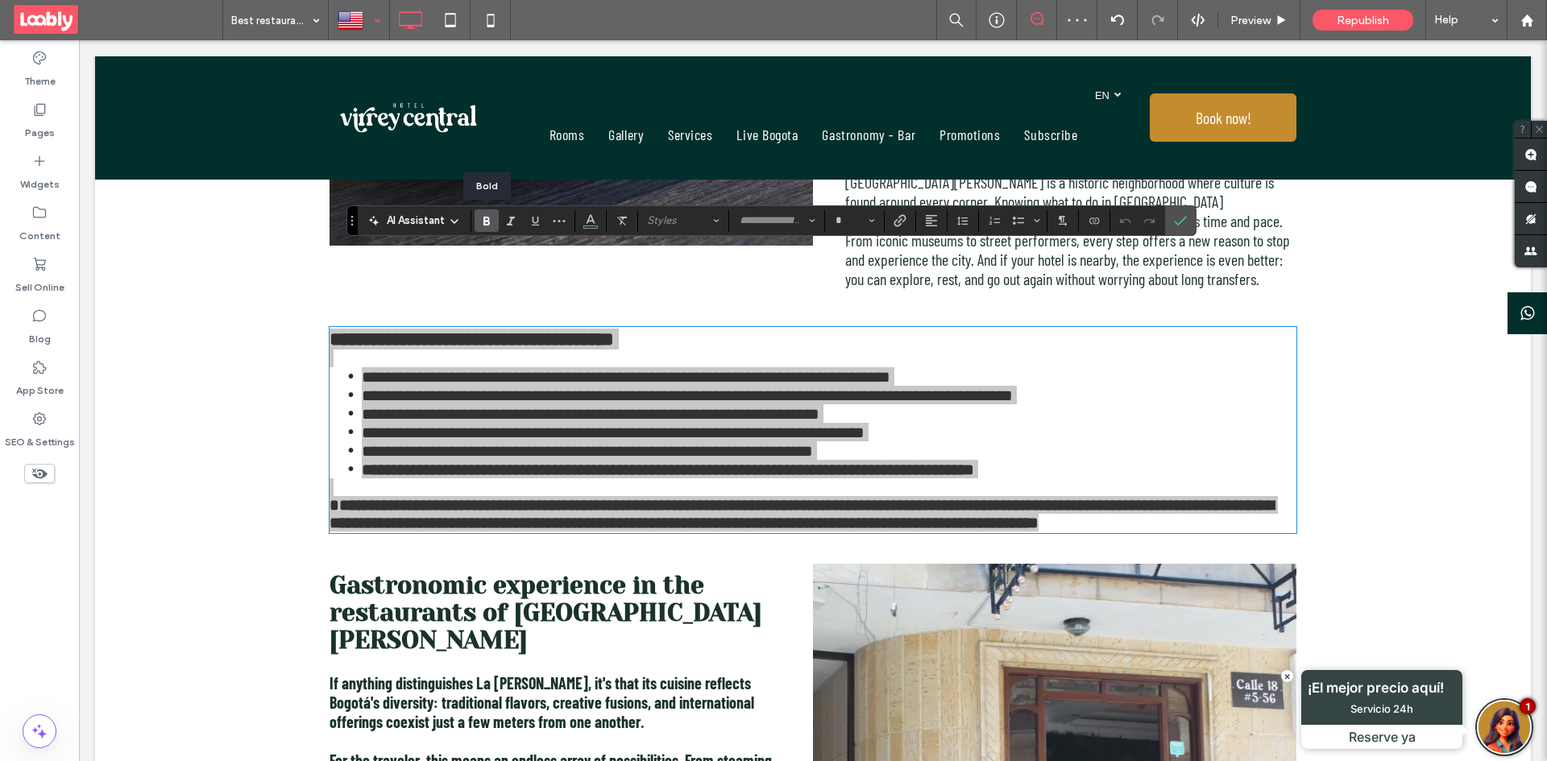
click at [480, 213] on span "Bold" at bounding box center [483, 220] width 7 height 23
click at [482, 218] on icon "Bold" at bounding box center [486, 220] width 13 height 13
click at [1184, 223] on icon "Confirm" at bounding box center [1180, 220] width 13 height 13
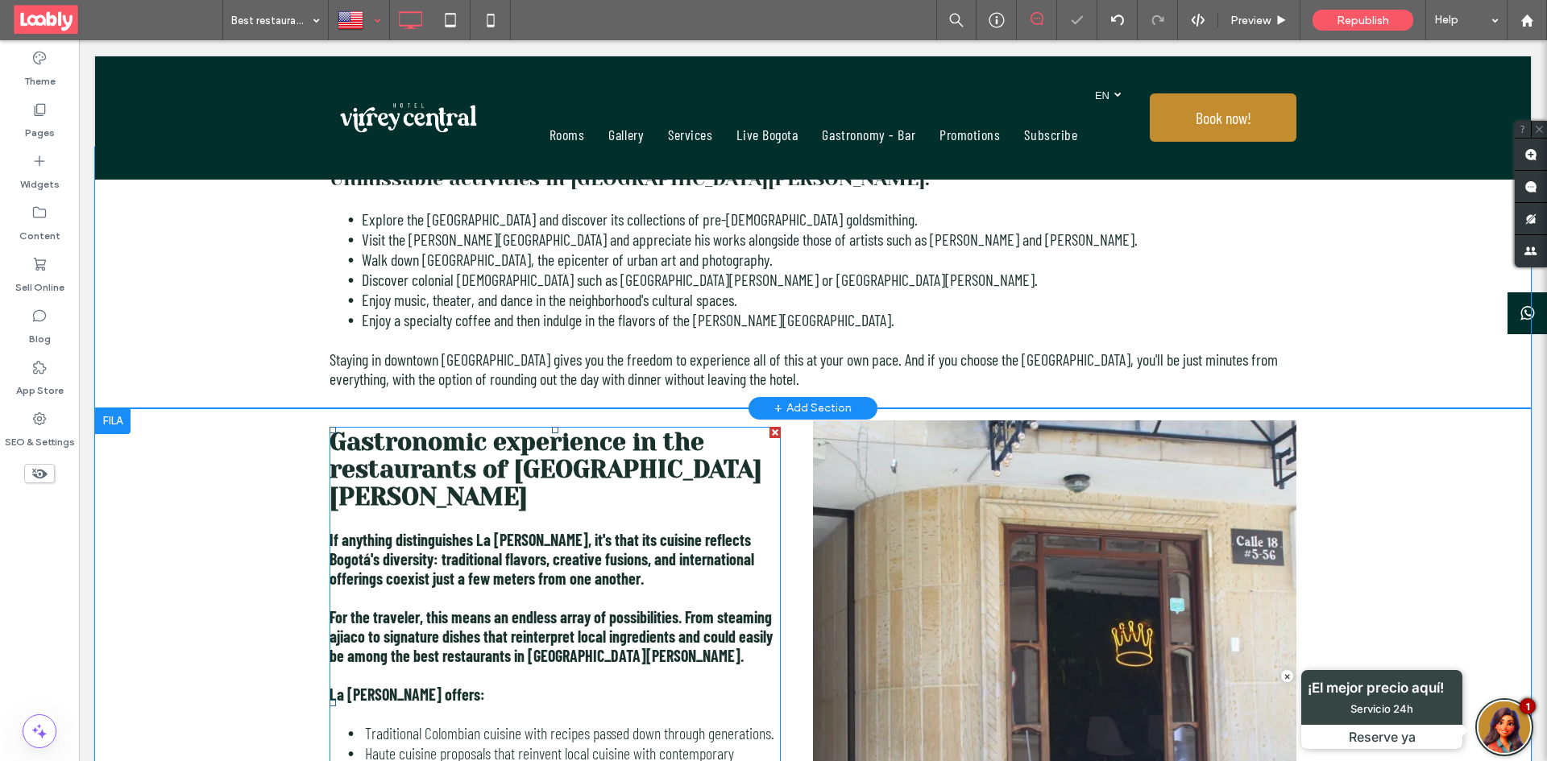
click at [529, 530] on span "If anything distinguishes La Candelaria, it's that its cuisine reflects Bogotá'…" at bounding box center [542, 559] width 425 height 58
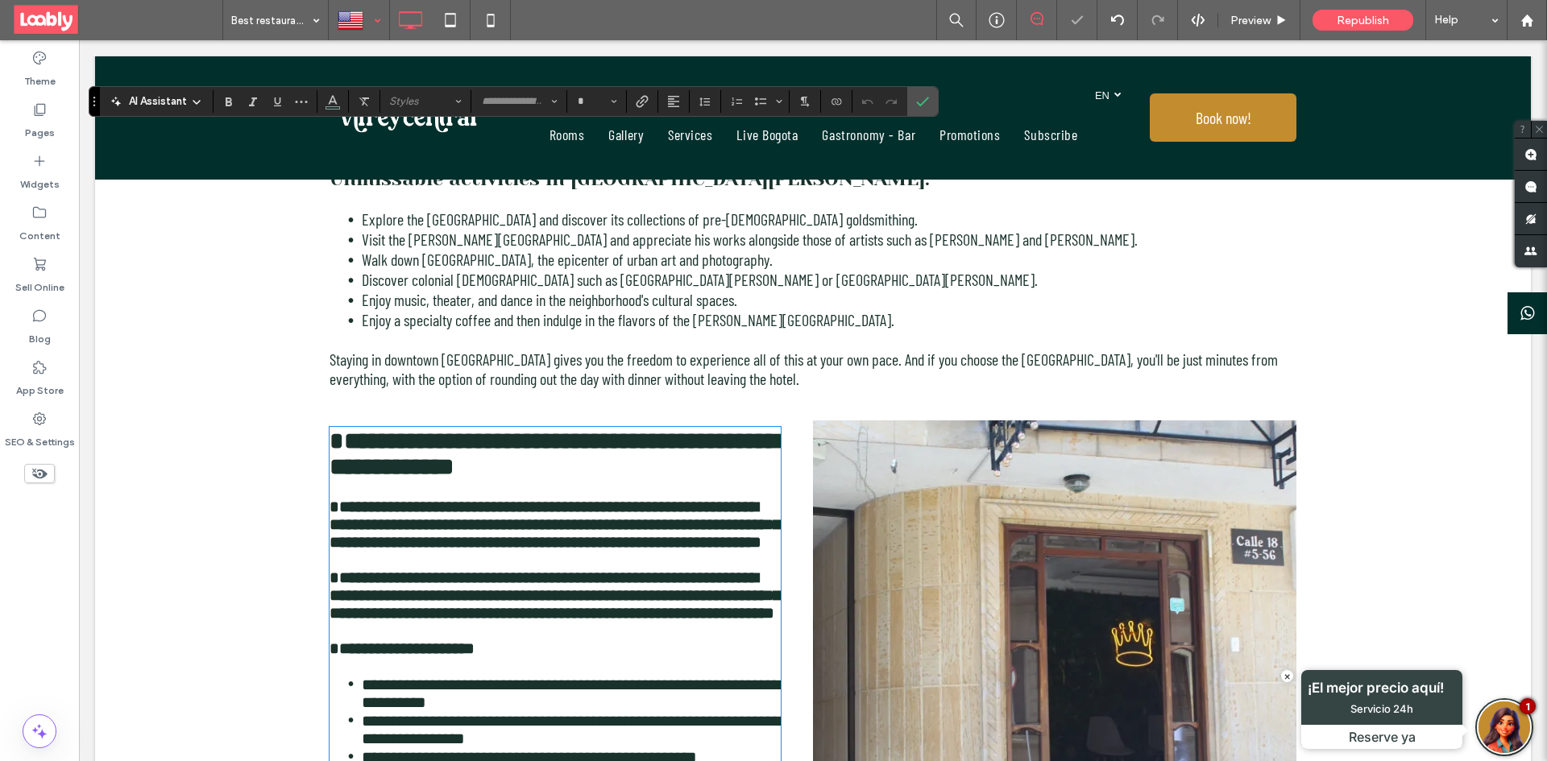
scroll to position [1232, 0]
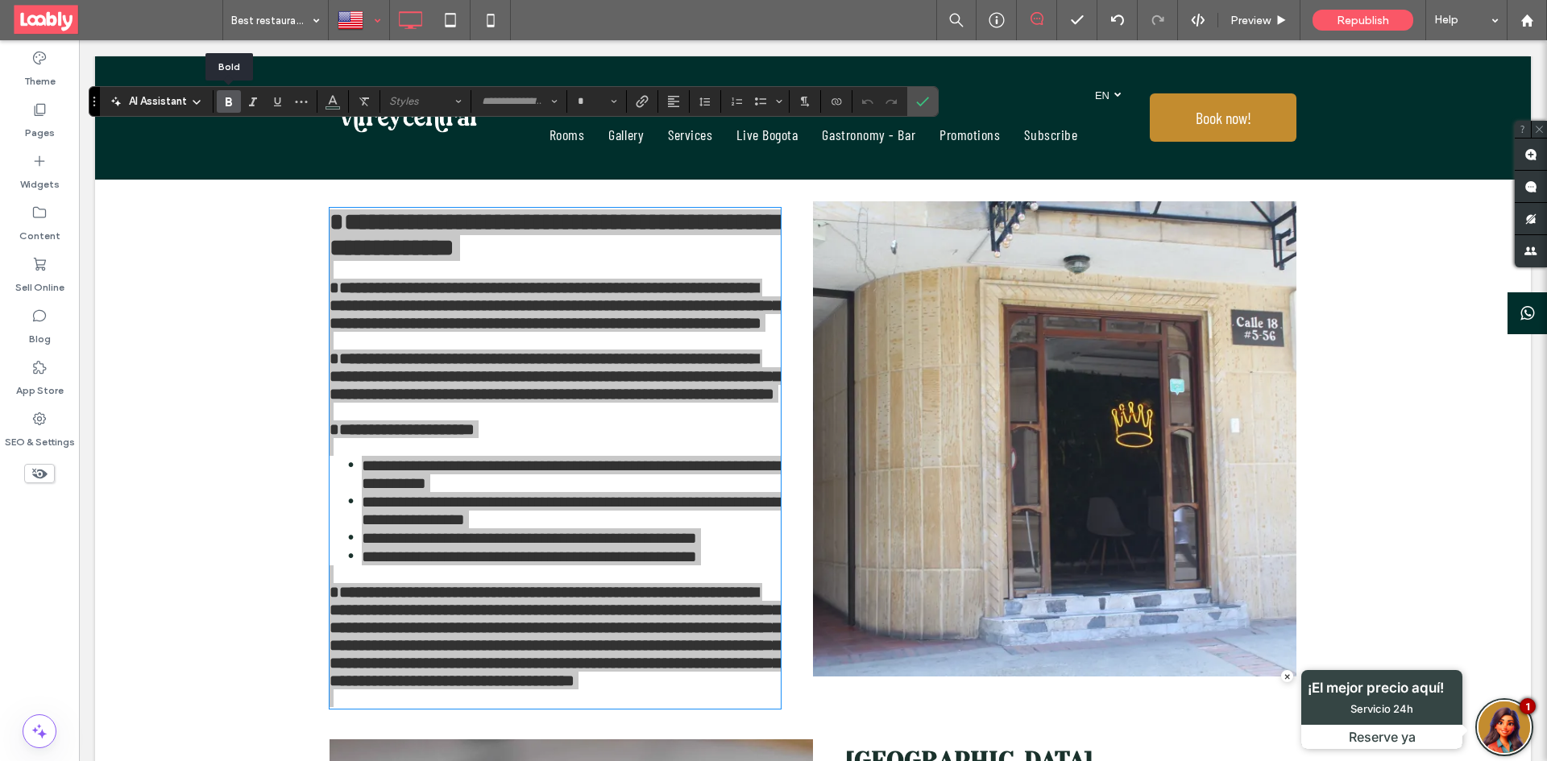
click at [238, 105] on label "Bold" at bounding box center [229, 101] width 24 height 23
click at [237, 97] on label "Bold" at bounding box center [229, 101] width 24 height 23
click at [931, 106] on label "Confirm" at bounding box center [922, 101] width 24 height 29
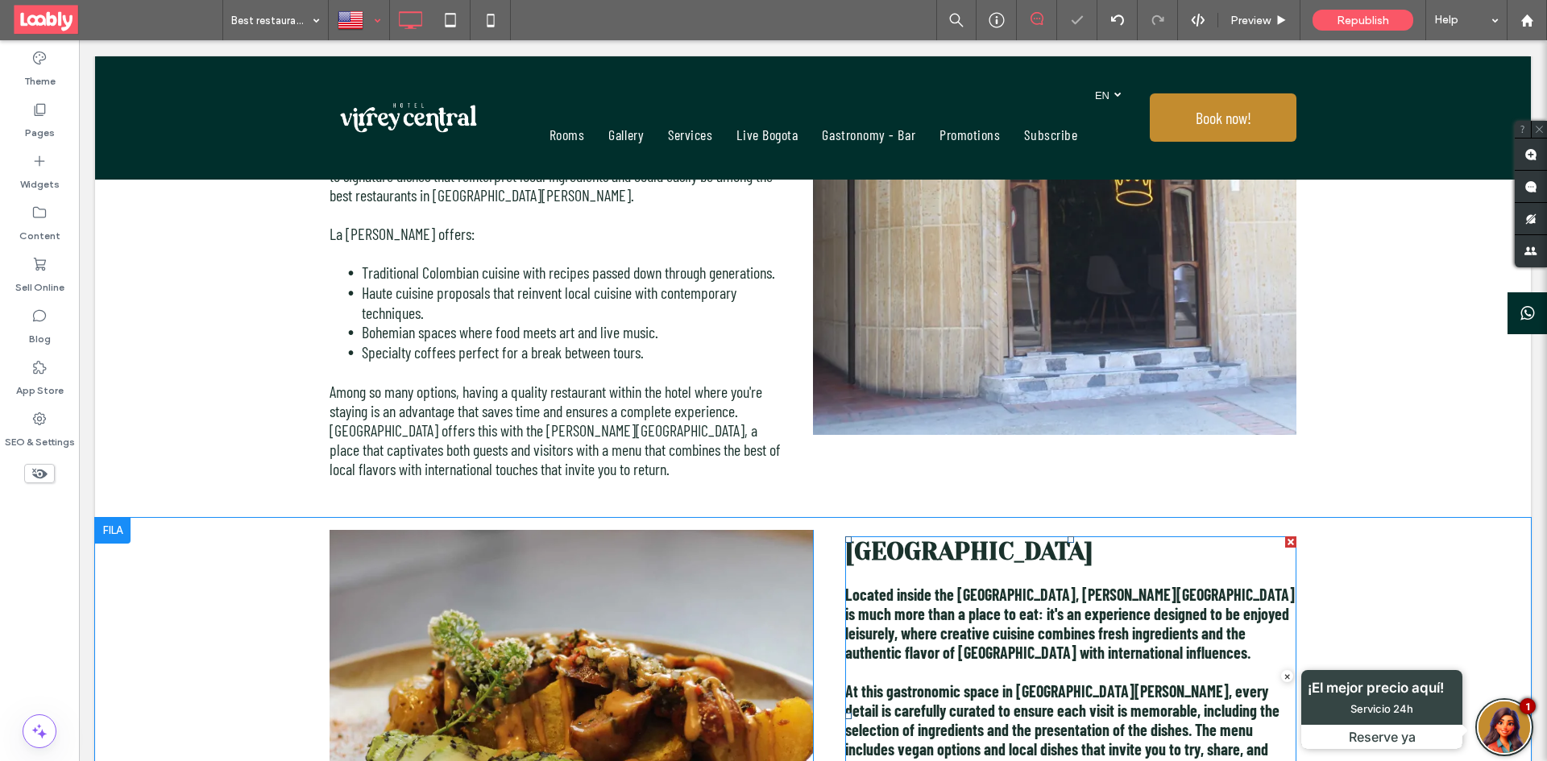
scroll to position [1715, 0]
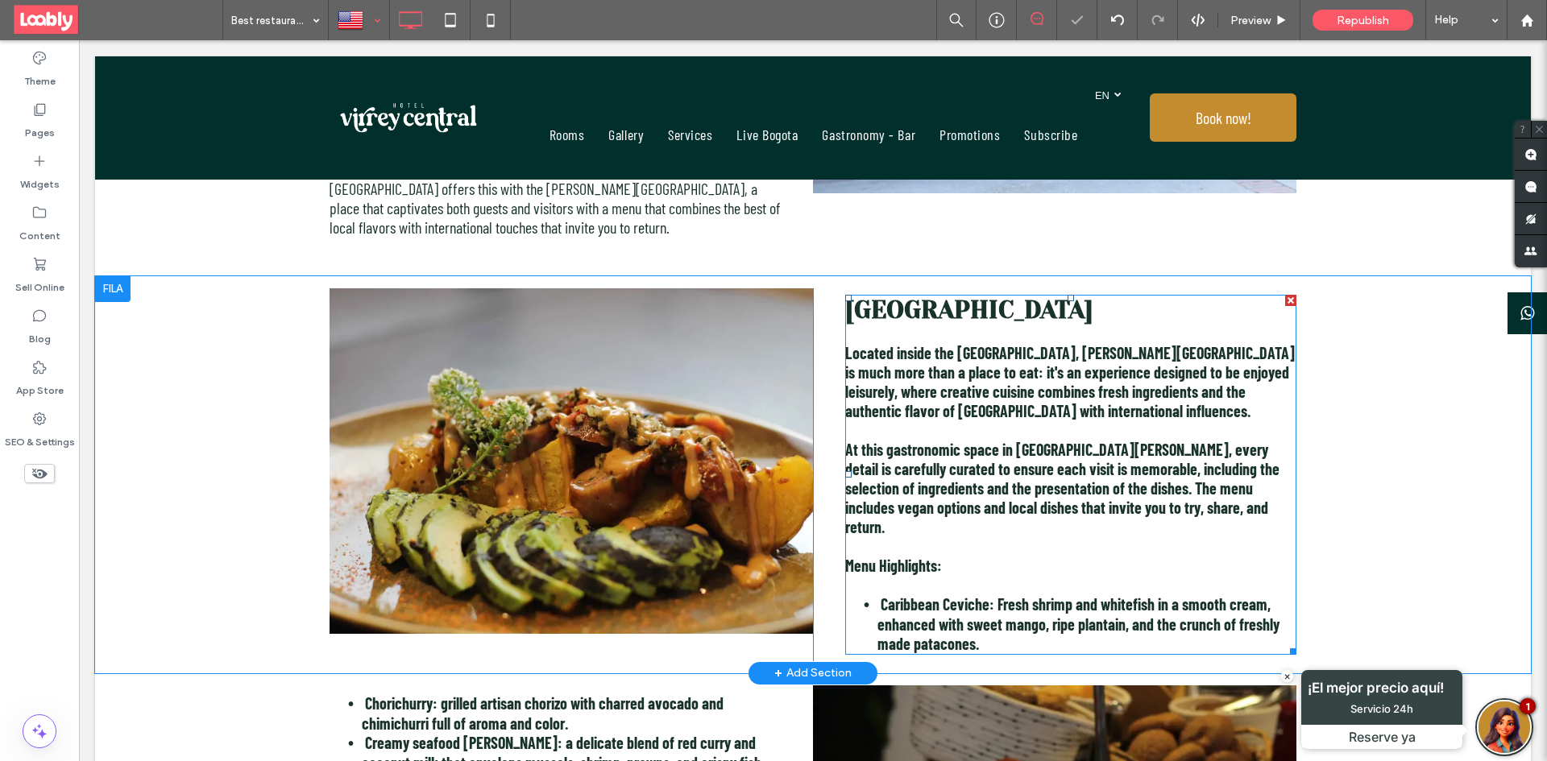
click at [988, 440] on span "At this gastronomic space in La Candelaria, every detail is carefully curated t…" at bounding box center [1062, 488] width 434 height 97
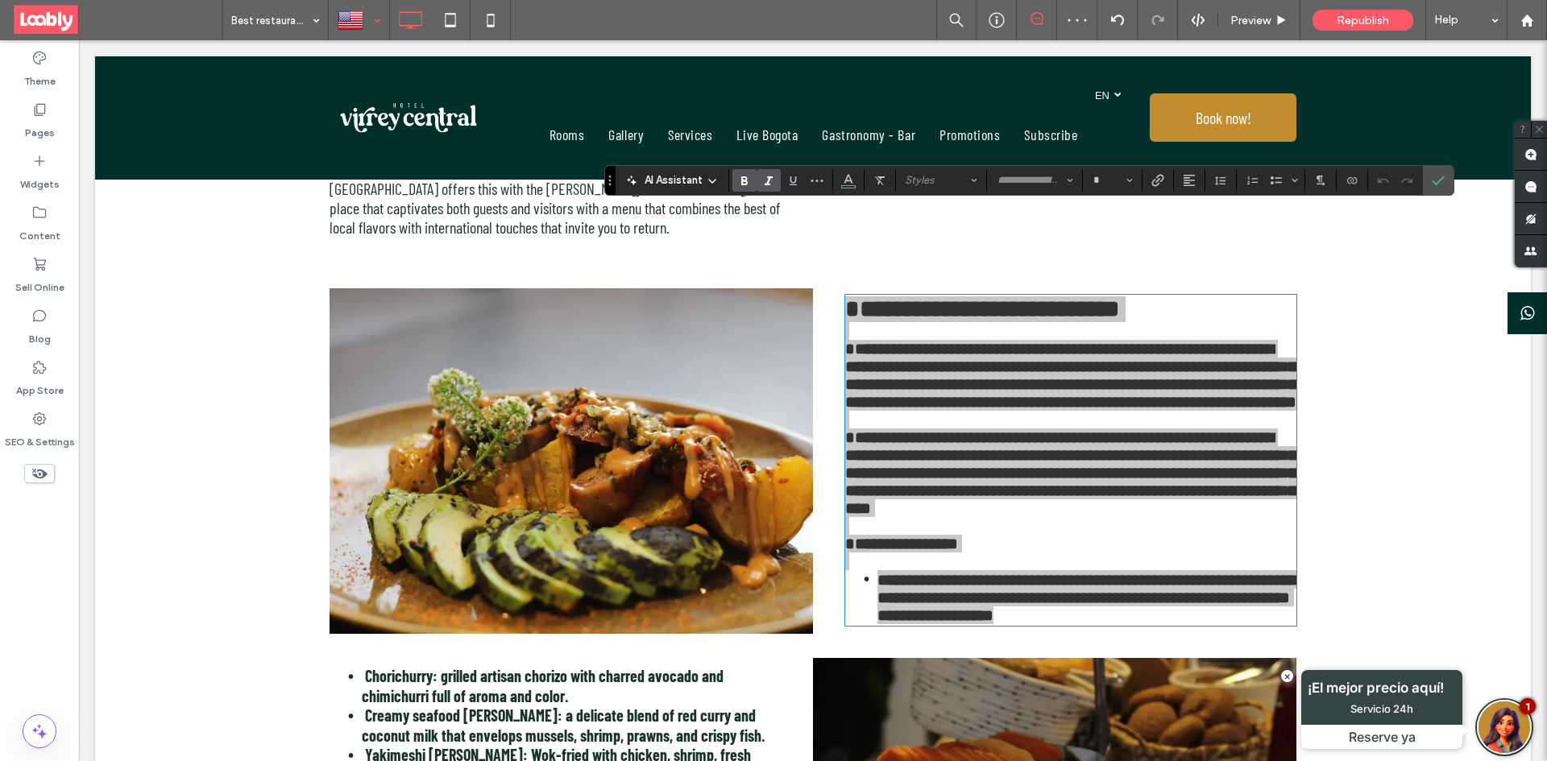
click at [741, 181] on use "Bold" at bounding box center [744, 180] width 6 height 9
click at [1424, 180] on section at bounding box center [1438, 180] width 31 height 29
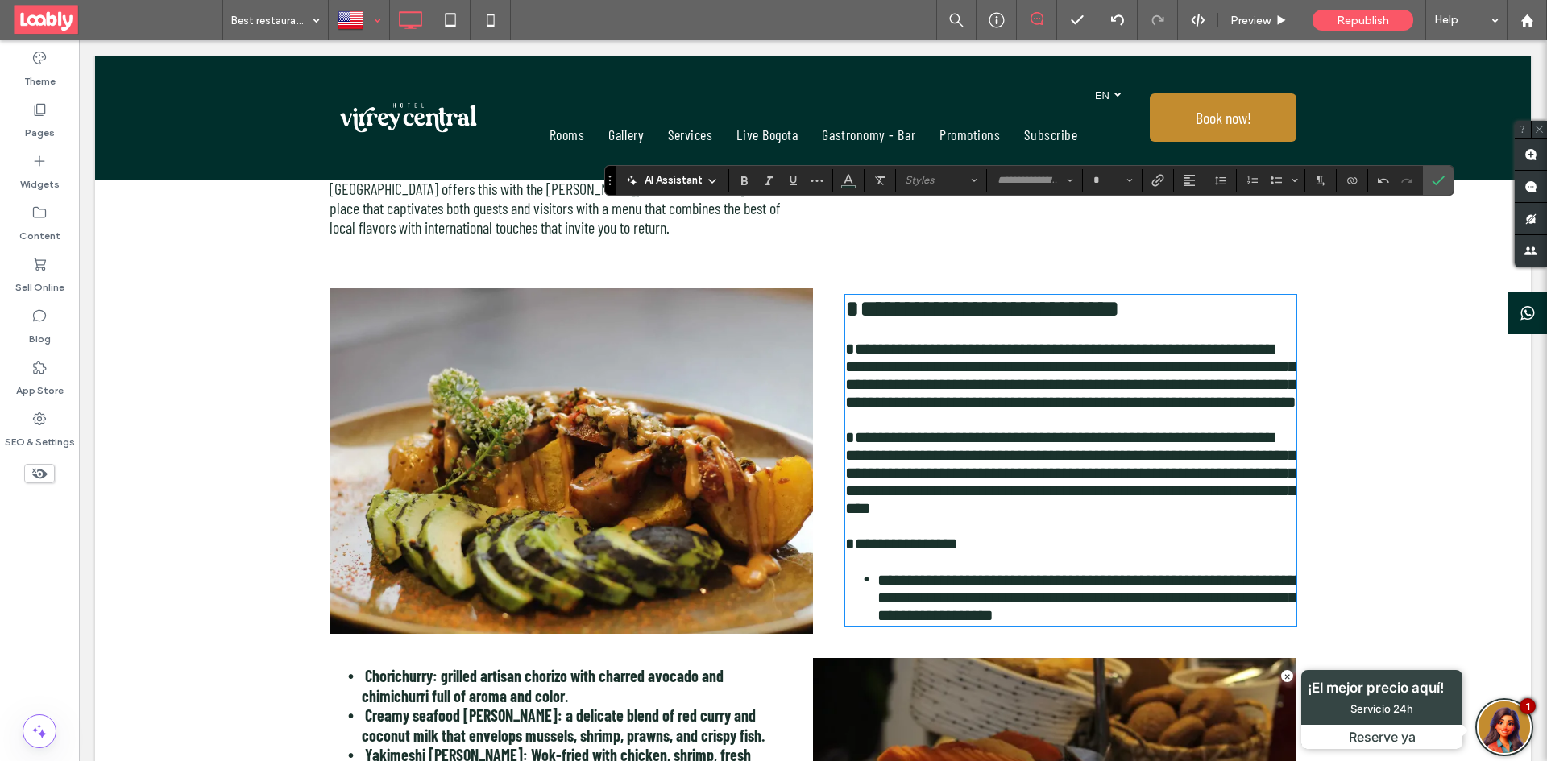
click at [647, 745] on span "Yakimeshi Rice: Wok-fried with chicken, shrimp, fresh vegetables, and omelet, f…" at bounding box center [556, 764] width 389 height 39
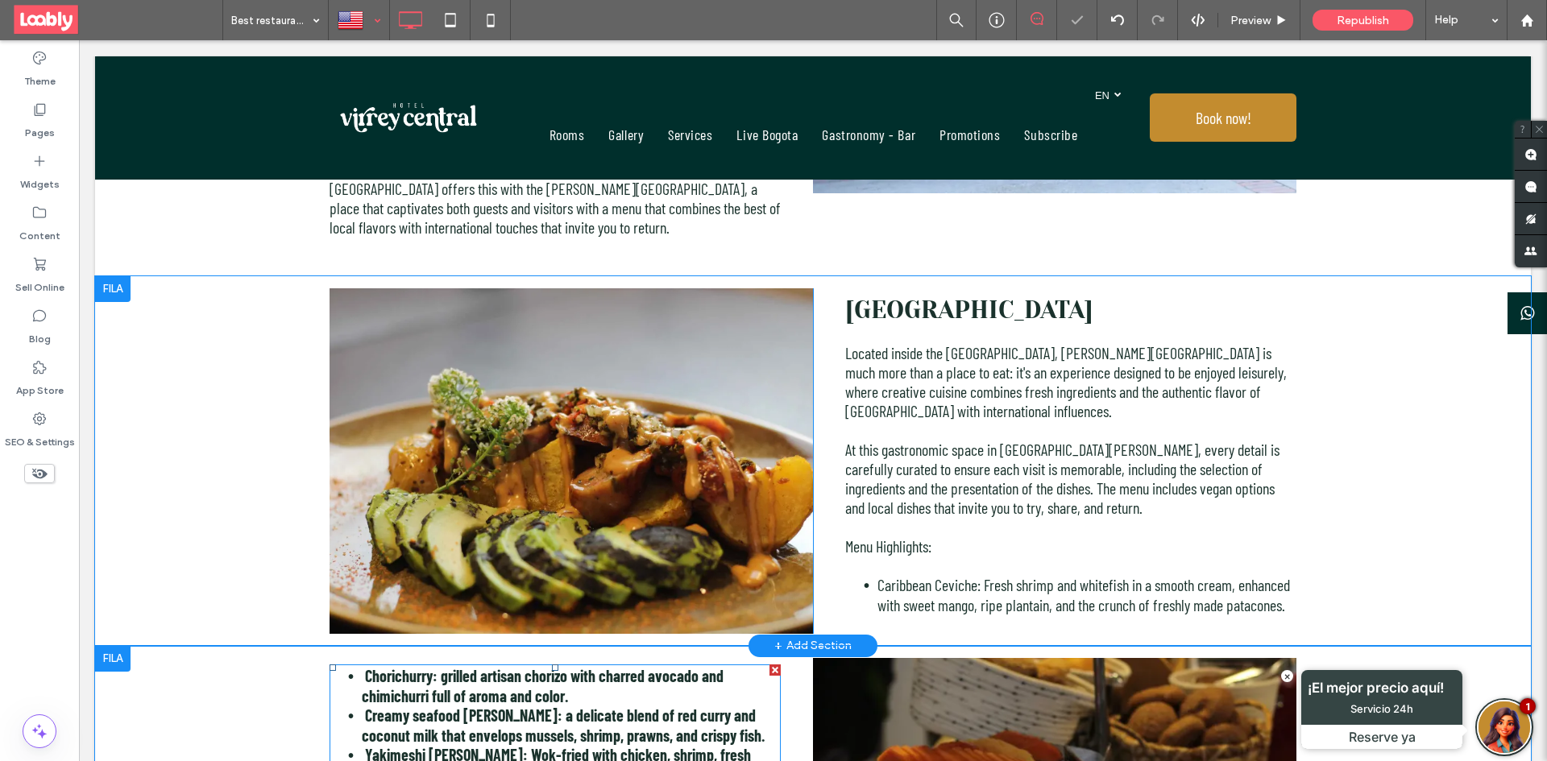
click at [558, 706] on span "Creamy seafood rice: a delicate blend of red curry and coconut milk that envelo…" at bounding box center [563, 725] width 403 height 39
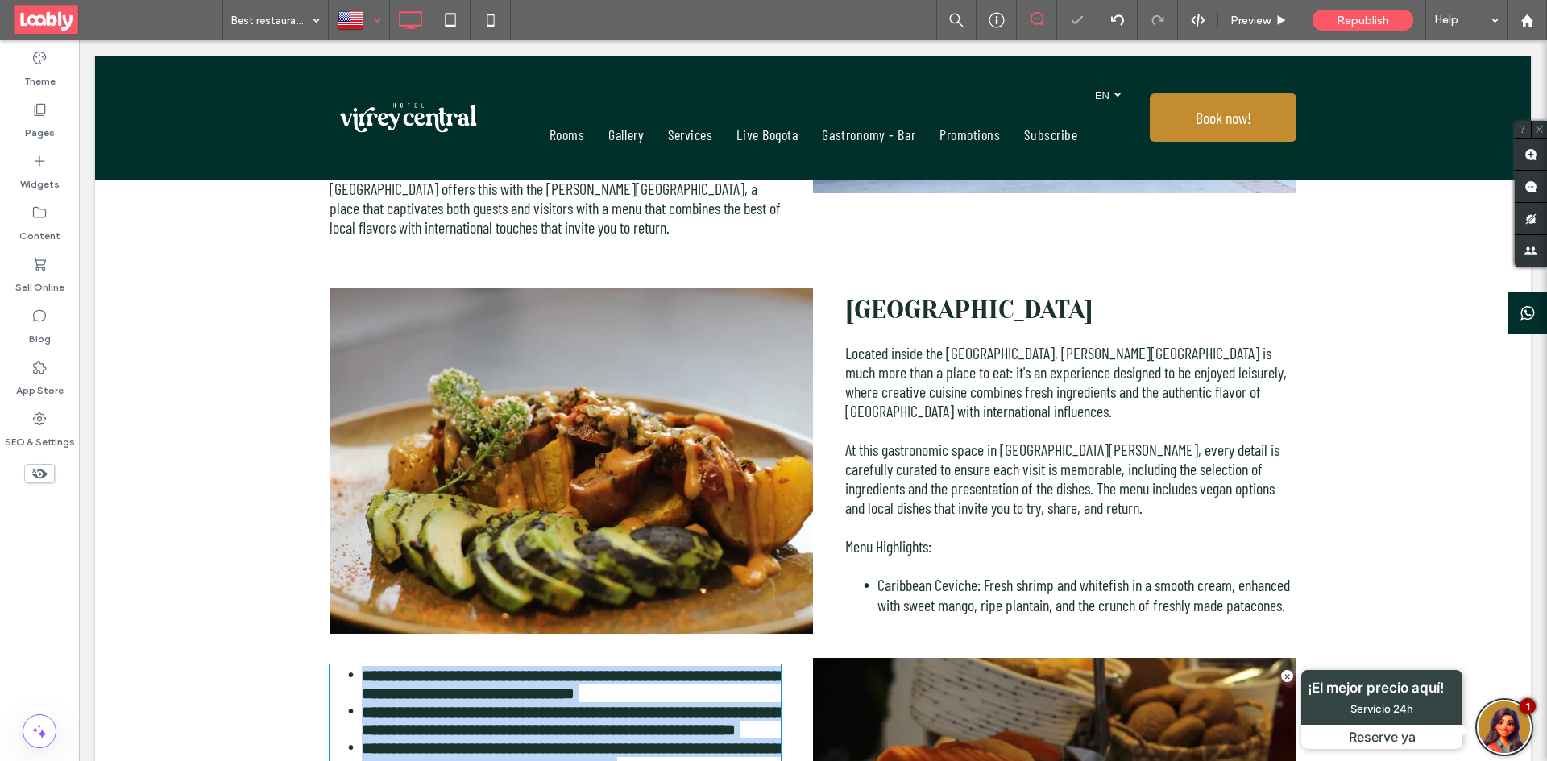
scroll to position [2097, 0]
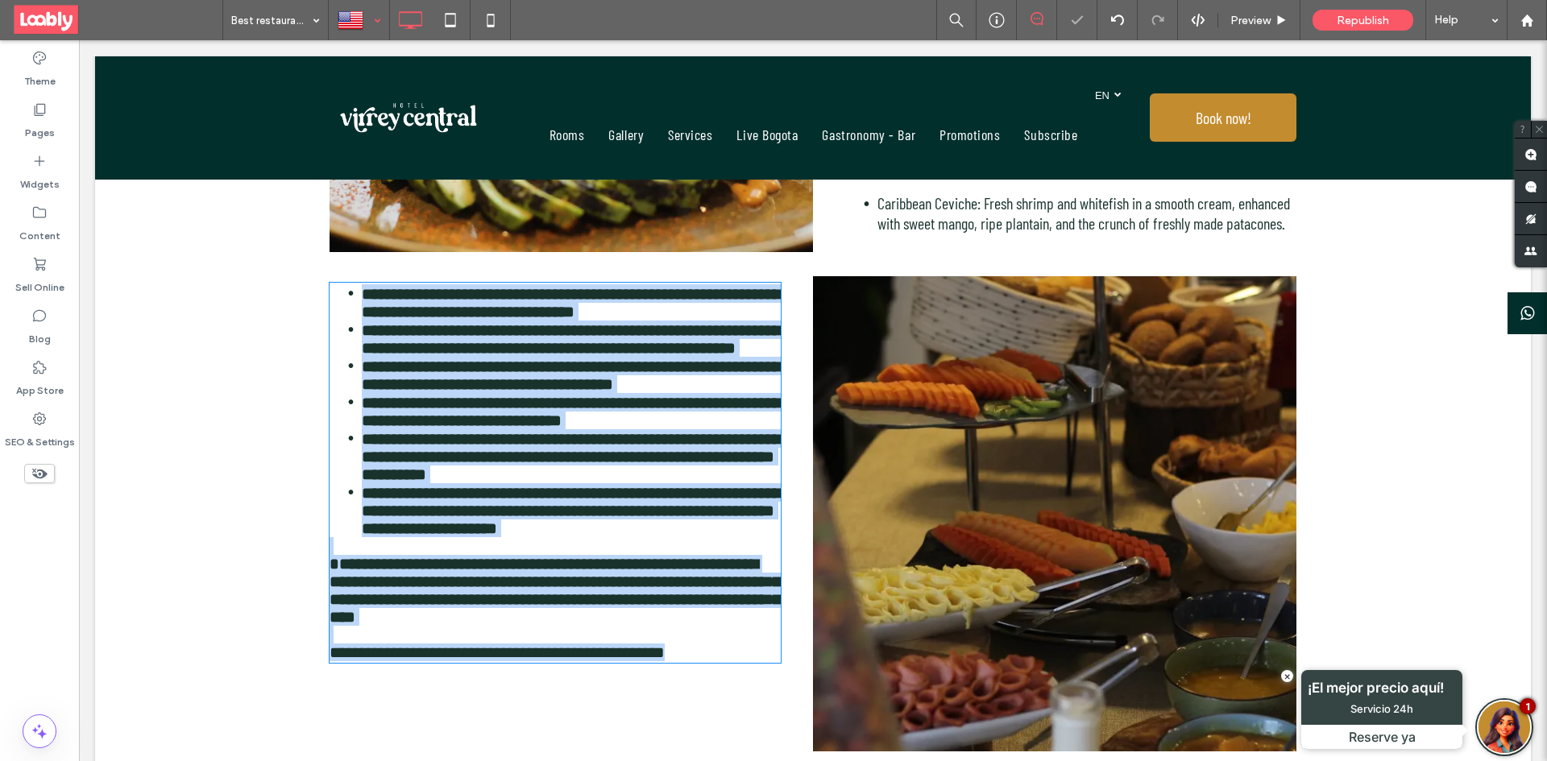
type input "**********"
type input "**"
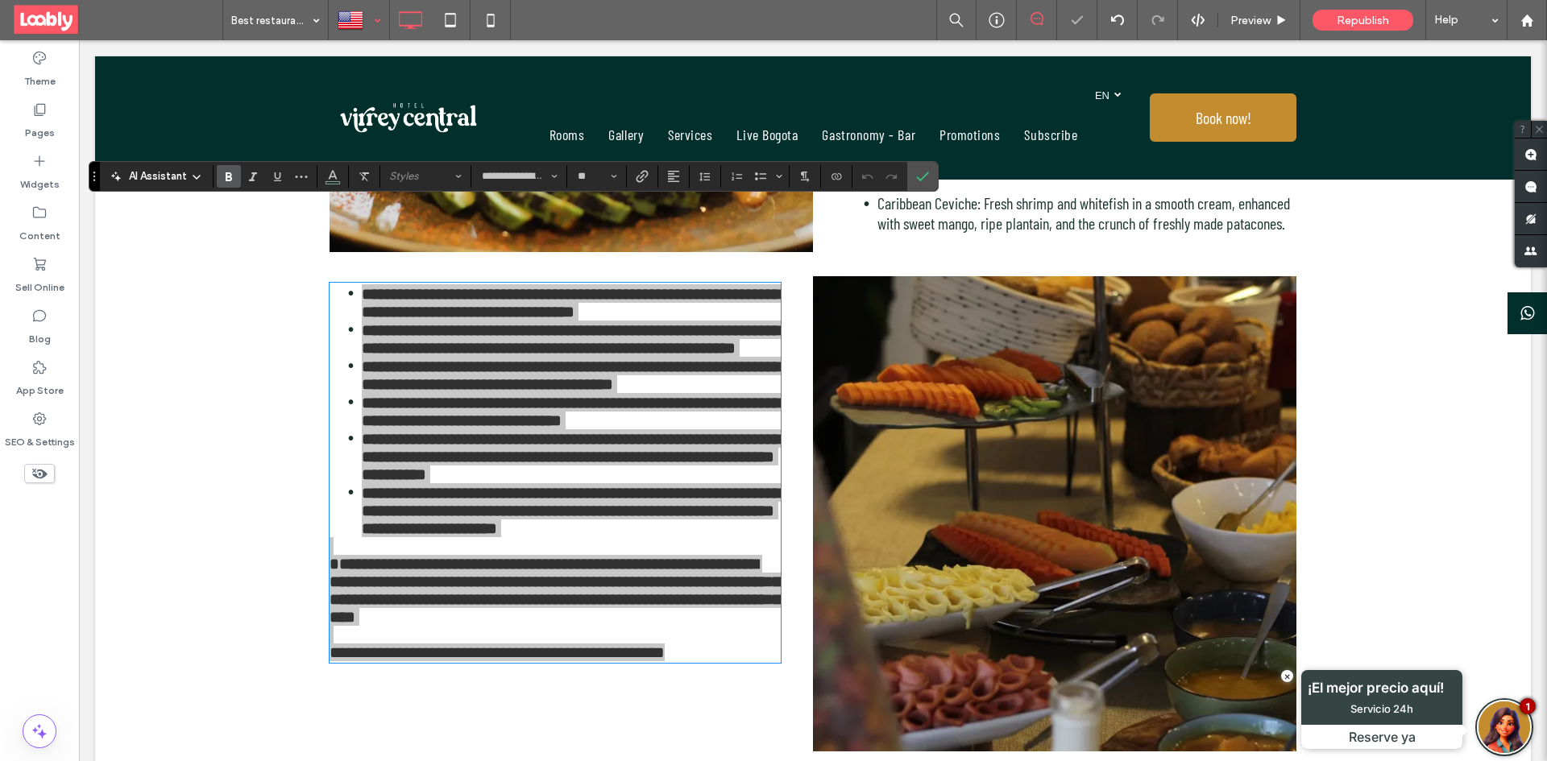
click at [237, 172] on label "Bold" at bounding box center [229, 176] width 24 height 23
click at [222, 174] on icon "Bold" at bounding box center [228, 176] width 13 height 13
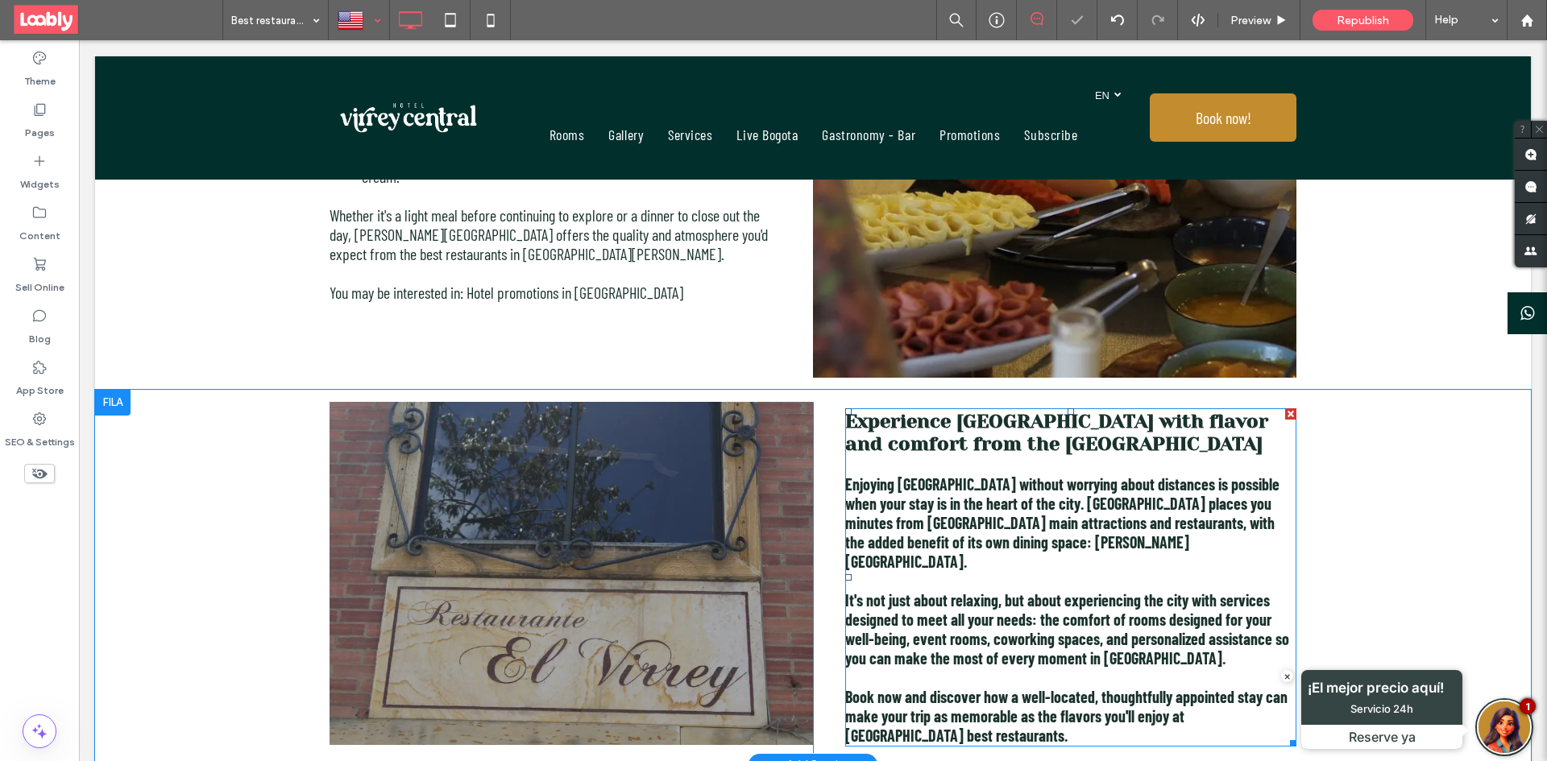
scroll to position [2500, 0]
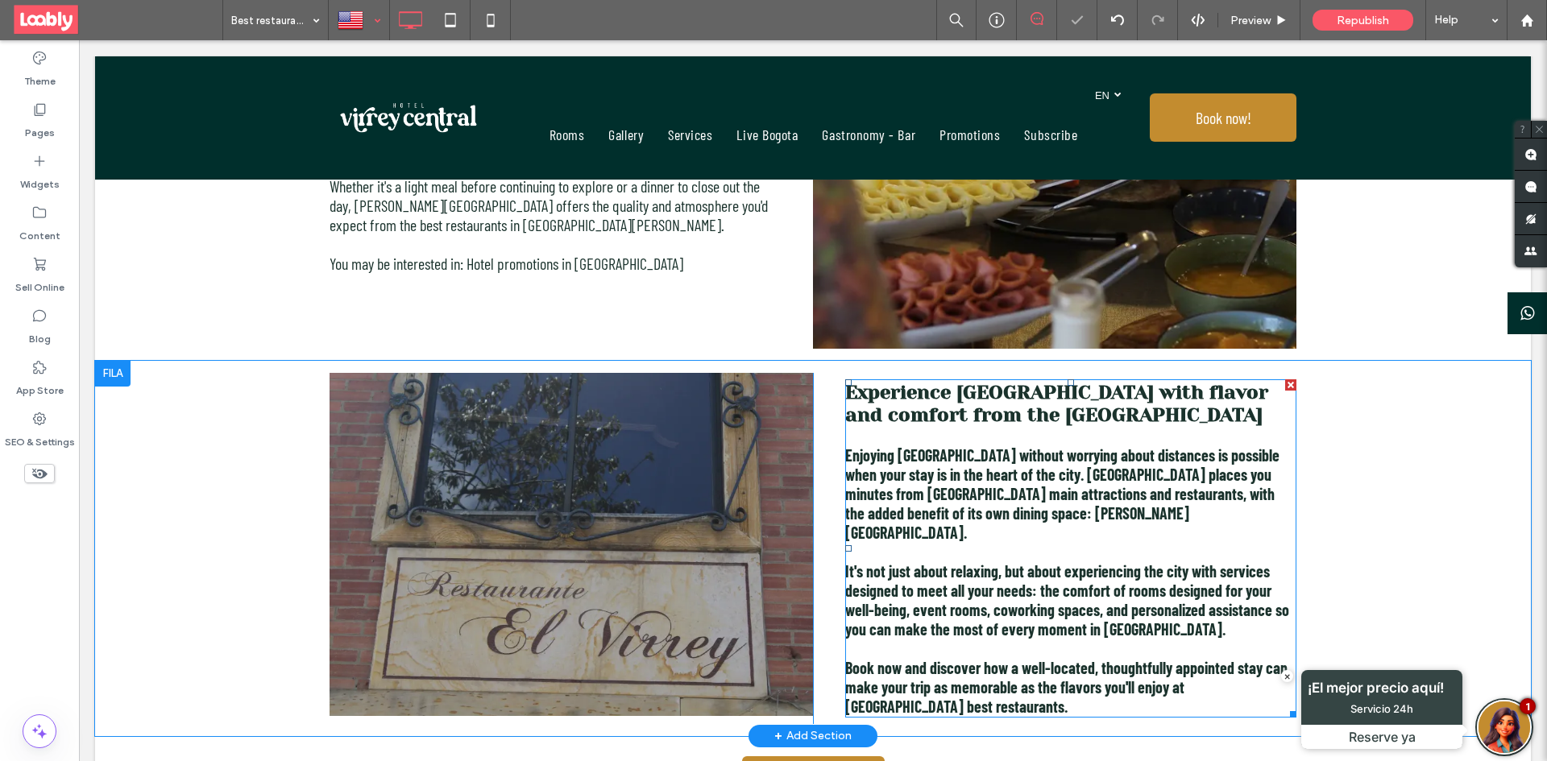
click at [966, 562] on span "It's not just about relaxing, but about experiencing the city with services des…" at bounding box center [1067, 600] width 444 height 77
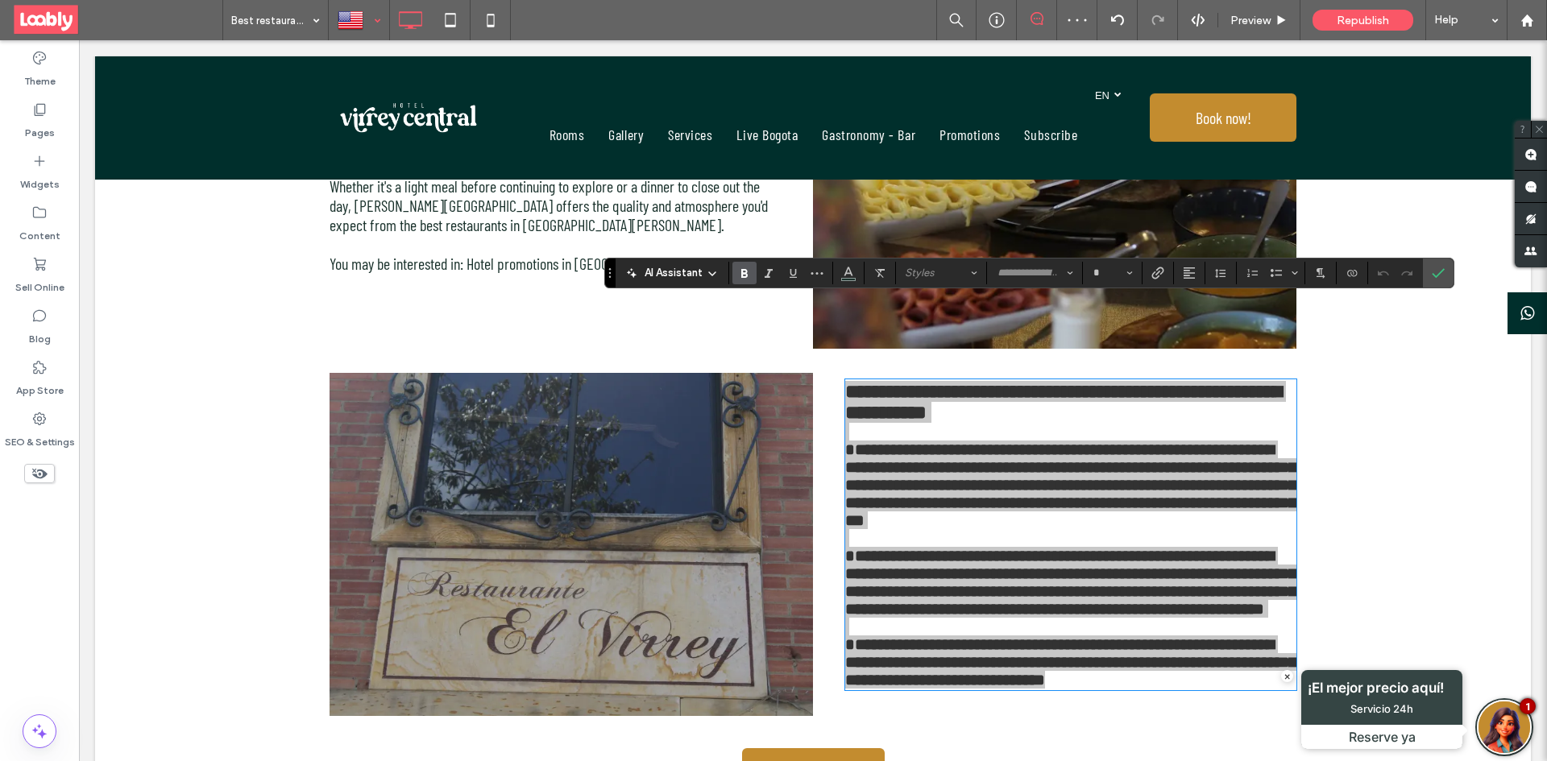
click at [744, 267] on icon "Bold" at bounding box center [744, 273] width 13 height 13
click at [1429, 271] on label "Confirm" at bounding box center [1438, 273] width 24 height 29
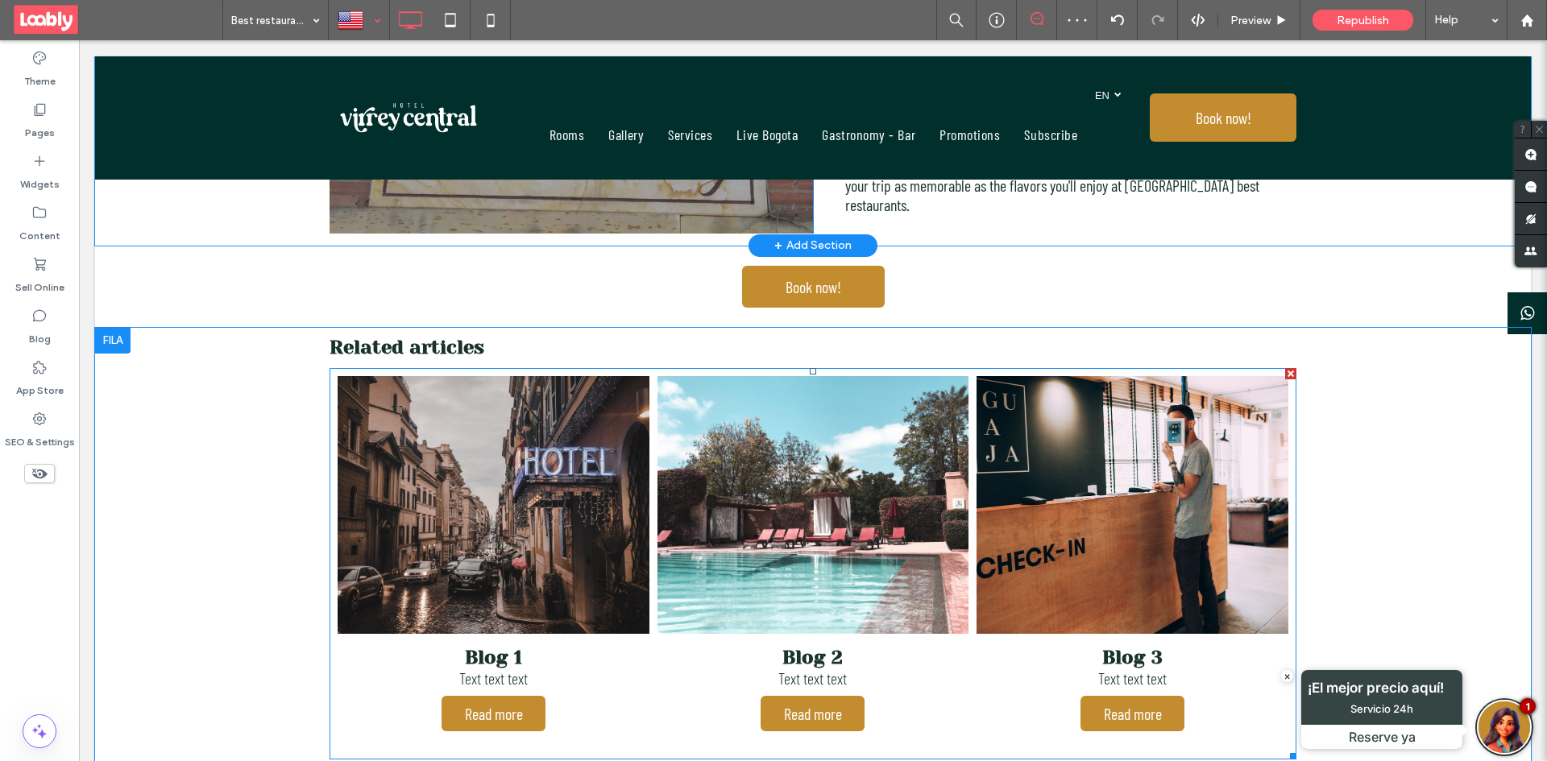
scroll to position [2983, 0]
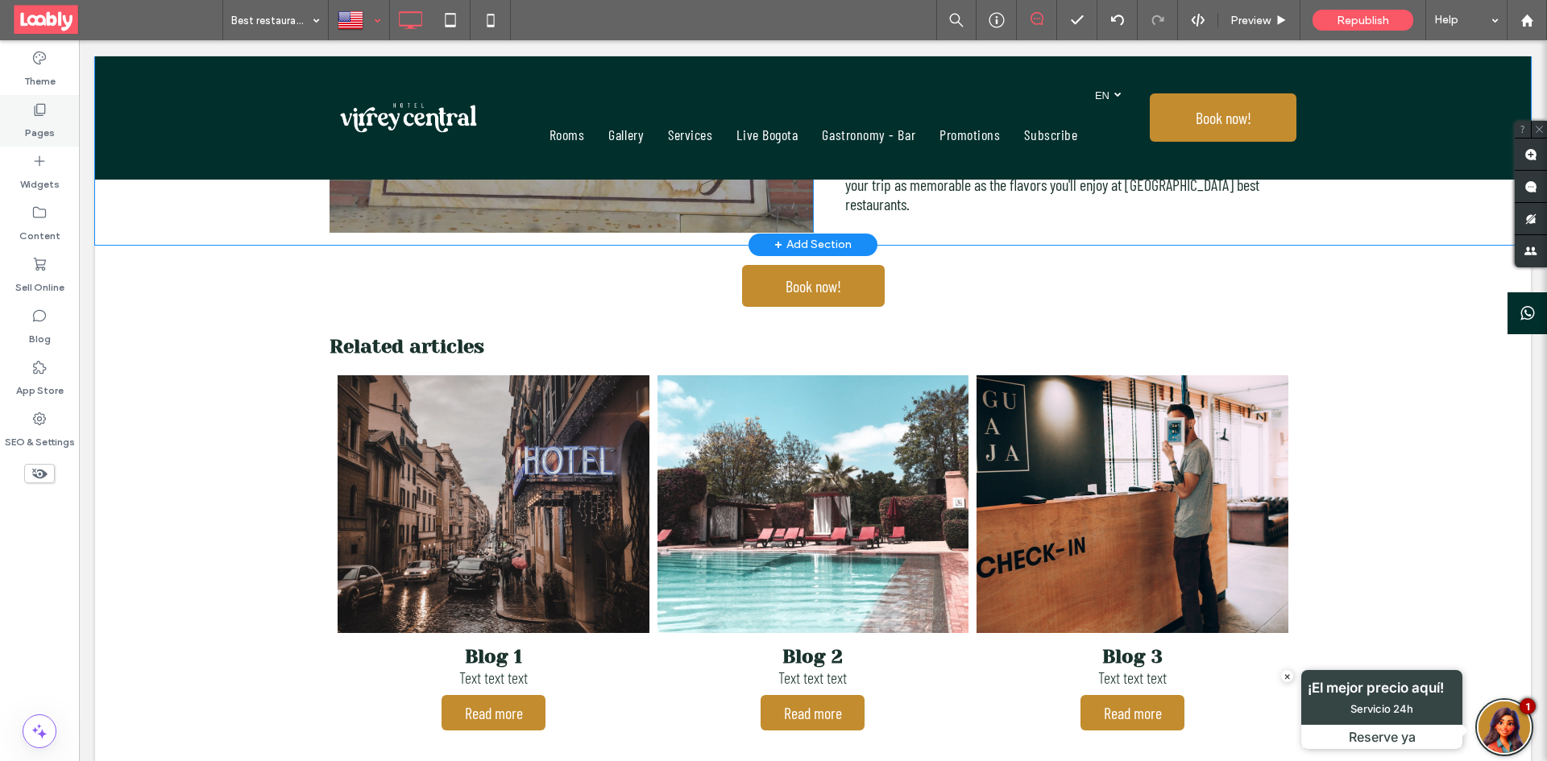
click at [50, 108] on div "Pages" at bounding box center [39, 121] width 79 height 52
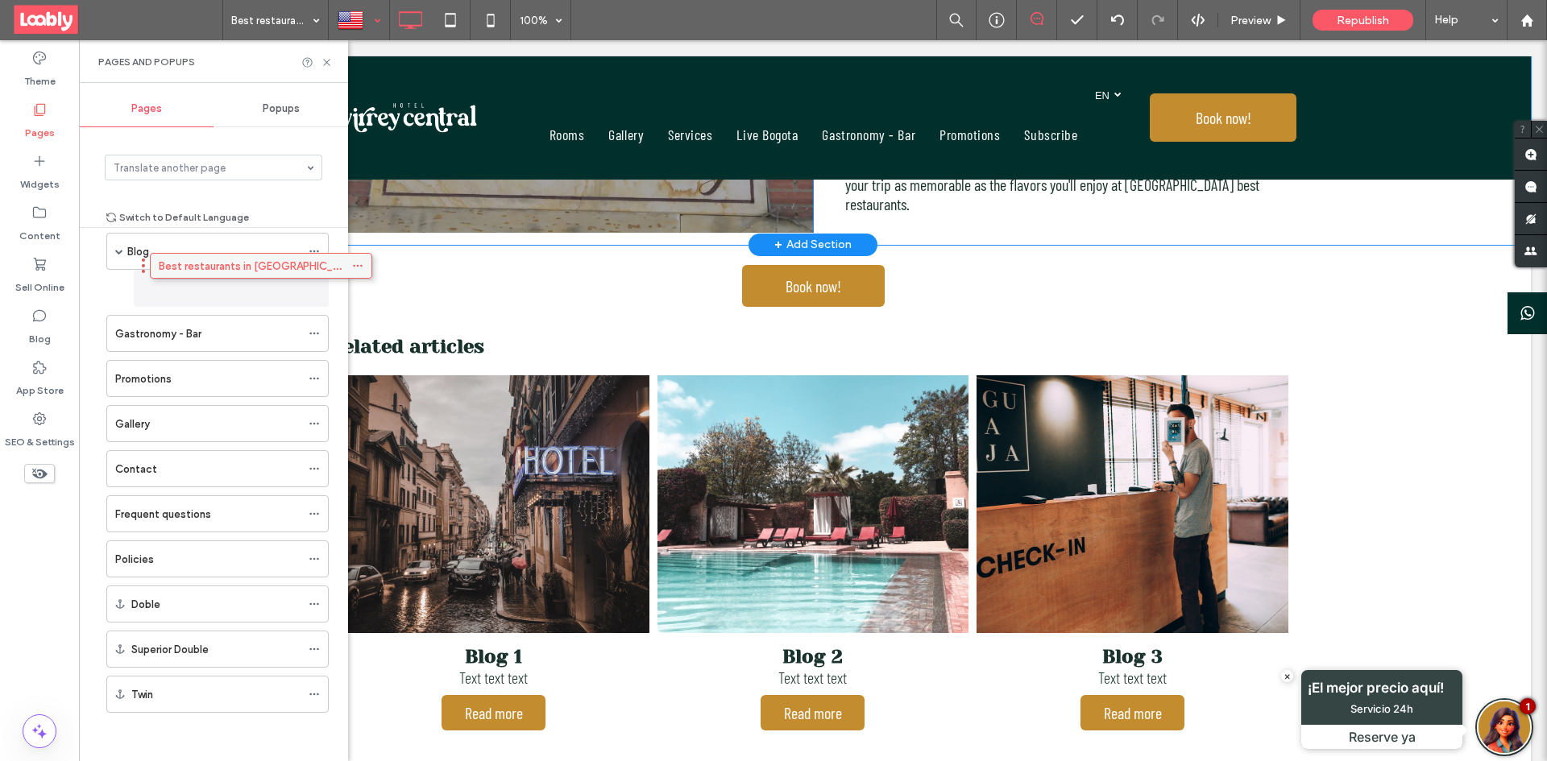
drag, startPoint x: 192, startPoint y: 702, endPoint x: 235, endPoint y: 279, distance: 425.2
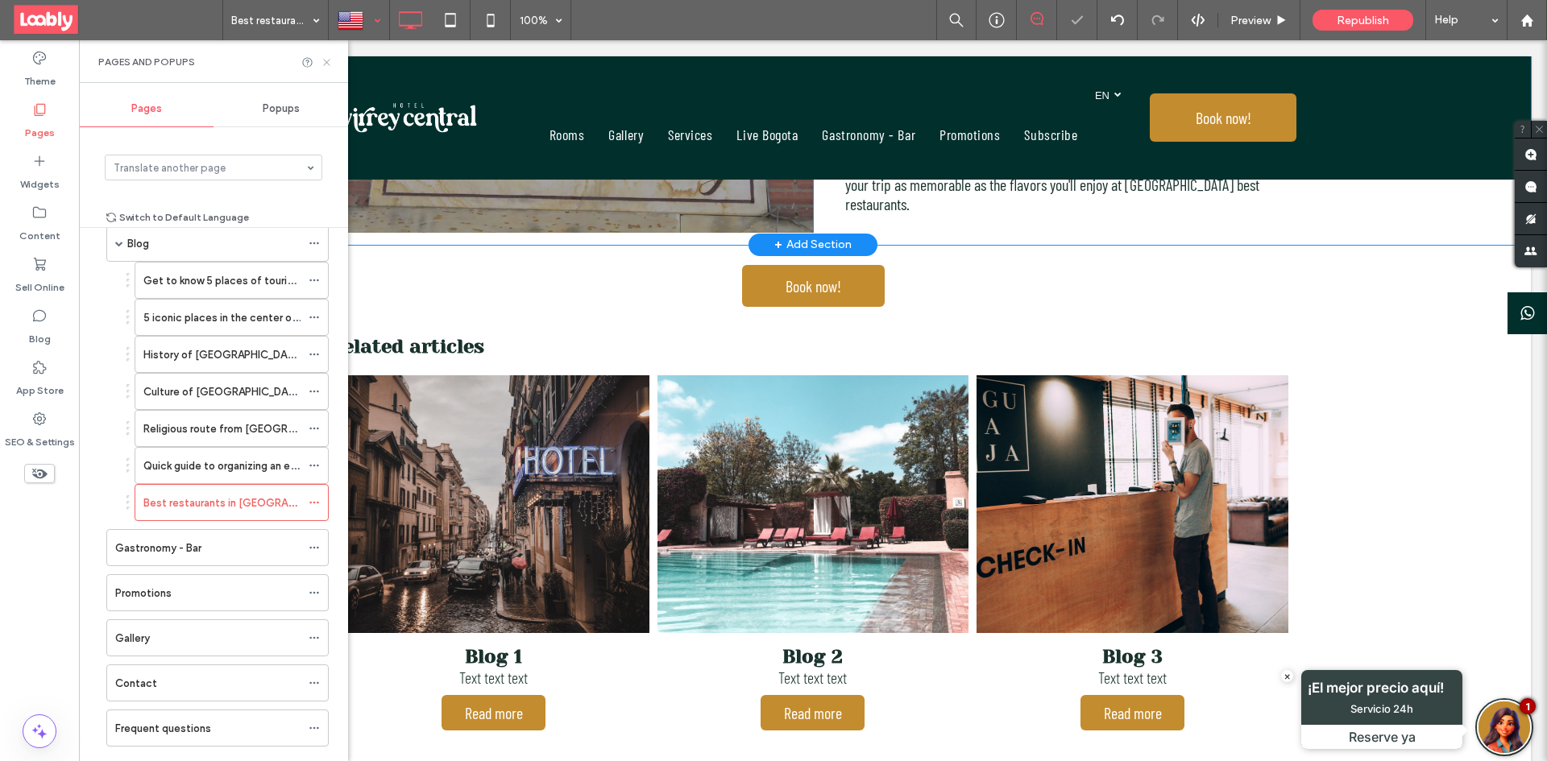
drag, startPoint x: 325, startPoint y: 61, endPoint x: 239, endPoint y: 12, distance: 98.5
click at [325, 61] on icon at bounding box center [327, 62] width 12 height 12
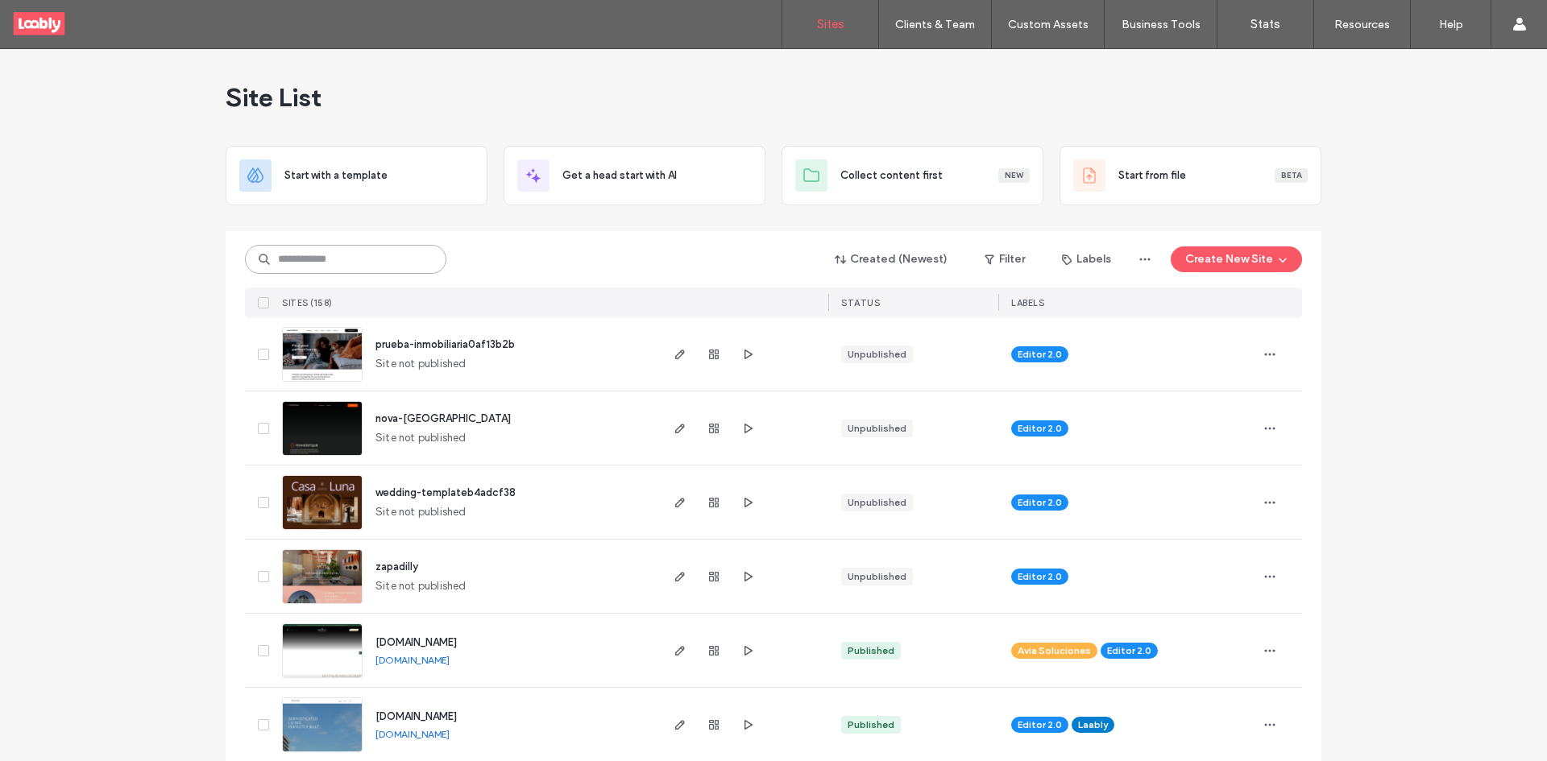
click at [371, 248] on input at bounding box center [345, 259] width 201 height 29
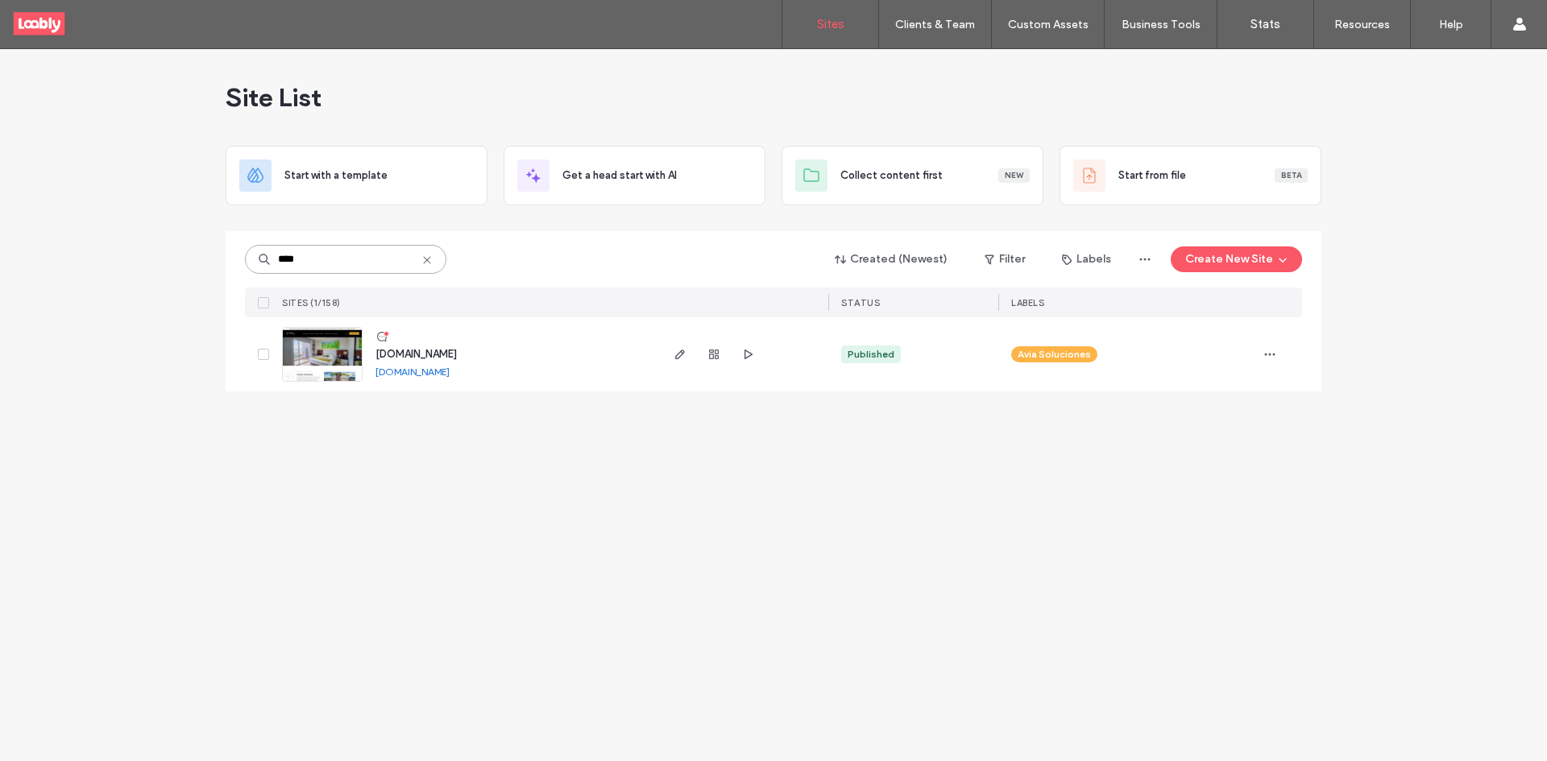
type input "****"
click at [382, 335] on icon at bounding box center [381, 336] width 13 height 13
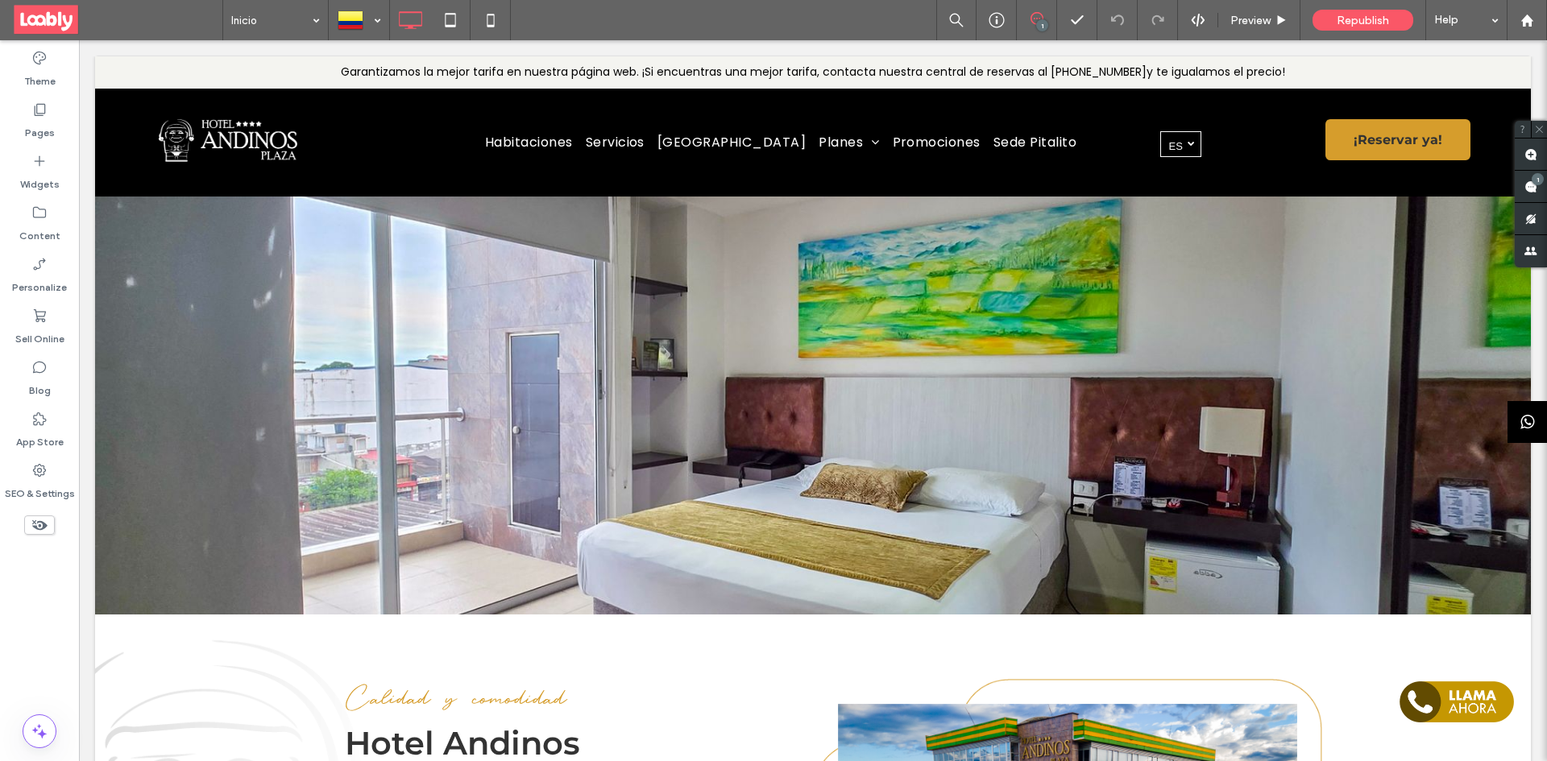
click at [1537, 195] on span at bounding box center [1531, 186] width 32 height 31
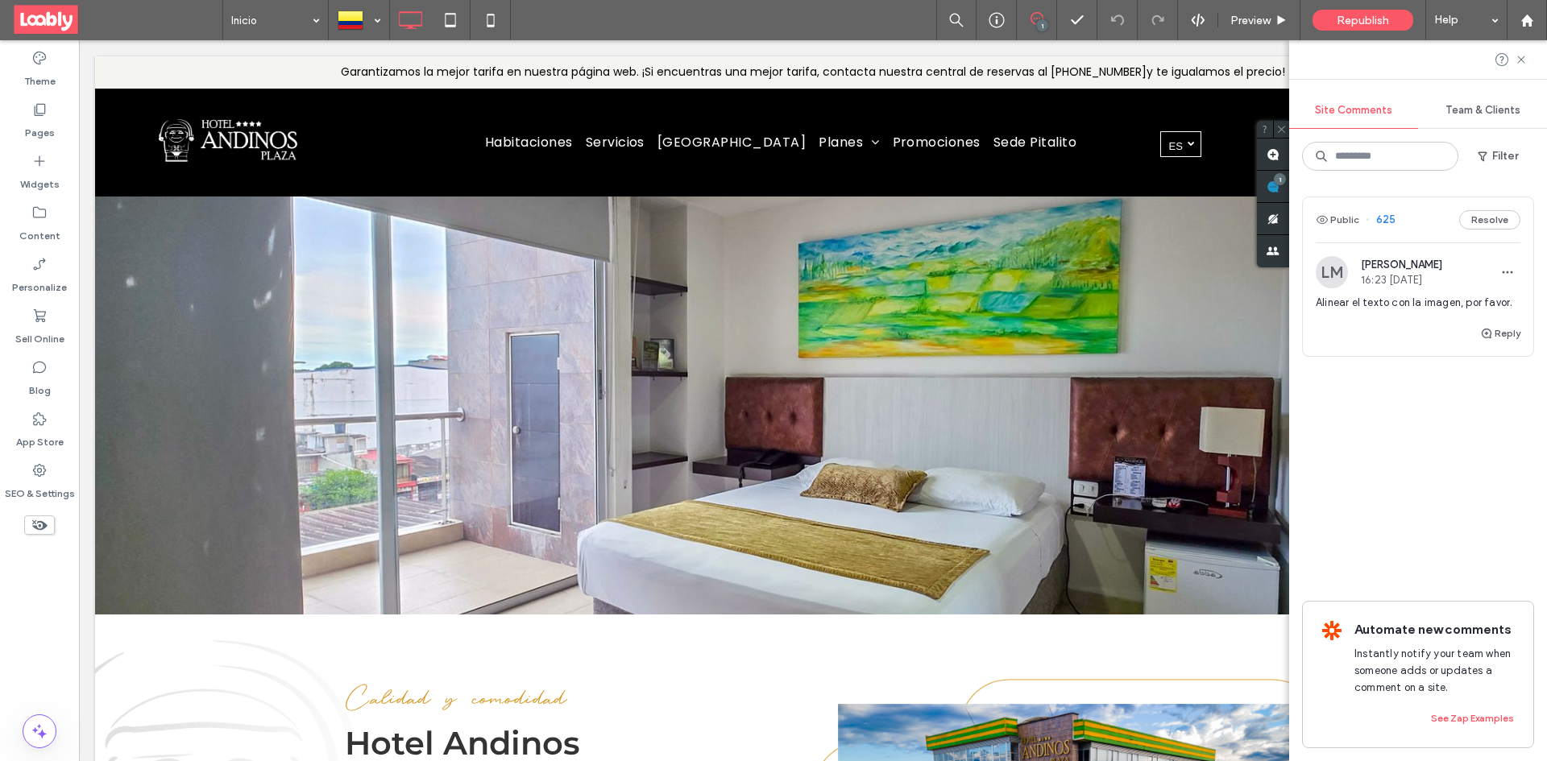
click at [1429, 230] on div "Public 625 Resolve" at bounding box center [1418, 219] width 230 height 45
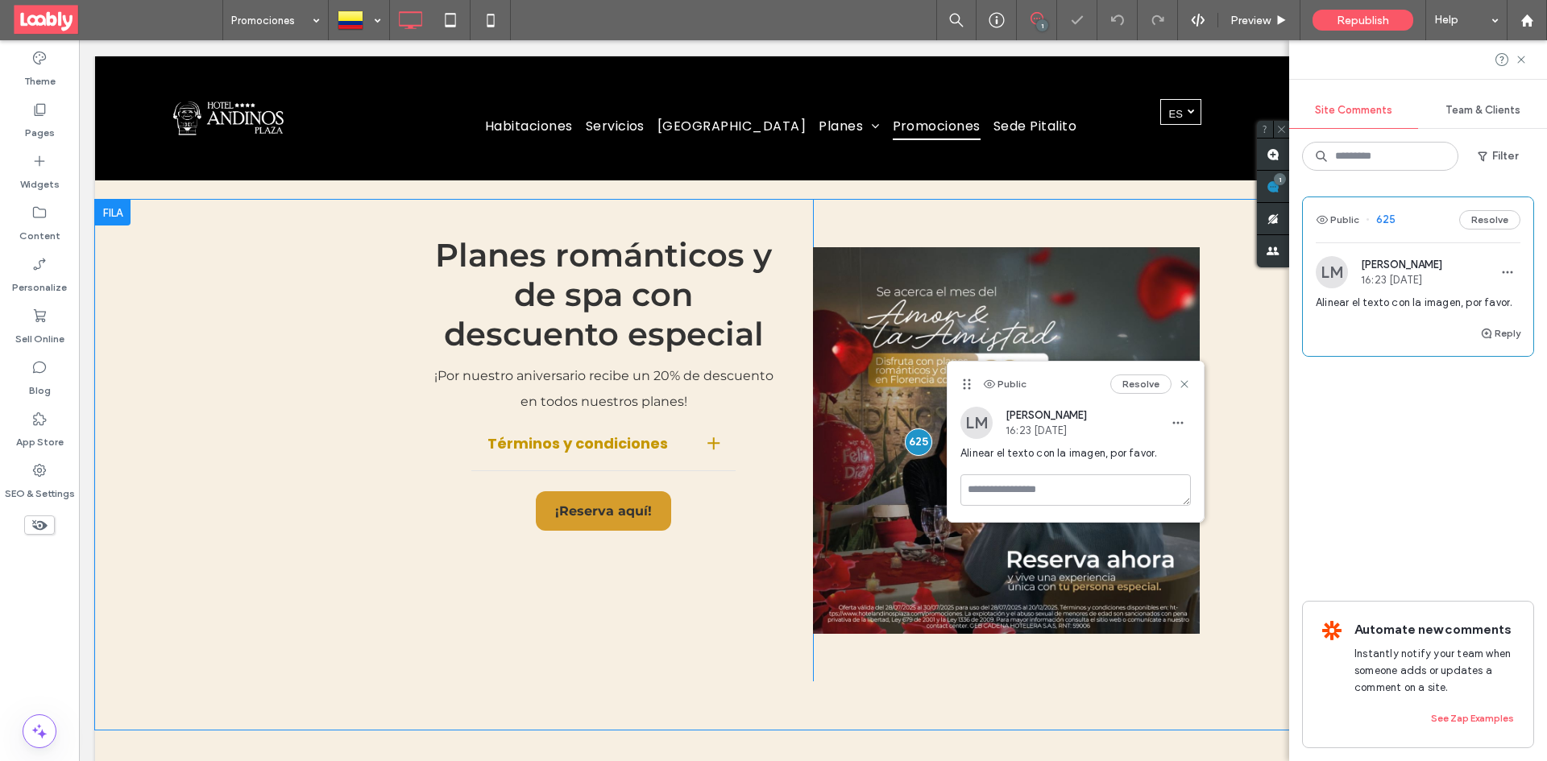
scroll to position [537, 0]
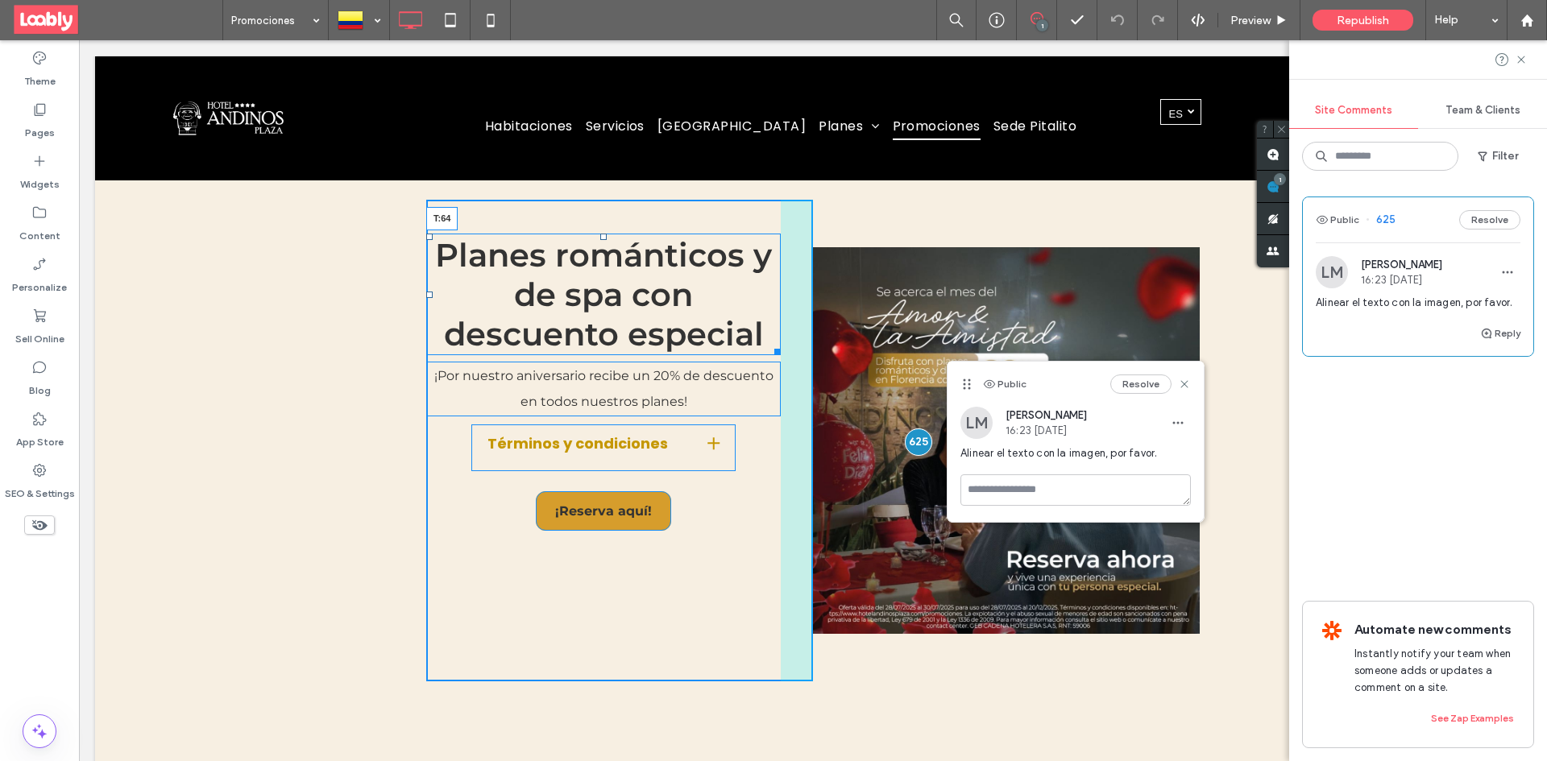
drag, startPoint x: 597, startPoint y: 238, endPoint x: 607, endPoint y: 255, distance: 19.5
click at [607, 255] on div "Planes románticos y de spa con descuento especial T:64" at bounding box center [603, 295] width 354 height 122
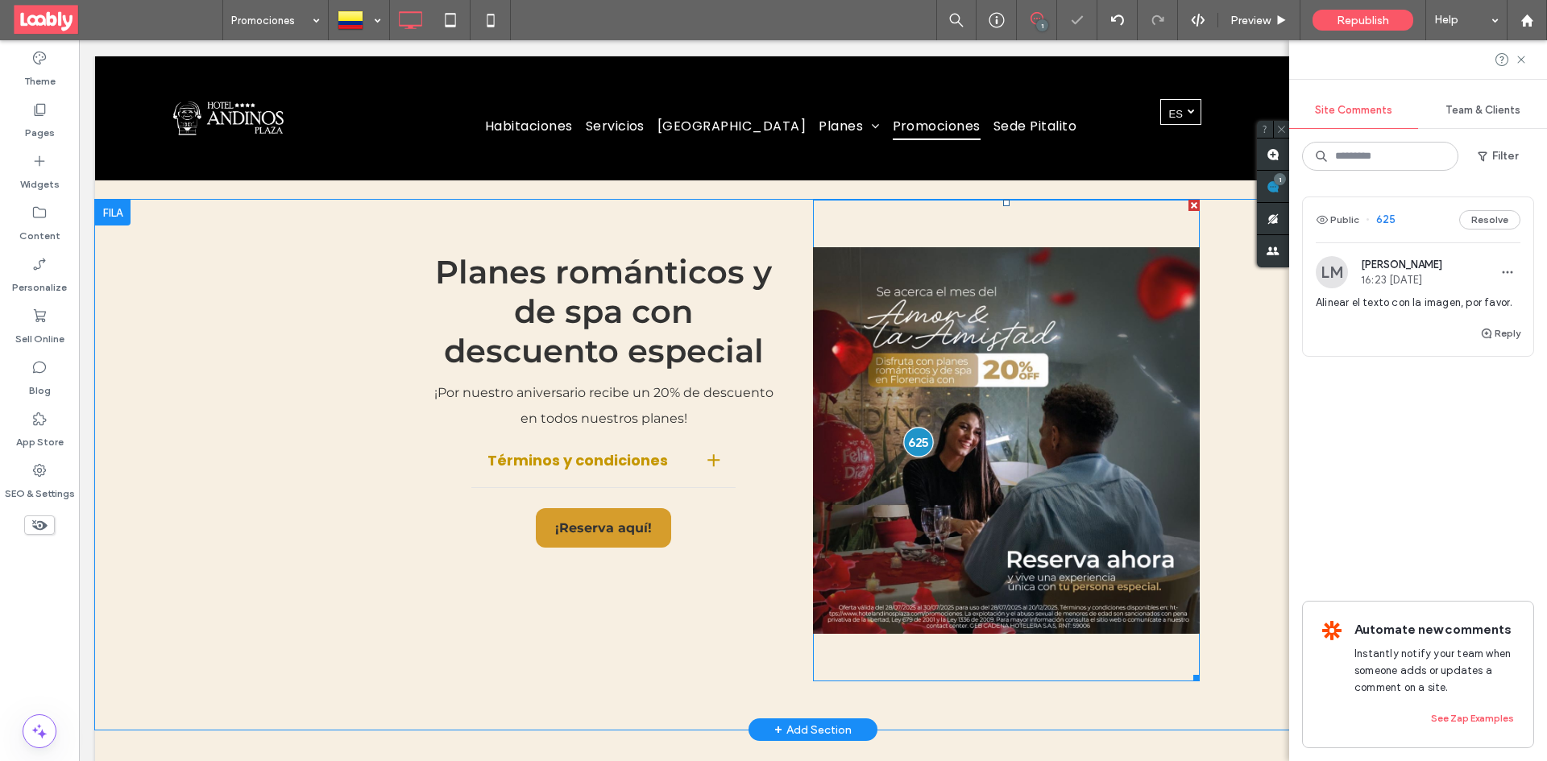
click at [911, 454] on div at bounding box center [919, 442] width 30 height 30
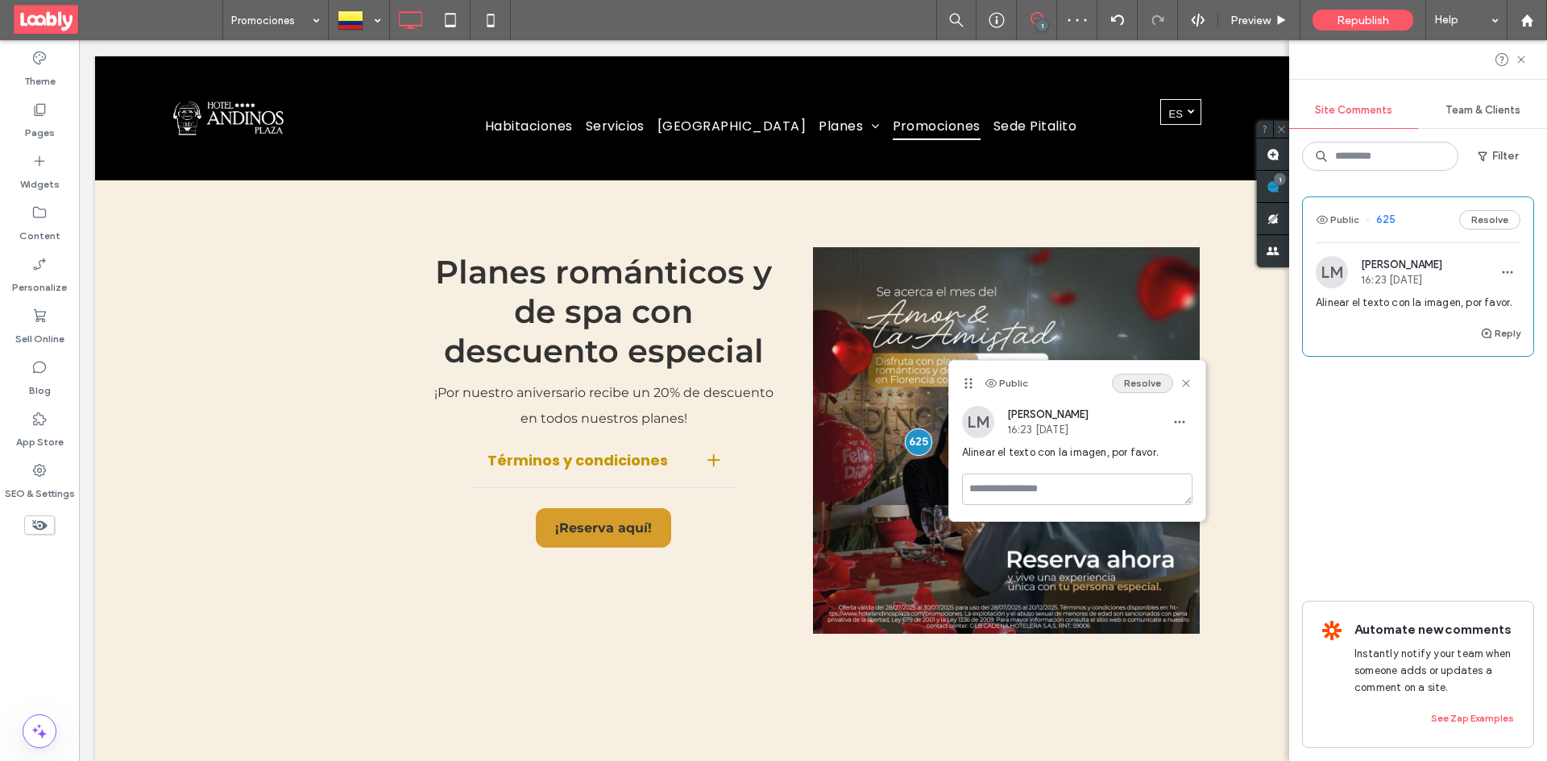
click at [1140, 388] on button "Resolve" at bounding box center [1142, 383] width 61 height 19
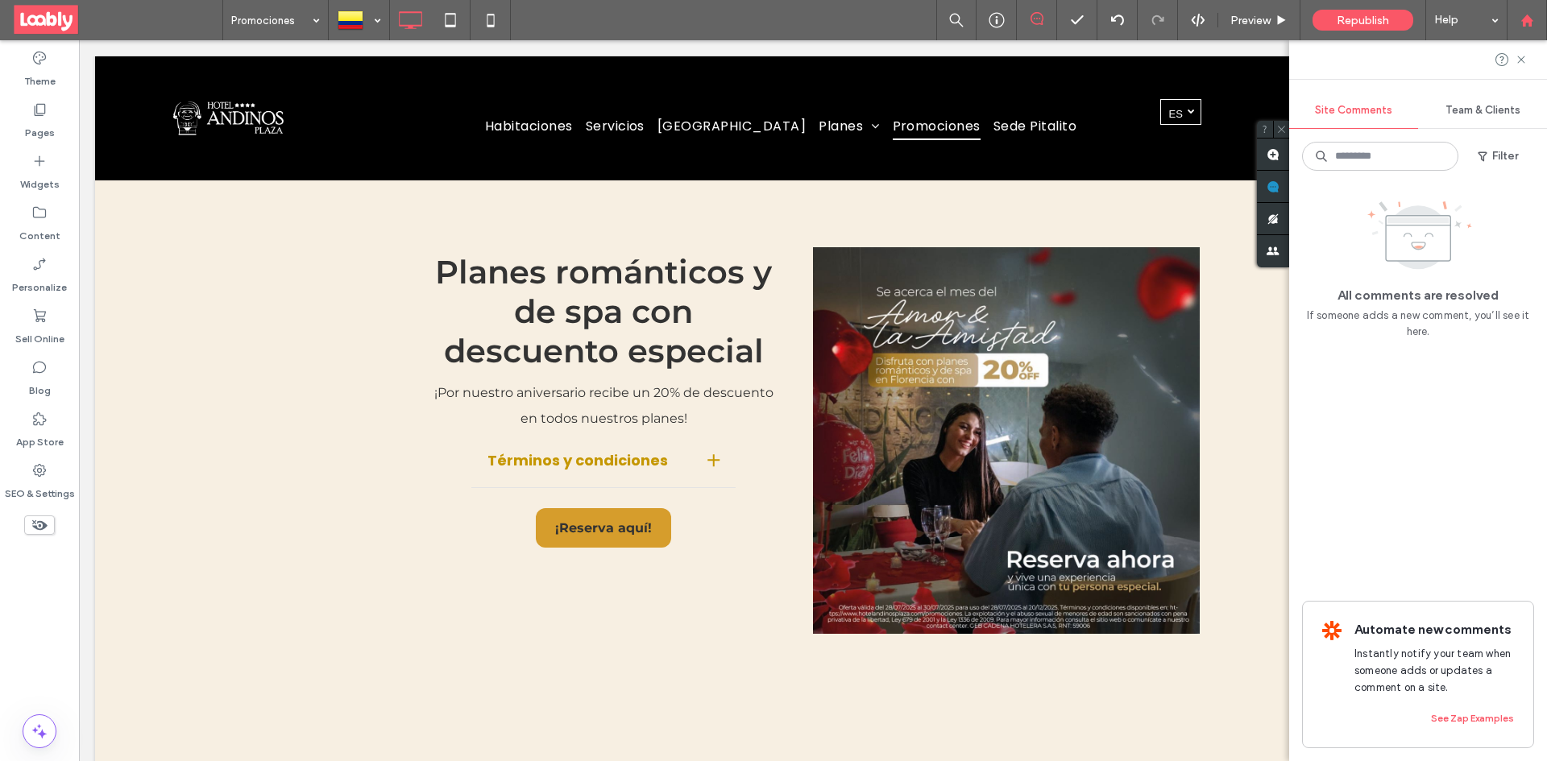
click at [1546, 39] on div at bounding box center [1527, 20] width 40 height 40
